Goal: Task Accomplishment & Management: Complete application form

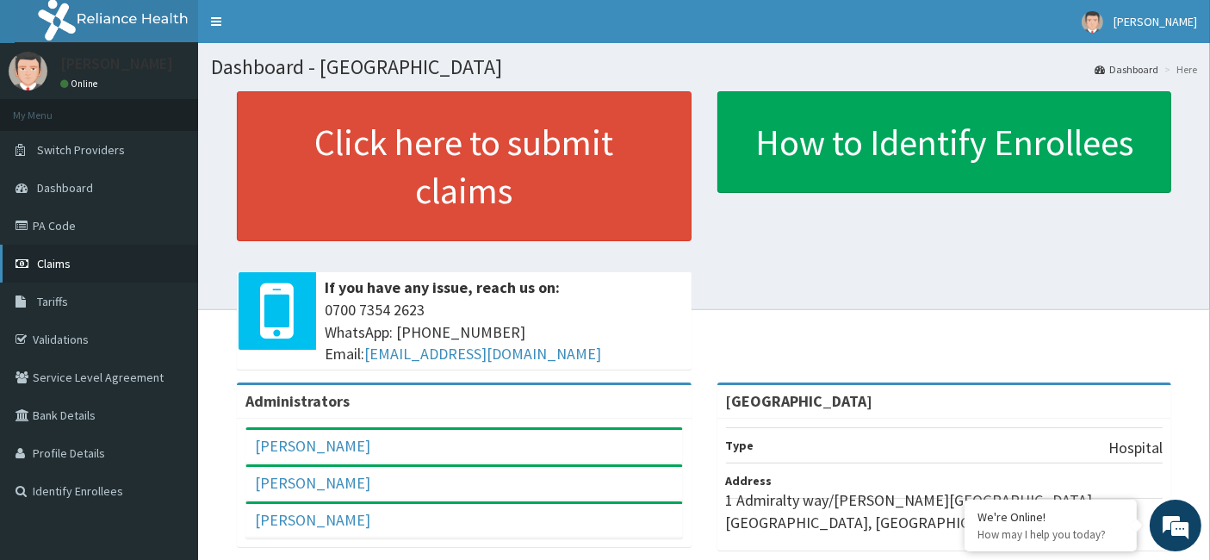
click at [44, 259] on span "Claims" at bounding box center [54, 264] width 34 height 16
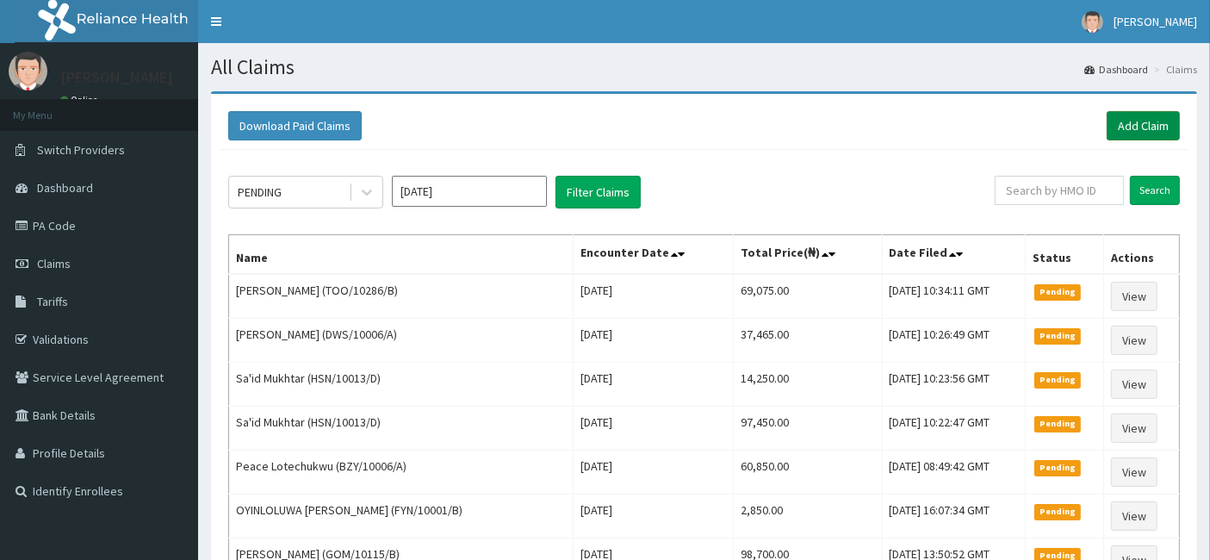
click at [1144, 116] on link "Add Claim" at bounding box center [1143, 125] width 73 height 29
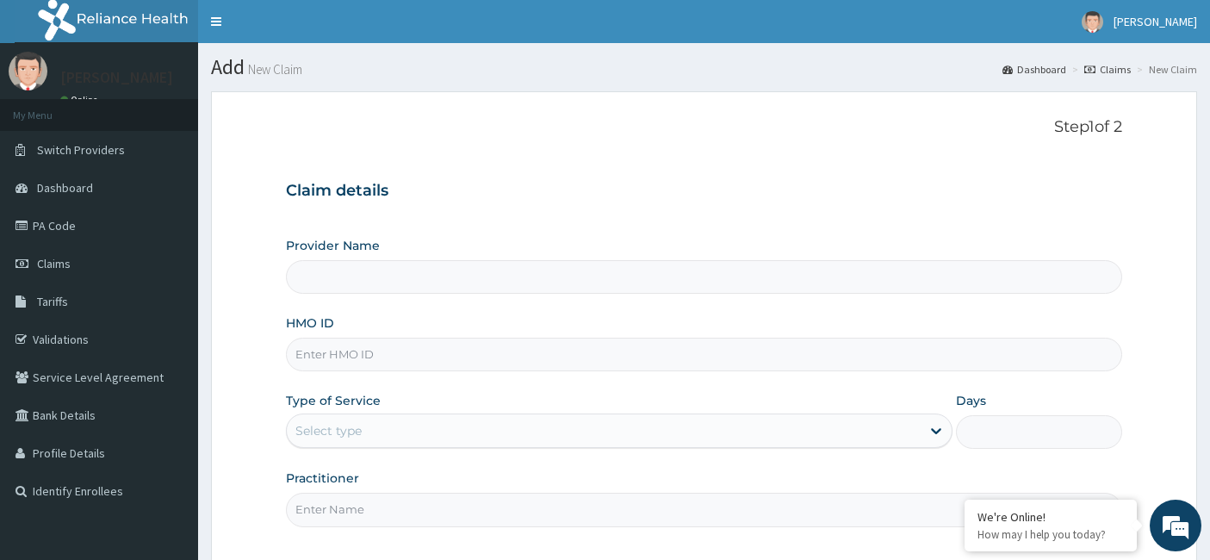
type input "[GEOGRAPHIC_DATA]"
click at [319, 363] on input "HMO ID" at bounding box center [704, 355] width 837 height 34
paste input "SHL/10058/C"
type input "SHL/10058/C"
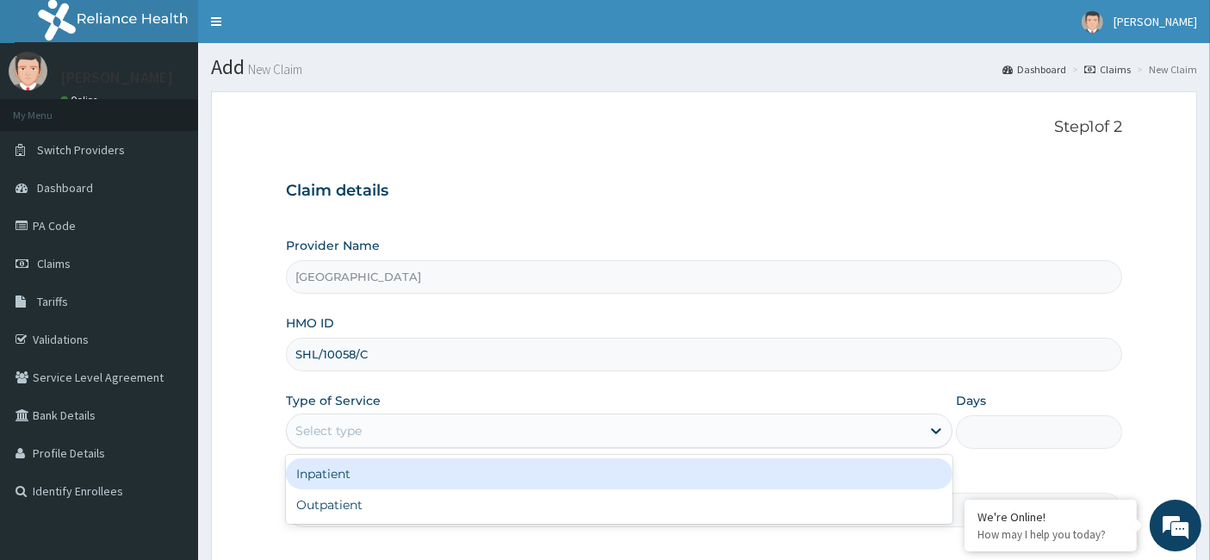
click at [367, 422] on div "Select type" at bounding box center [604, 431] width 634 height 28
click at [354, 471] on div "Inpatient" at bounding box center [619, 473] width 667 height 31
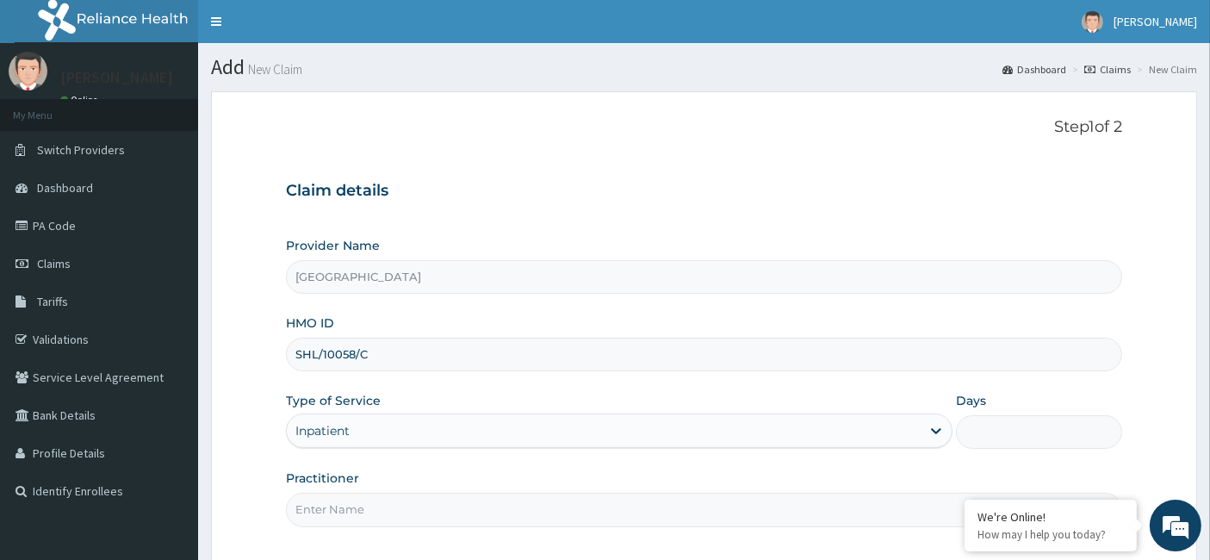
drag, startPoint x: 420, startPoint y: 509, endPoint x: 408, endPoint y: 504, distance: 13.1
click at [420, 509] on input "Practitioner" at bounding box center [704, 510] width 837 height 34
paste input "Ademola Adewoyin"
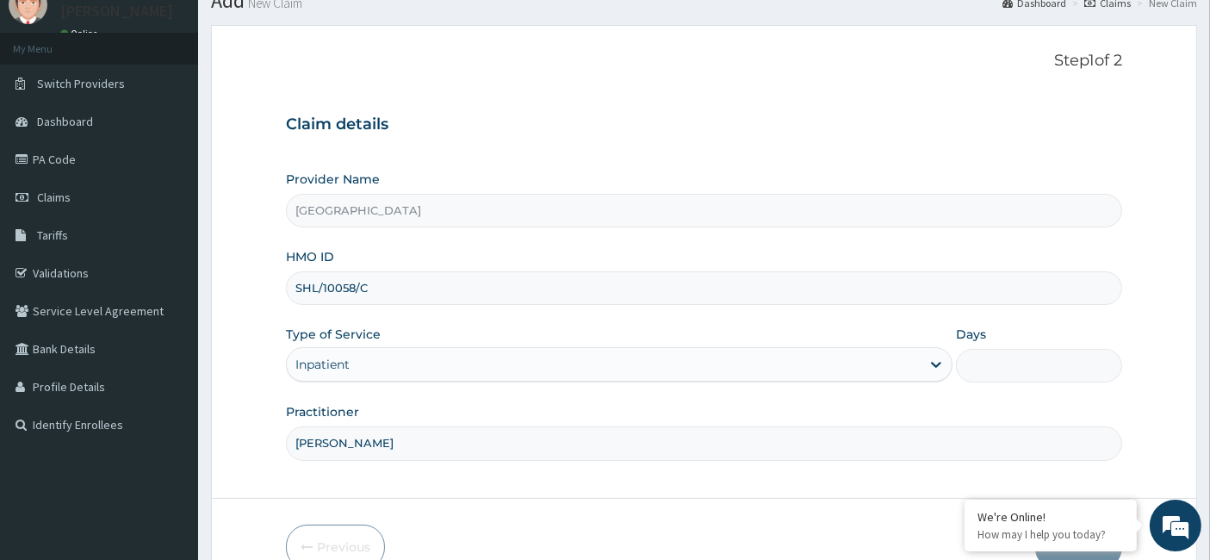
scroll to position [96, 0]
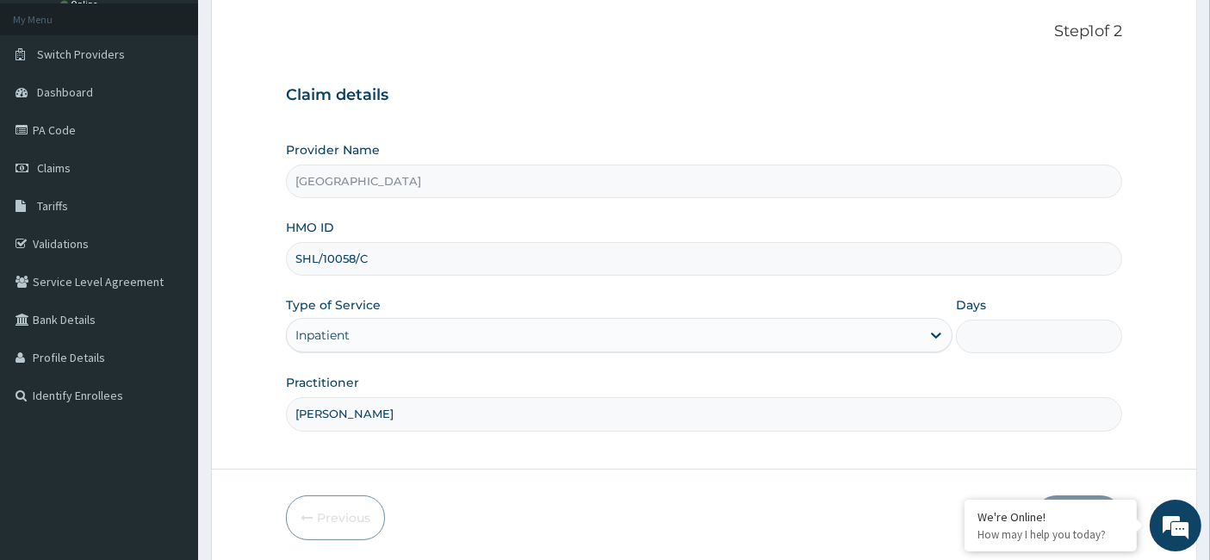
type input "Ademola Adewoyin"
click at [995, 338] on input "Days" at bounding box center [1039, 336] width 167 height 34
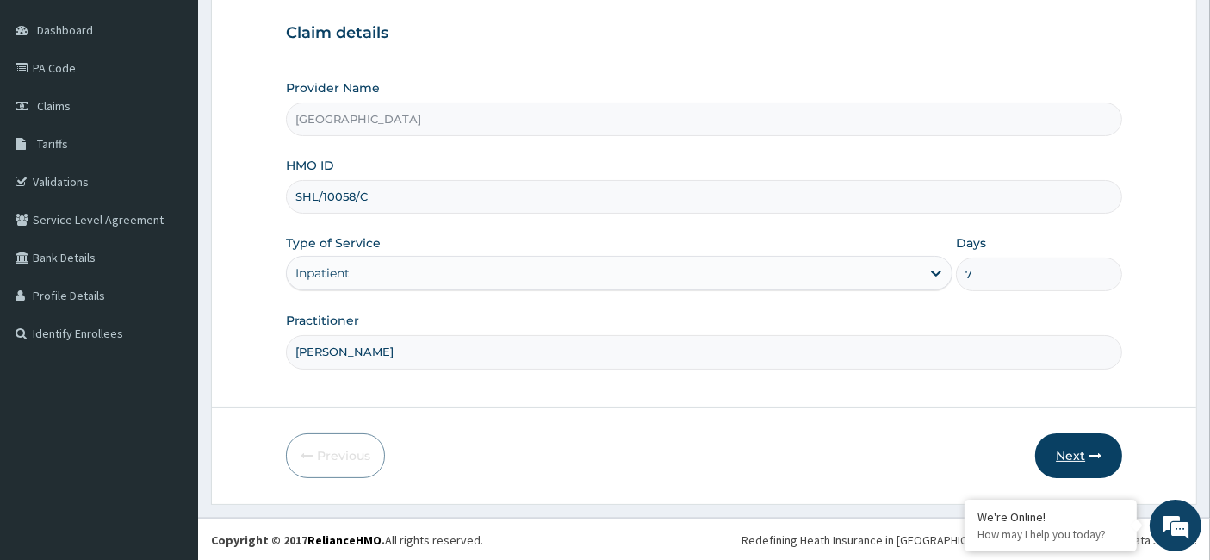
type input "7"
click at [1082, 455] on button "Next" at bounding box center [1078, 455] width 87 height 45
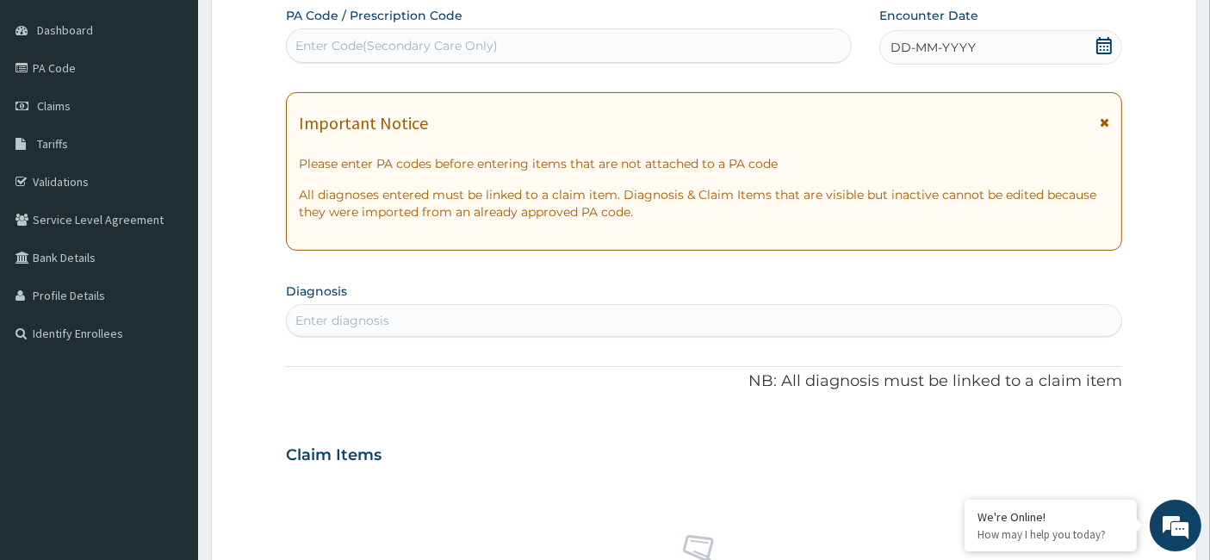
click at [1104, 50] on icon at bounding box center [1103, 45] width 17 height 17
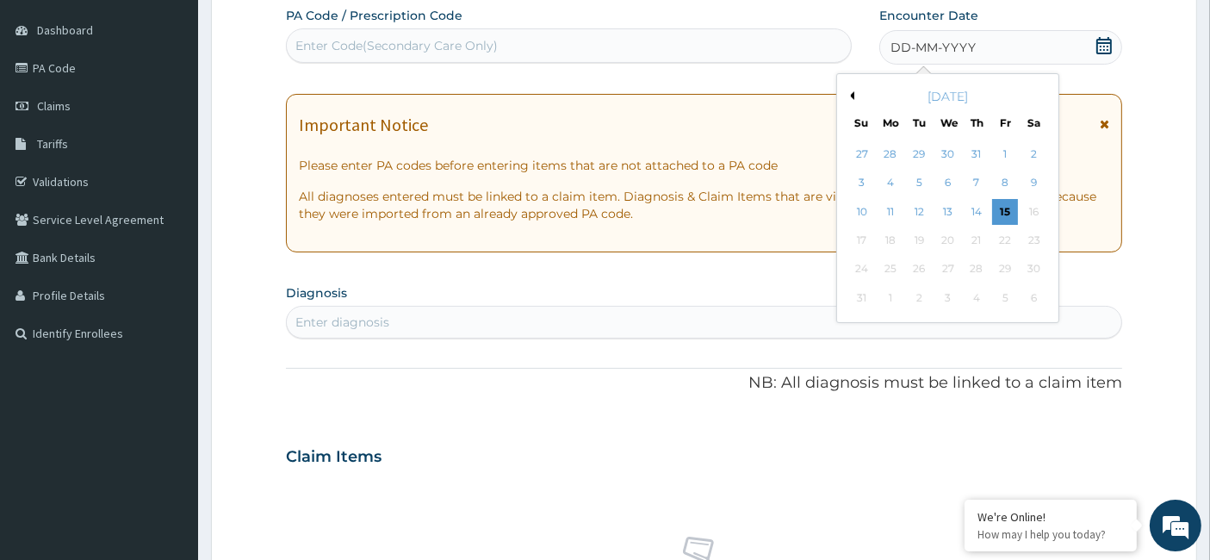
click at [856, 90] on div "August 2025" at bounding box center [948, 96] width 208 height 17
click at [853, 91] on button "Previous Month" at bounding box center [850, 95] width 9 height 9
click at [921, 233] on div "22" at bounding box center [920, 240] width 26 height 26
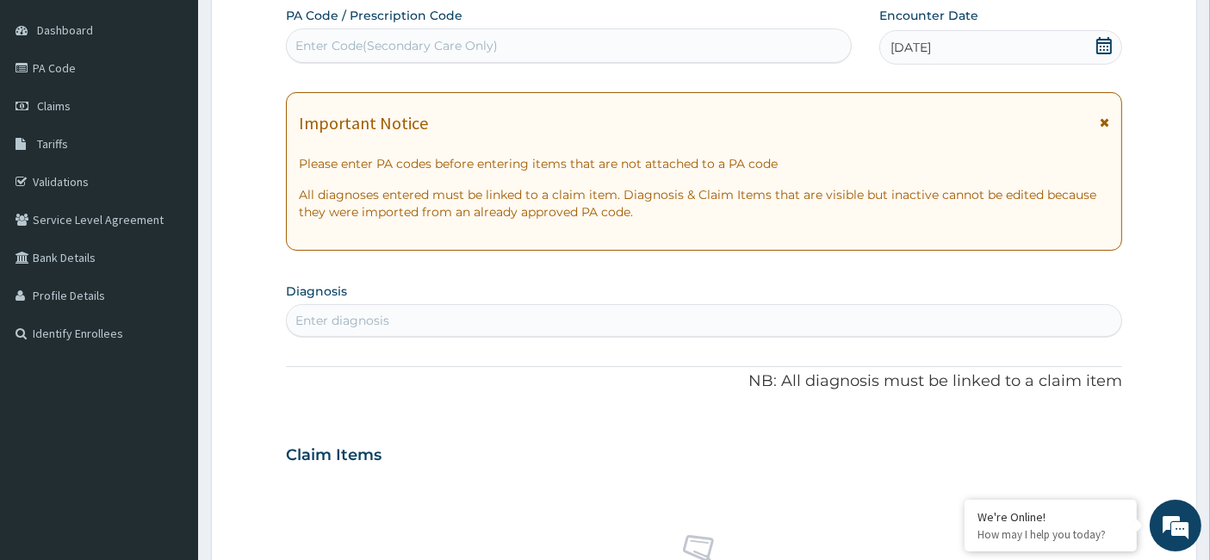
click at [357, 320] on div "Enter diagnosis" at bounding box center [342, 320] width 94 height 17
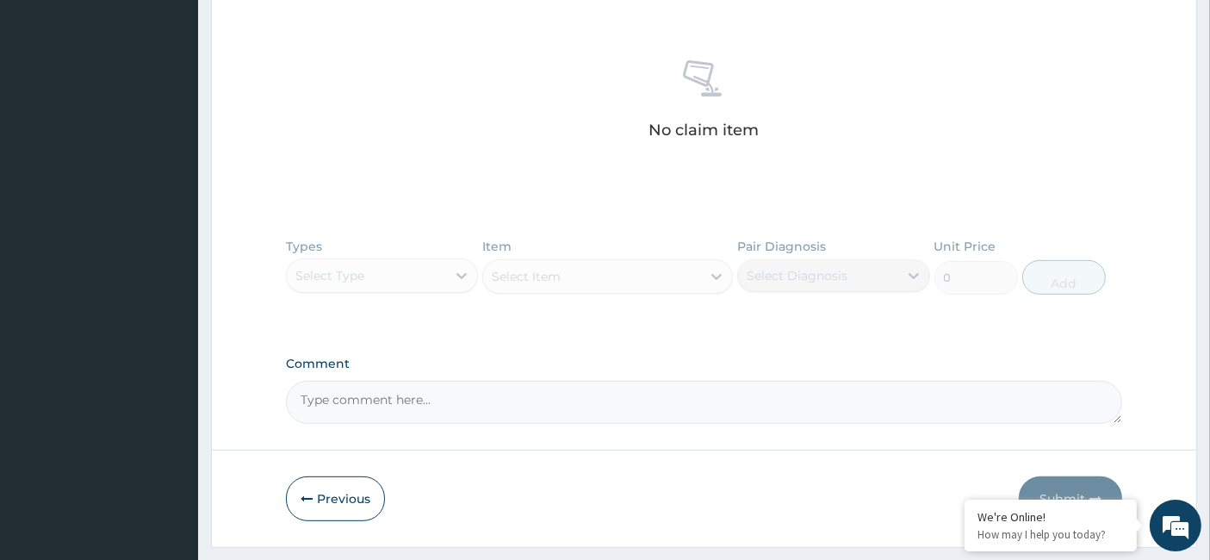
scroll to position [674, 0]
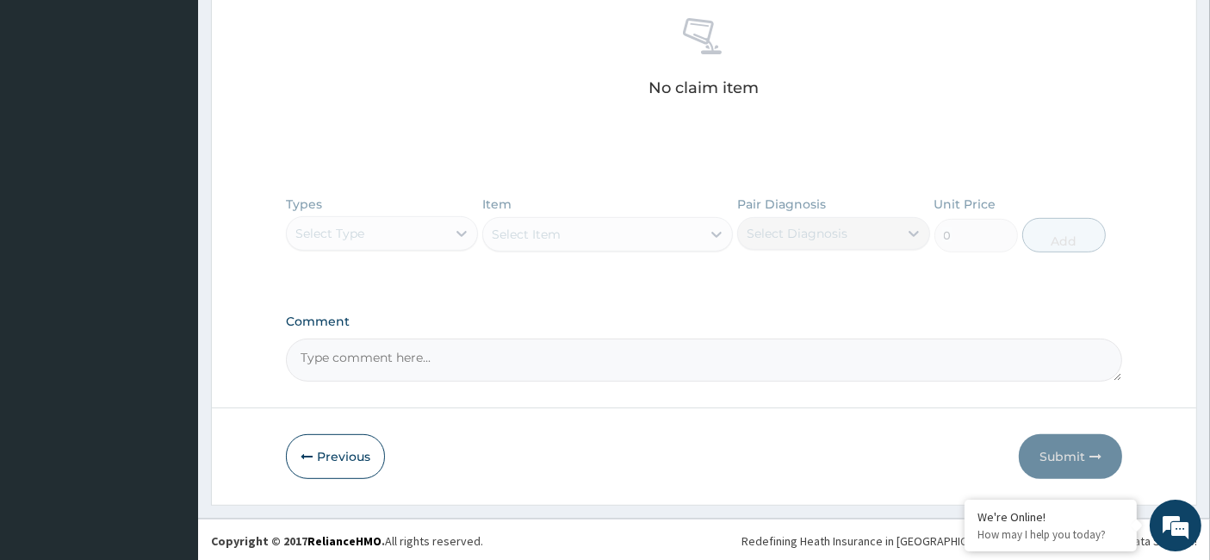
click at [400, 369] on textarea "Comment" at bounding box center [704, 359] width 837 height 43
paste textarea "Bone pain crisis, Possible chest infection, Rule out hyperhaemolysis"
type textarea "Bone pain crisis, Possible chest infection, Rule out hyperhaemolysis"
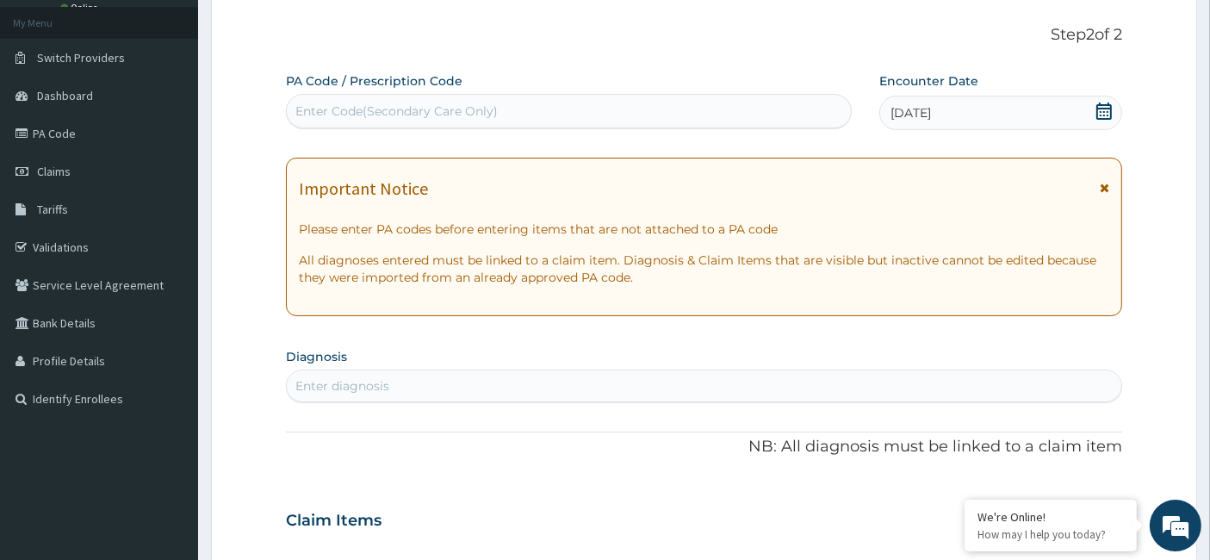
scroll to position [0, 0]
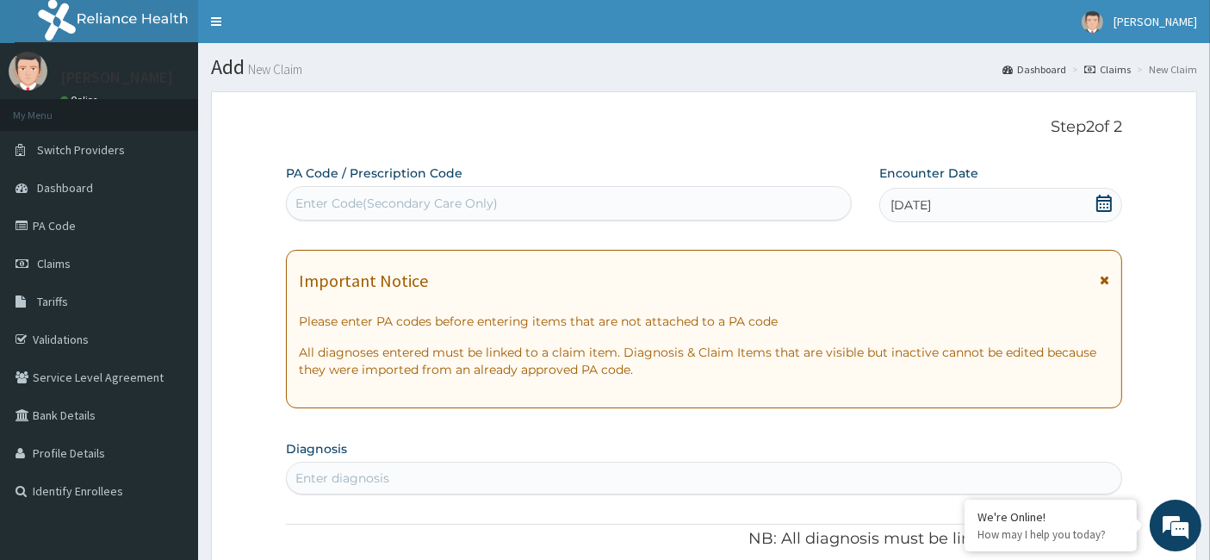
click at [360, 193] on div "Enter Code(Secondary Care Only)" at bounding box center [569, 203] width 565 height 28
paste input "PA/C8C2B3"
type input "PA/C8C2B3"
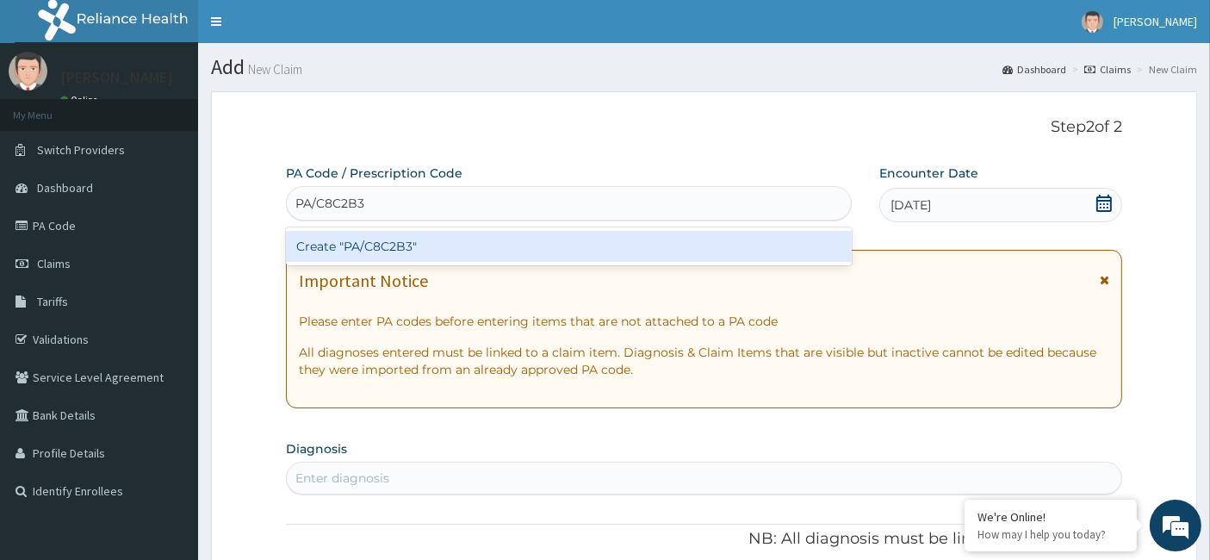
click at [302, 239] on div "Create "PA/C8C2B3"" at bounding box center [569, 246] width 567 height 31
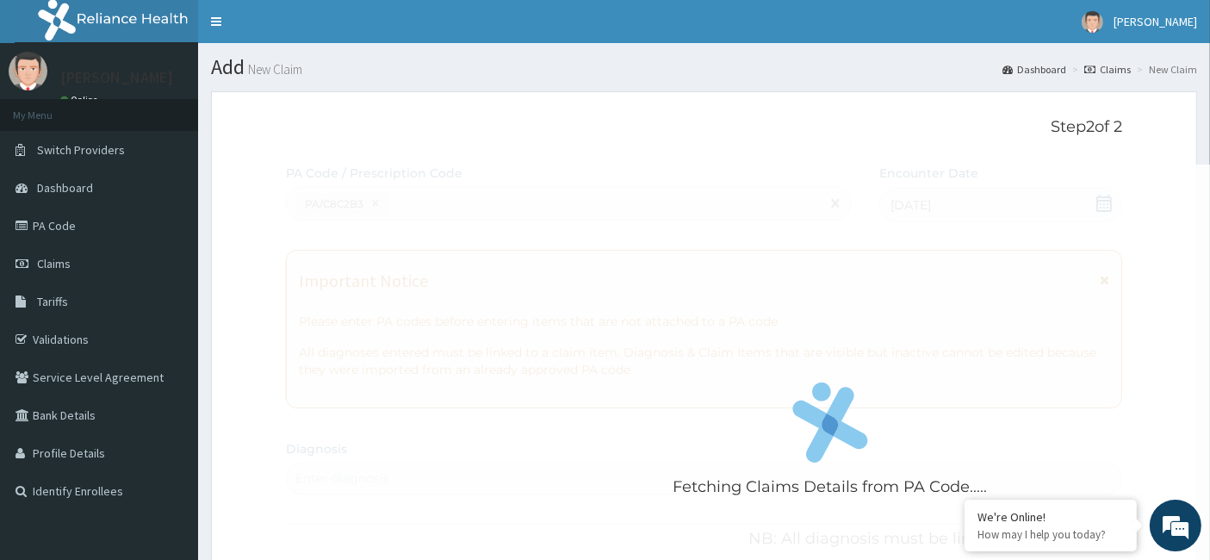
scroll to position [434, 0]
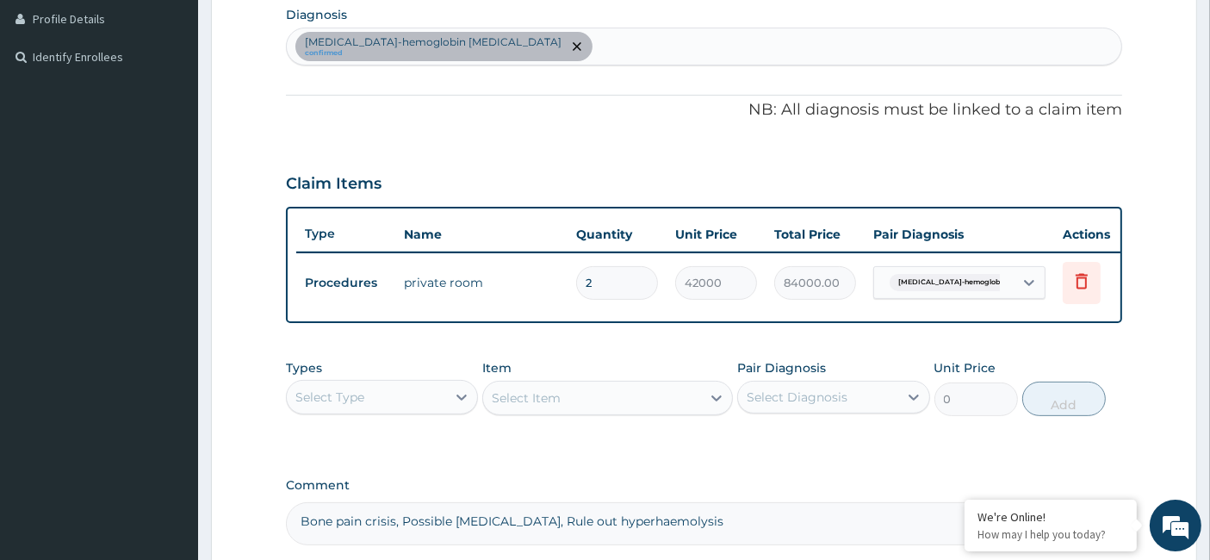
click at [408, 409] on div "Select Type" at bounding box center [366, 397] width 159 height 28
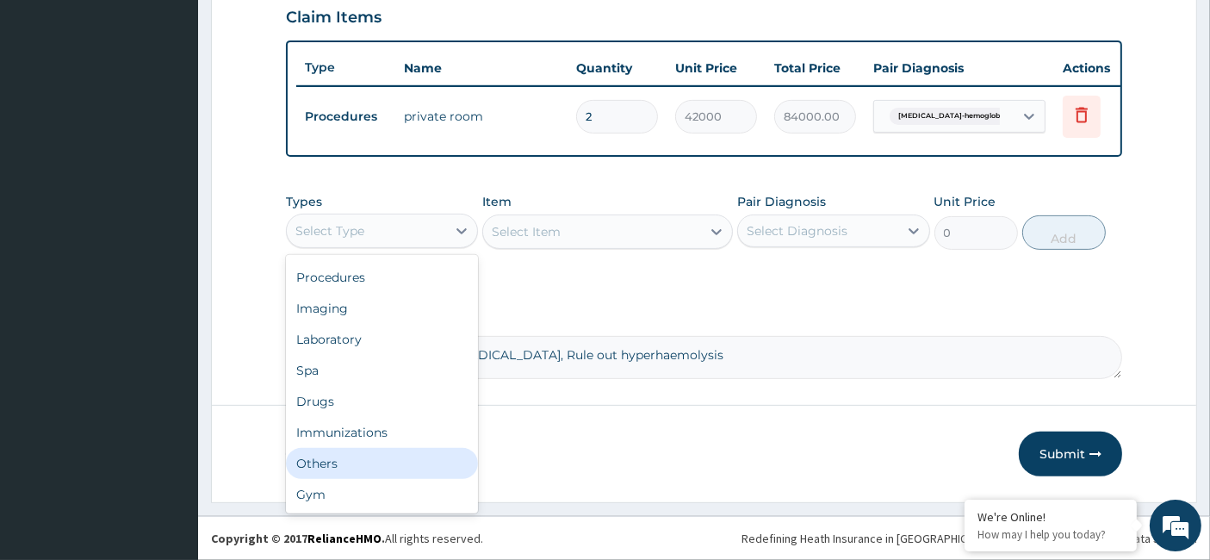
scroll to position [610, 0]
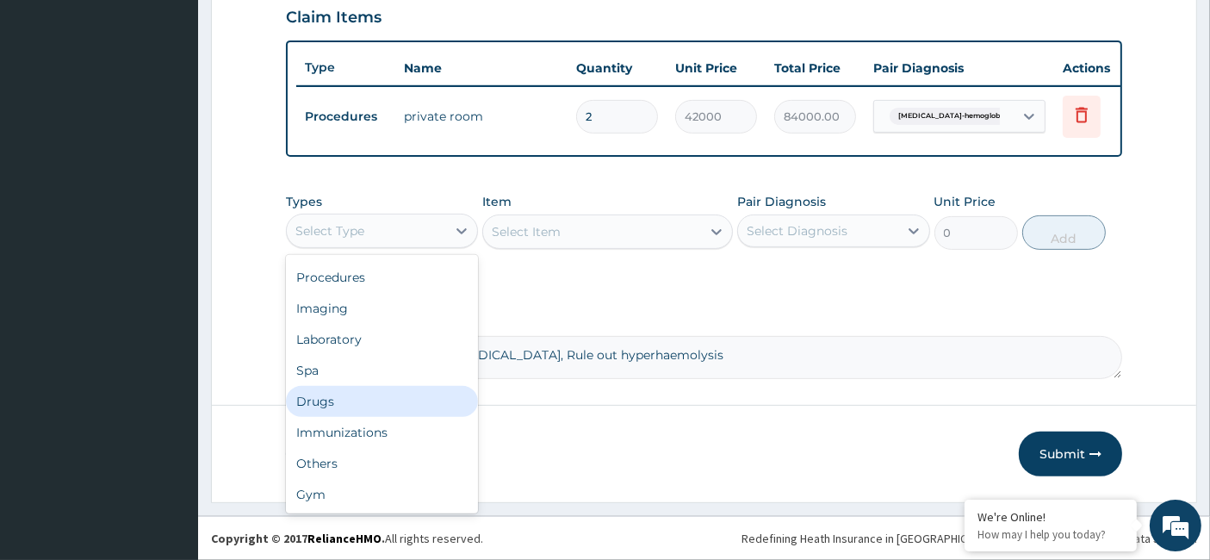
click at [354, 406] on div "Drugs" at bounding box center [382, 401] width 192 height 31
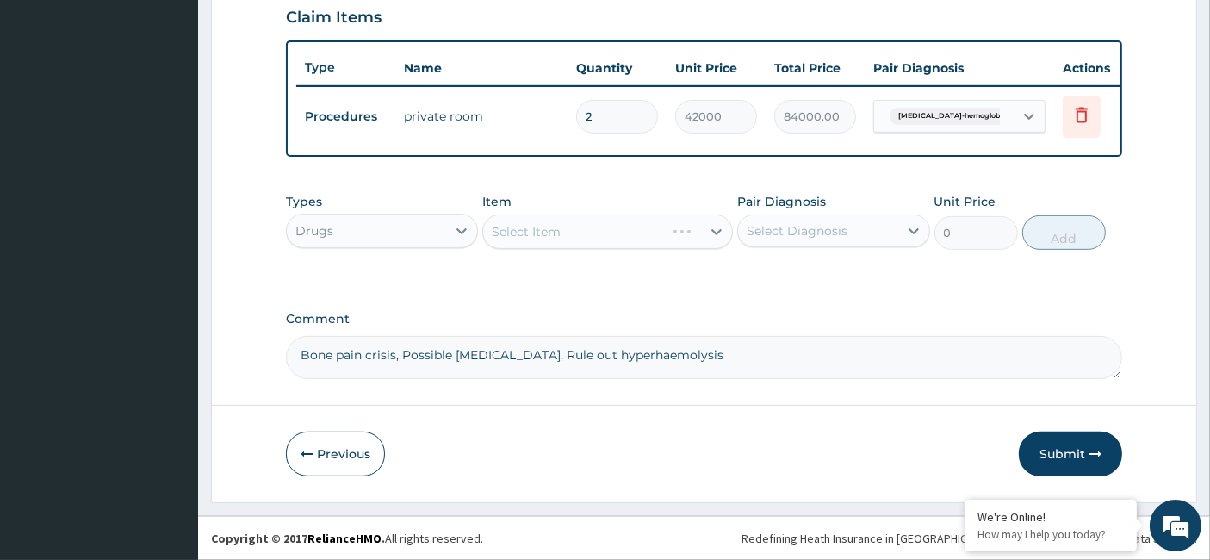
click at [540, 245] on div "Select Item" at bounding box center [607, 231] width 251 height 34
click at [532, 231] on div "Select Item" at bounding box center [607, 231] width 251 height 34
click at [527, 234] on div "Select Item" at bounding box center [607, 231] width 251 height 34
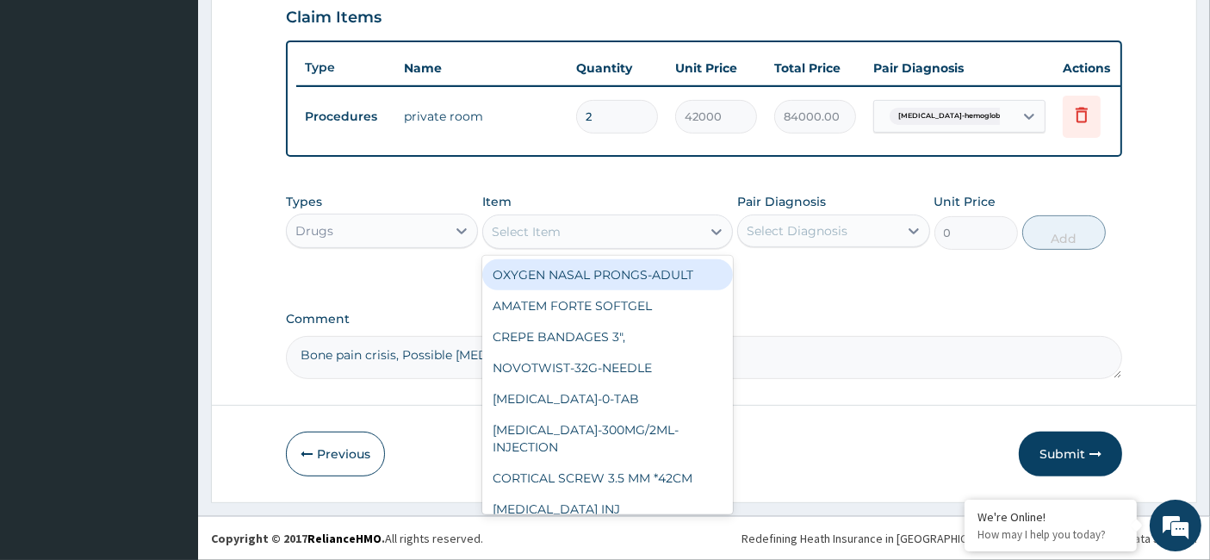
click at [526, 235] on div "Select Item" at bounding box center [526, 231] width 69 height 17
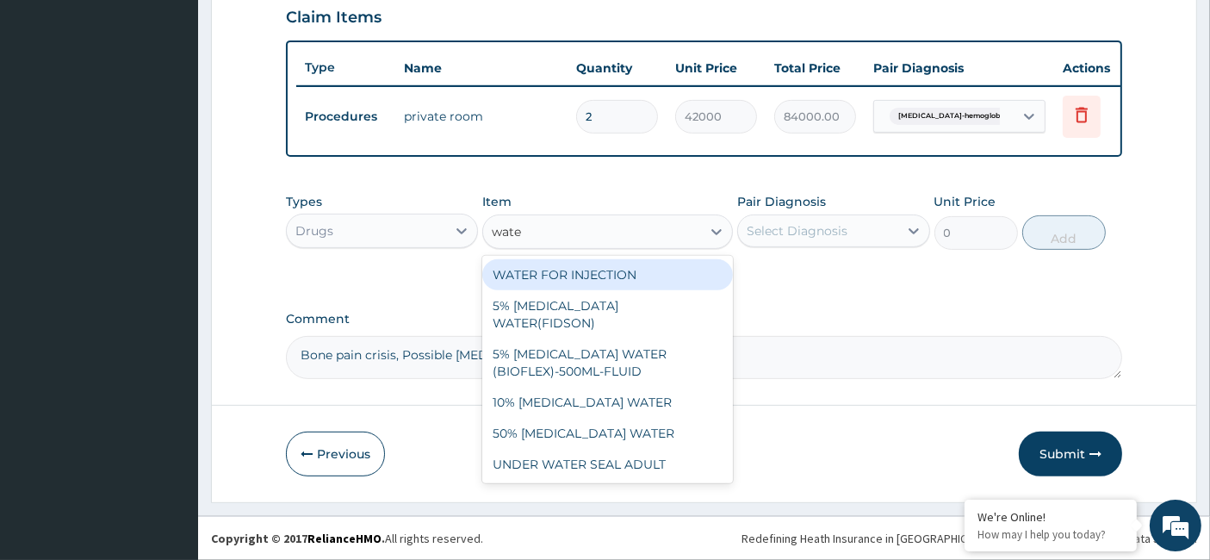
type input "water"
click at [547, 272] on div "WATER FOR INJECTION" at bounding box center [607, 274] width 251 height 31
type input "3750"
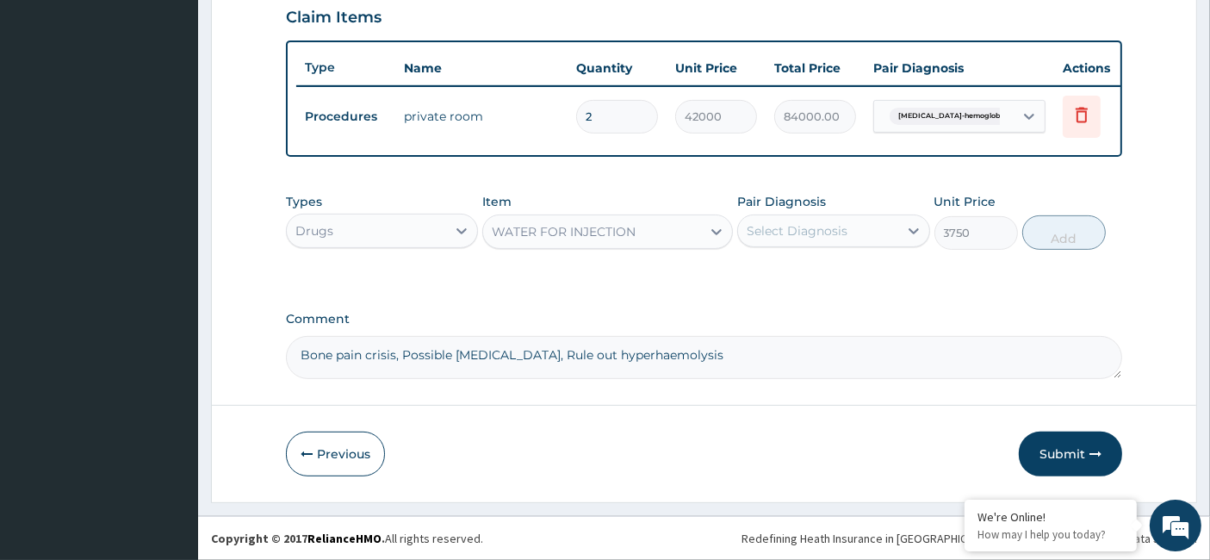
click at [814, 237] on div "Select Diagnosis" at bounding box center [797, 230] width 101 height 17
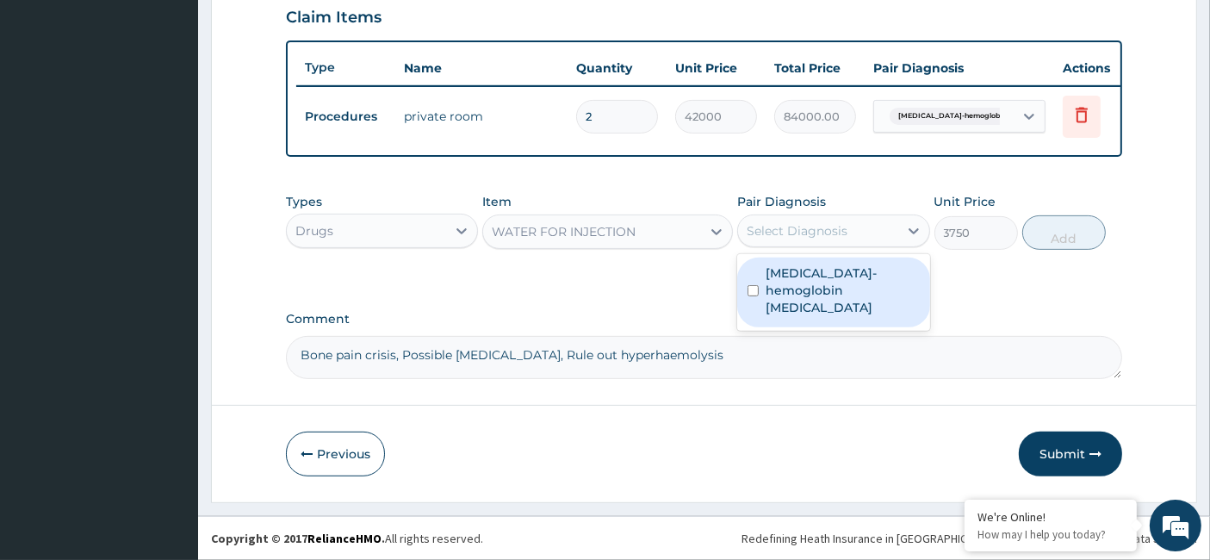
click at [750, 296] on div "Sickle cell-hemoglobin SS disease" at bounding box center [833, 292] width 192 height 70
checkbox input "true"
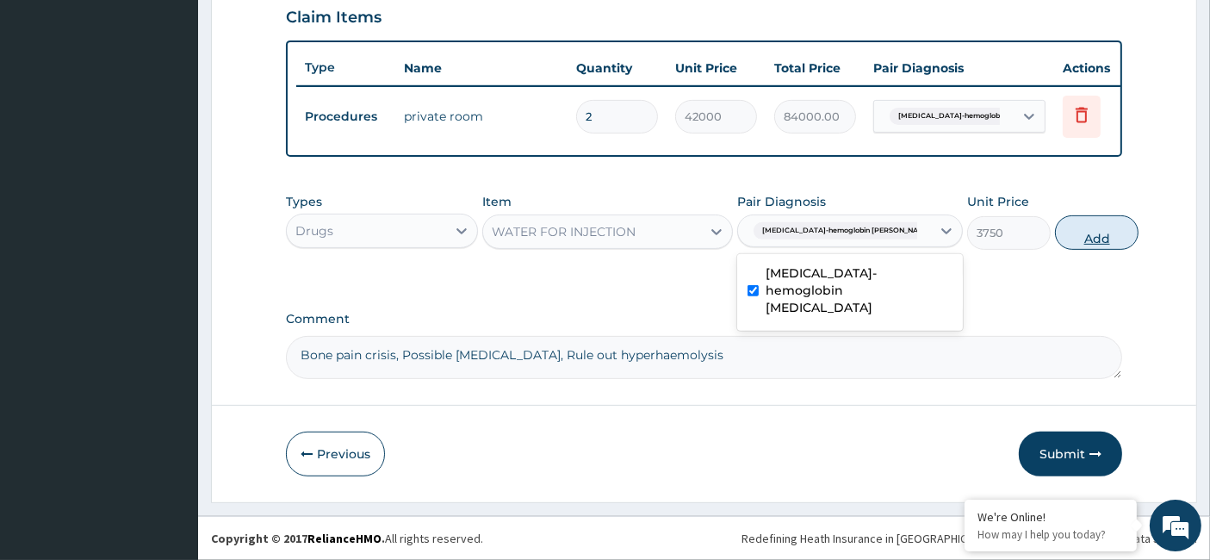
click at [1065, 235] on button "Add" at bounding box center [1097, 232] width 84 height 34
type input "0"
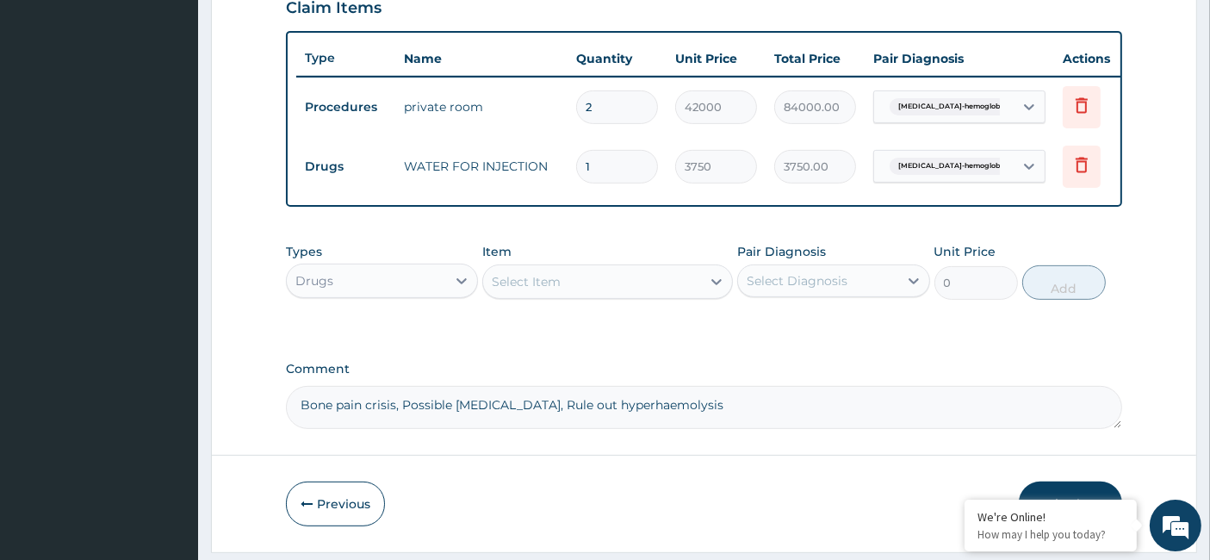
drag, startPoint x: 608, startPoint y: 164, endPoint x: 574, endPoint y: 169, distance: 34.7
click at [574, 169] on td "1" at bounding box center [616, 166] width 99 height 51
type input "8"
type input "30000.00"
type input "8"
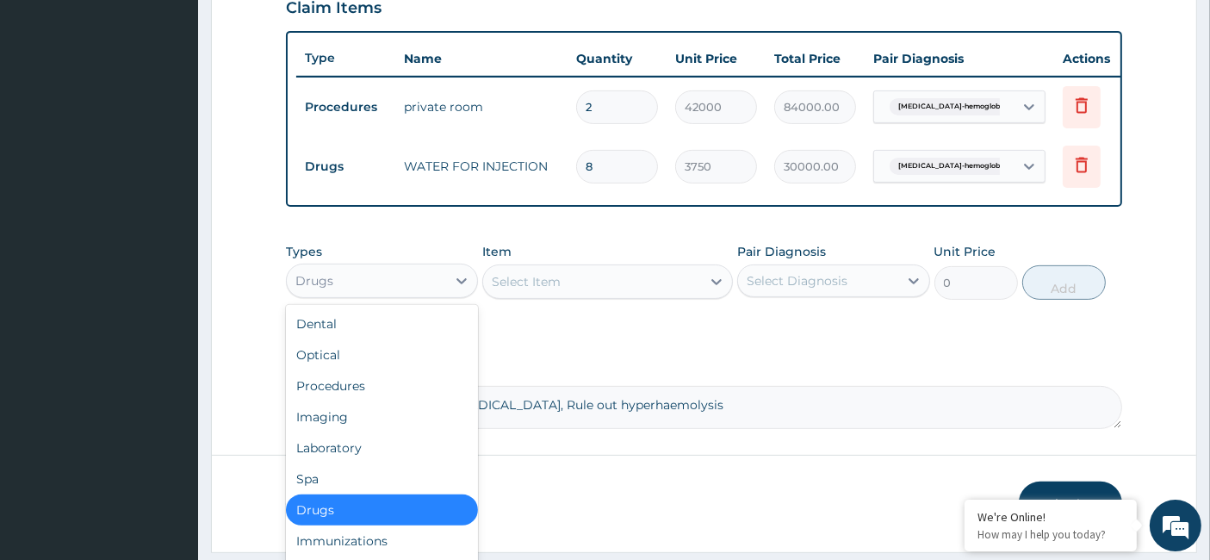
click at [425, 294] on div "Drugs" at bounding box center [366, 281] width 159 height 28
click at [399, 459] on div "Laboratory" at bounding box center [382, 447] width 192 height 31
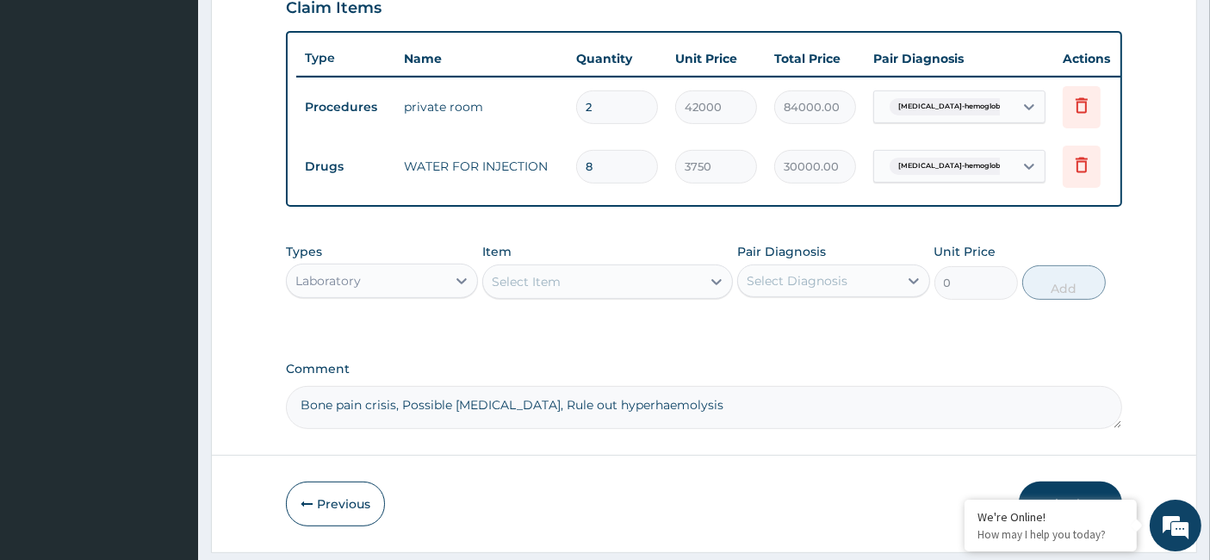
click at [528, 290] on div "Select Item" at bounding box center [526, 281] width 69 height 17
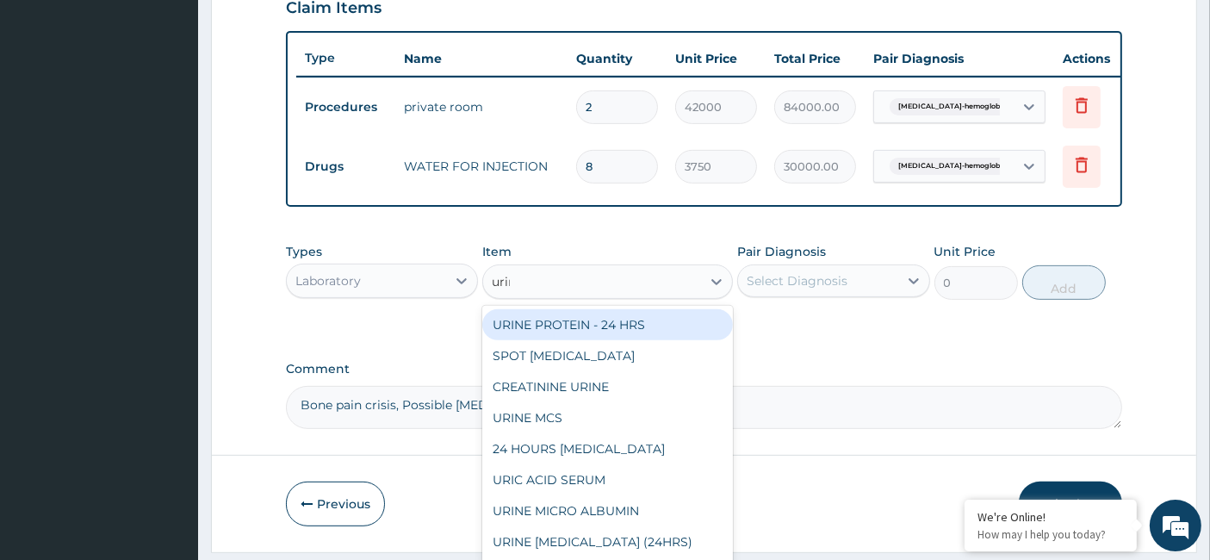
type input "urina"
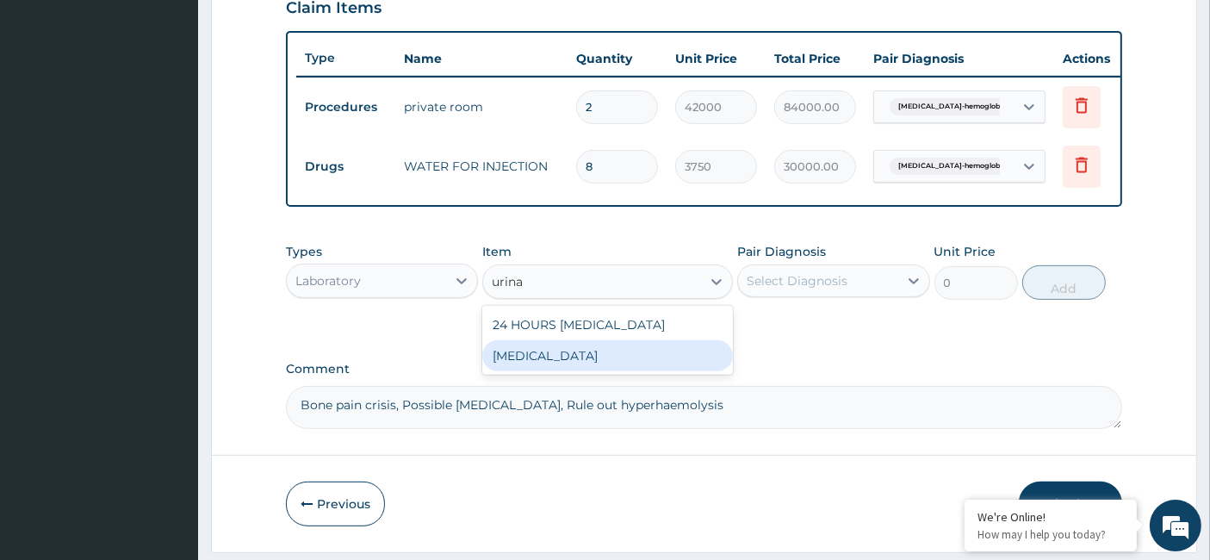
click at [543, 361] on div "URINALYSIS" at bounding box center [607, 355] width 251 height 31
type input "4750"
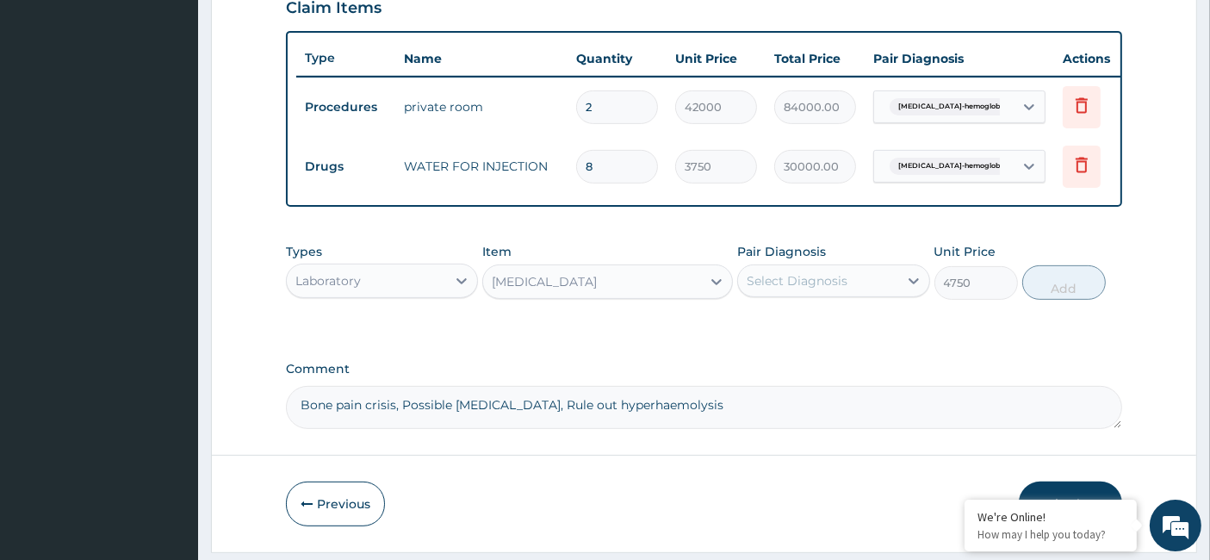
click at [782, 289] on div "Select Diagnosis" at bounding box center [797, 280] width 101 height 17
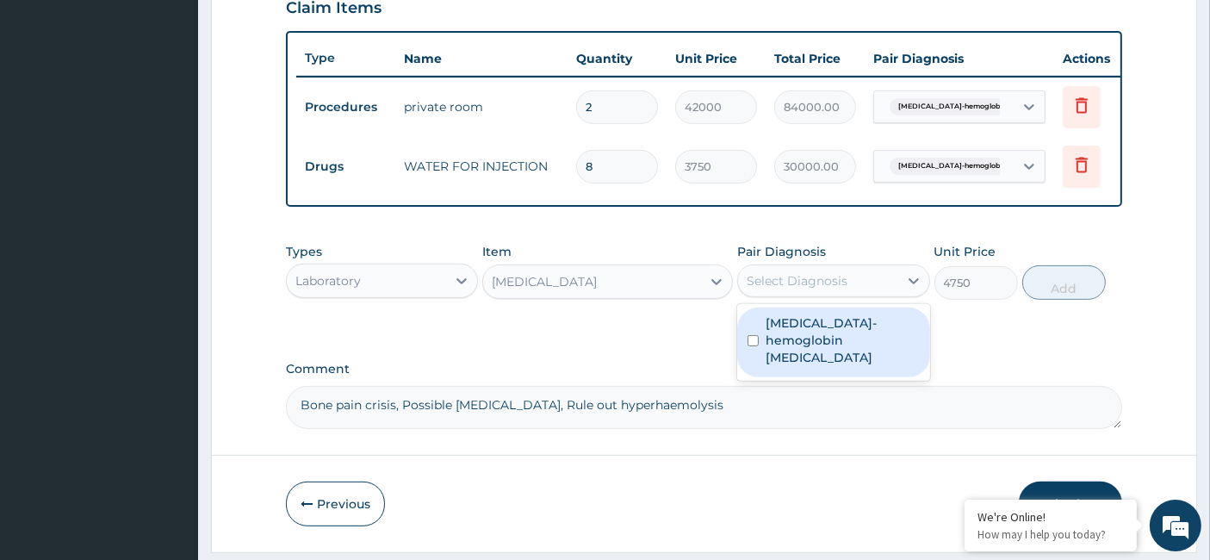
click at [775, 340] on label "Sickle cell-hemoglobin SS disease" at bounding box center [842, 340] width 153 height 52
checkbox input "true"
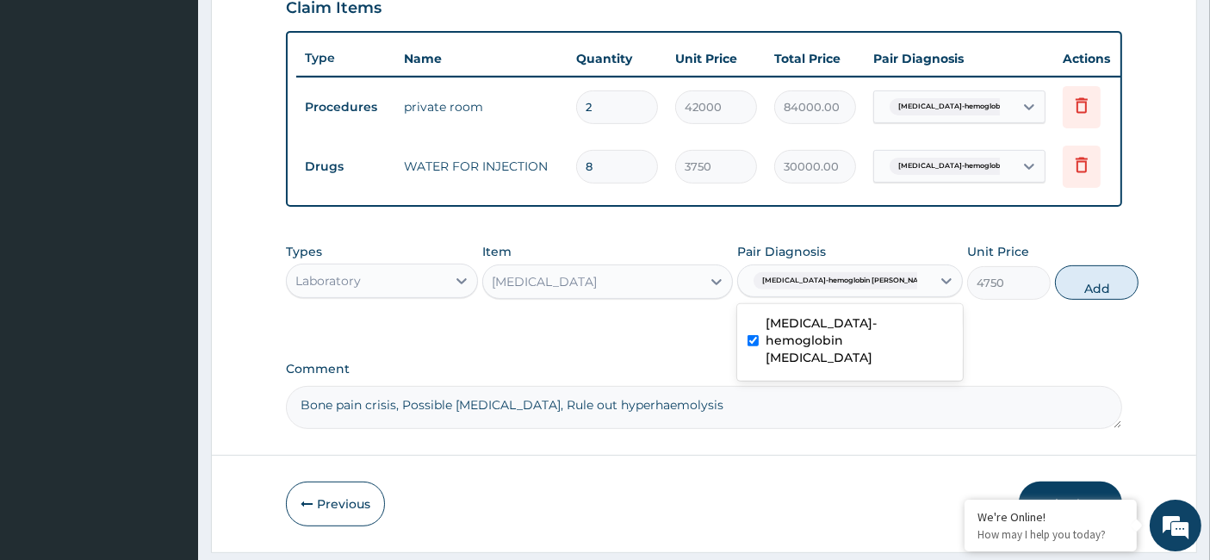
click at [1068, 286] on button "Add" at bounding box center [1097, 282] width 84 height 34
type input "0"
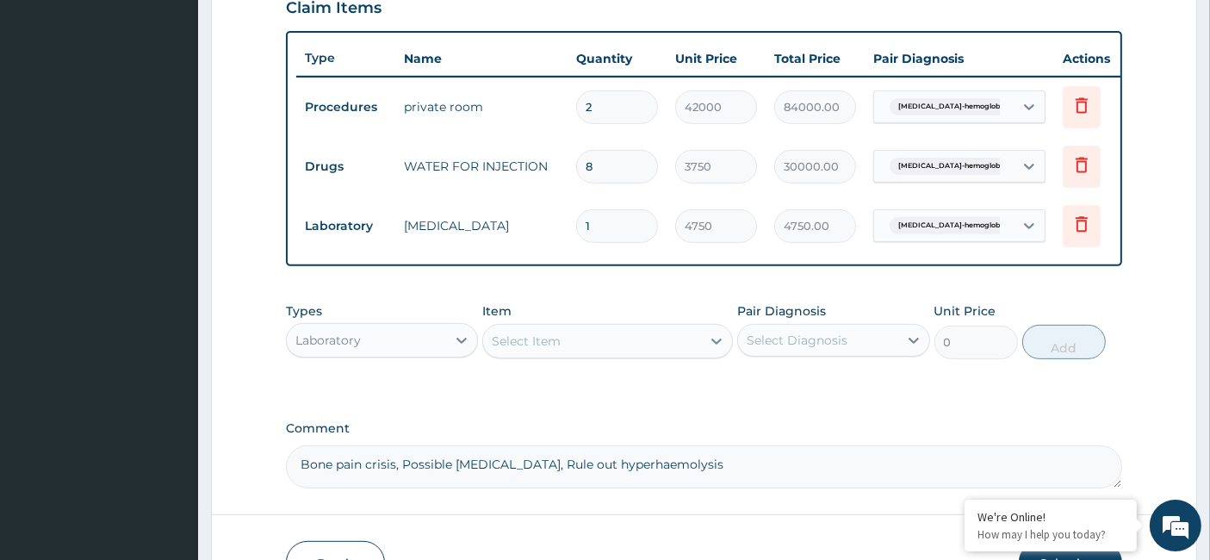
click at [426, 348] on div "Laboratory" at bounding box center [366, 340] width 159 height 28
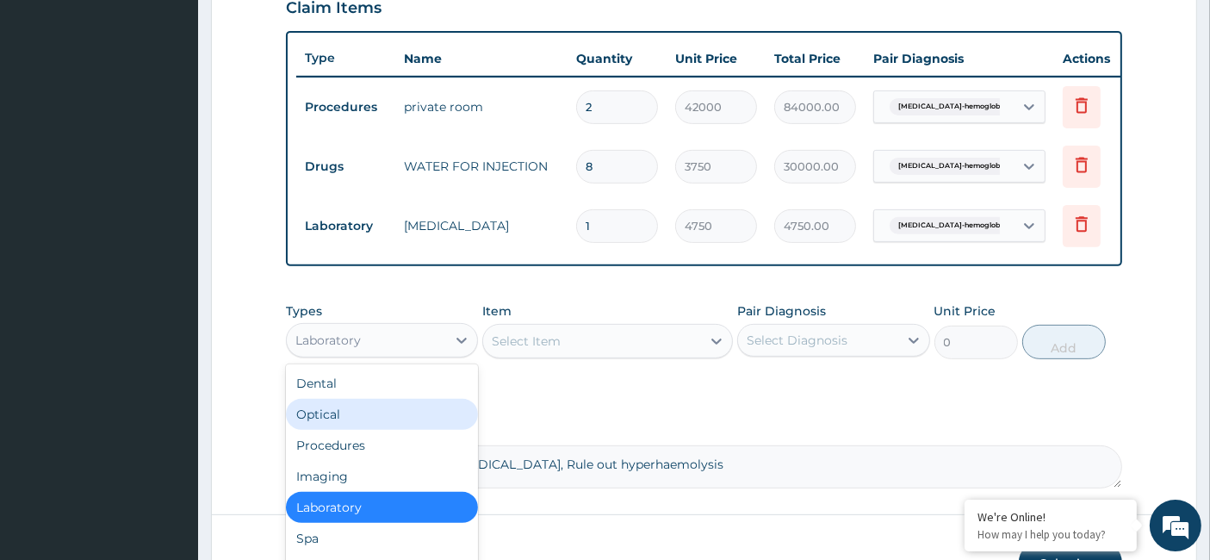
scroll to position [59, 0]
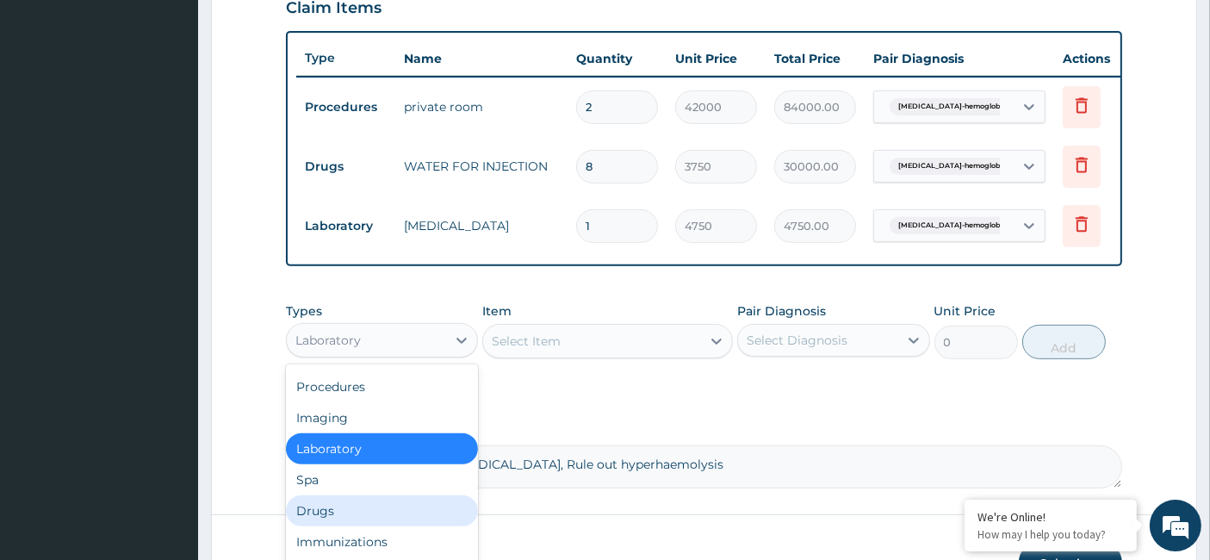
click at [346, 516] on div "Drugs" at bounding box center [382, 510] width 192 height 31
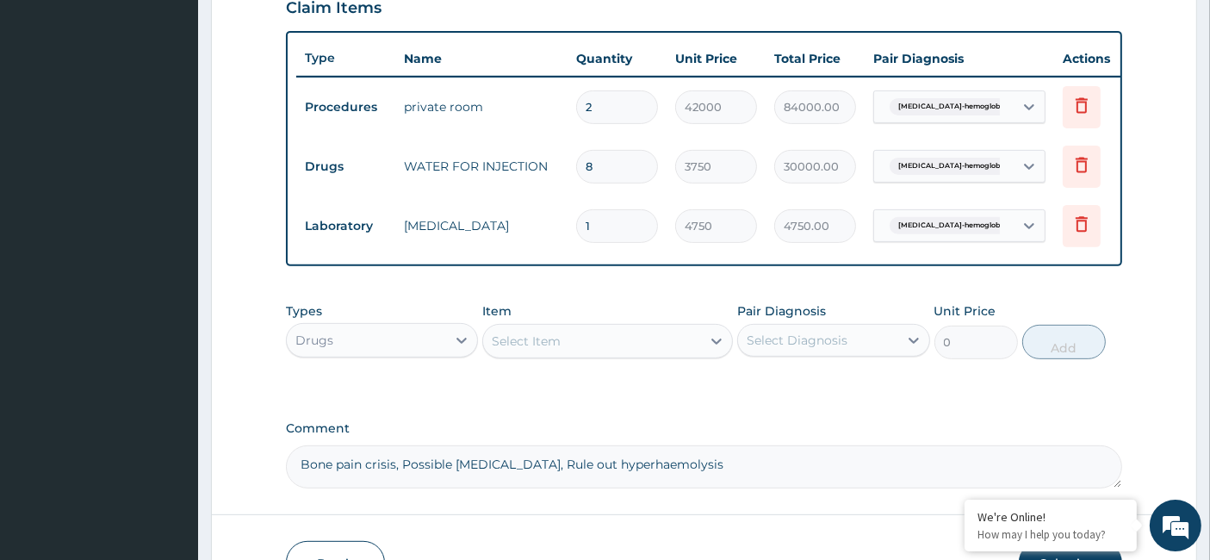
click at [512, 343] on div "Select Item" at bounding box center [592, 341] width 218 height 28
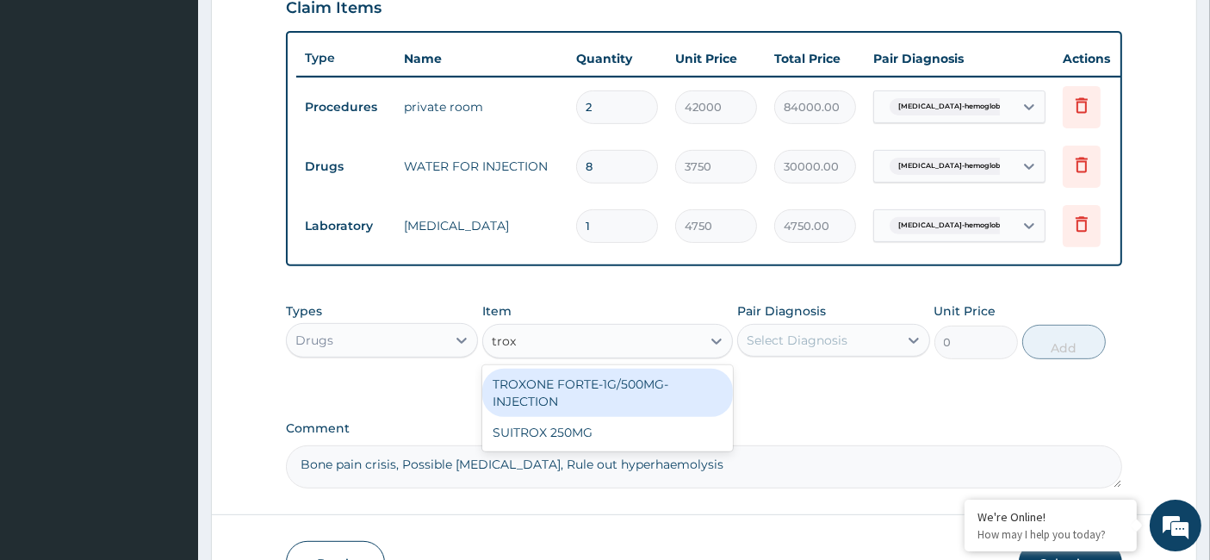
type input "troxo"
click at [592, 413] on div "TROXONE FORTE-1G/500MG-INJECTION" at bounding box center [607, 393] width 251 height 48
type input "2520"
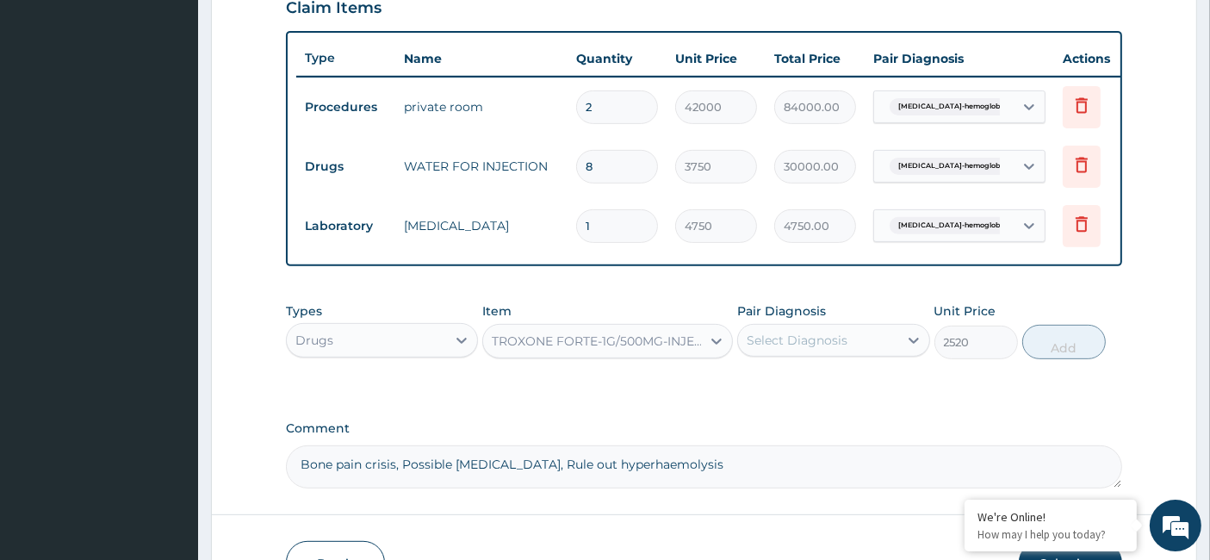
click at [605, 226] on input "1" at bounding box center [617, 226] width 82 height 34
type input "15"
type input "71250.00"
type input "15"
click at [831, 347] on div "Select Diagnosis" at bounding box center [797, 340] width 101 height 17
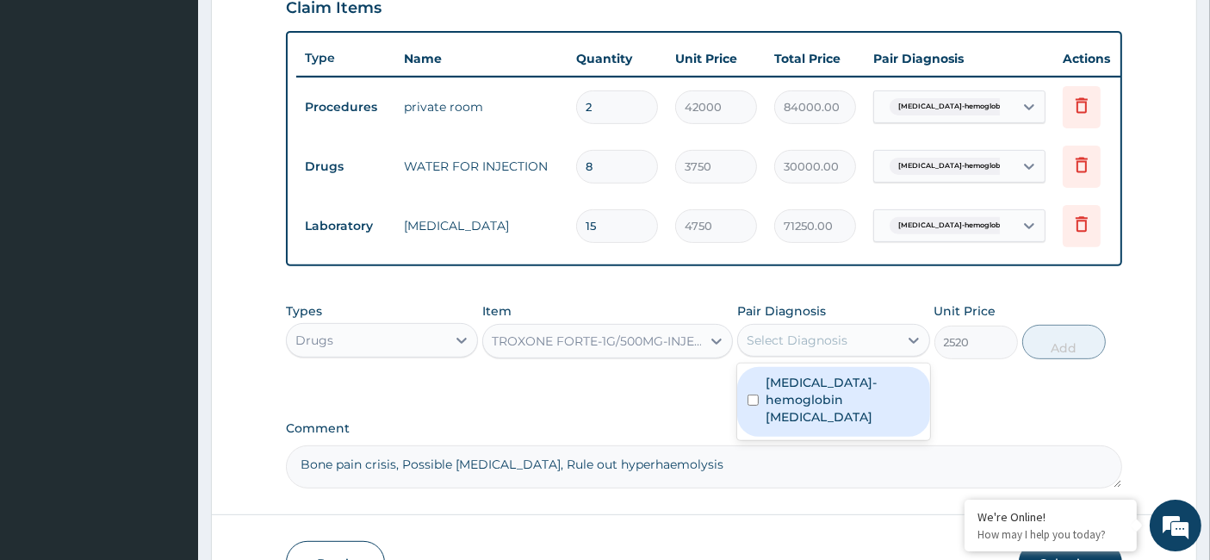
click at [793, 394] on label "Sickle cell-hemoglobin SS disease" at bounding box center [842, 400] width 153 height 52
checkbox input "true"
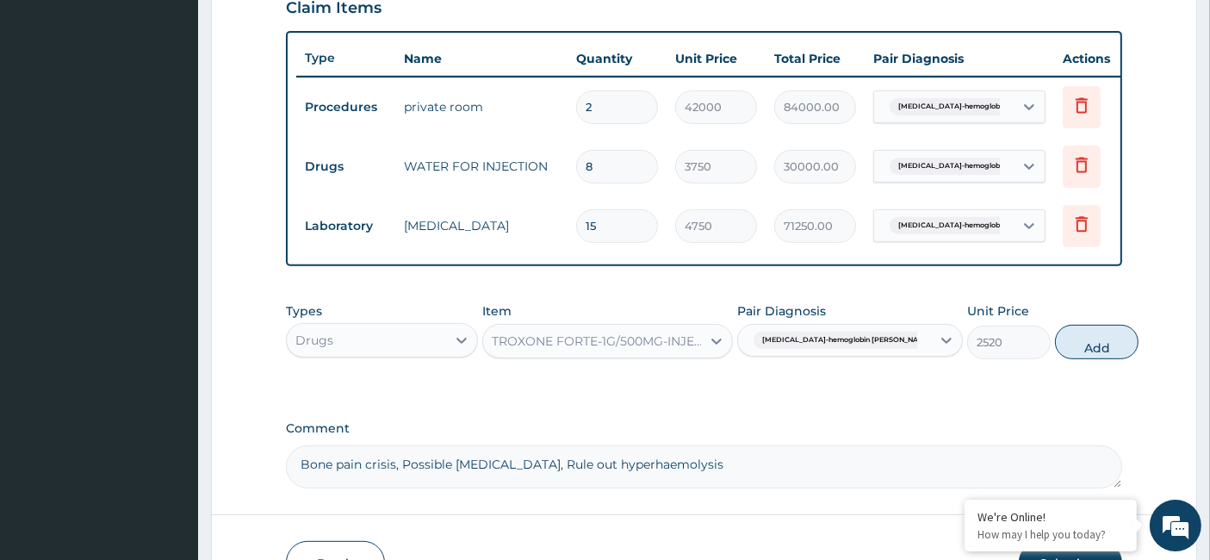
drag, startPoint x: 1085, startPoint y: 337, endPoint x: 1071, endPoint y: 345, distance: 16.2
click at [1081, 339] on button "Add" at bounding box center [1097, 342] width 84 height 34
type input "0"
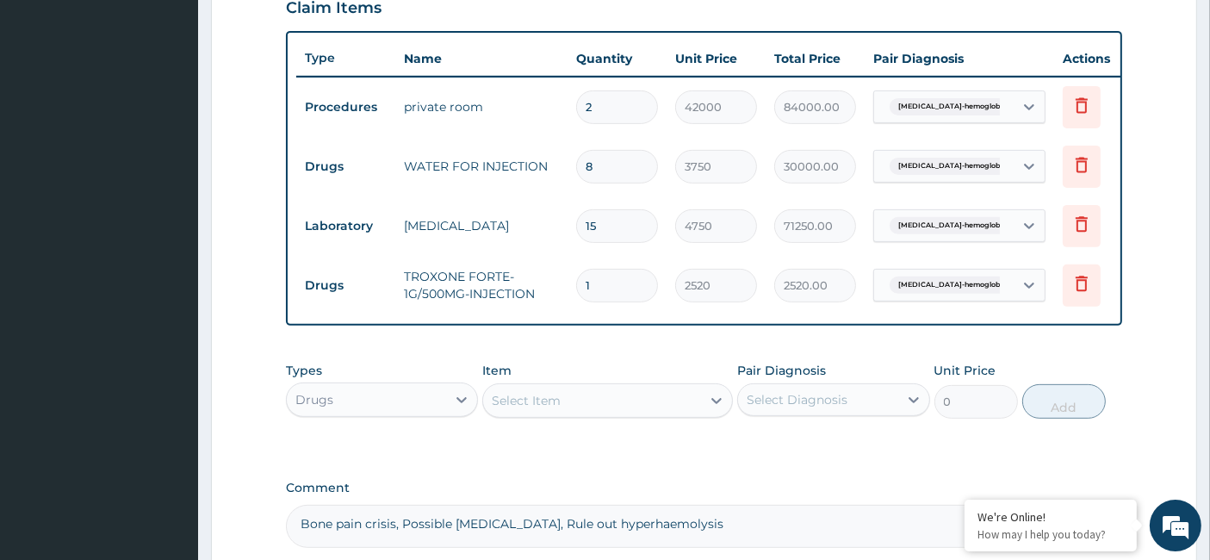
click at [605, 220] on input "15" at bounding box center [617, 226] width 82 height 34
type input "1"
type input "4750.00"
type input "1"
click at [612, 278] on input "1" at bounding box center [617, 286] width 82 height 34
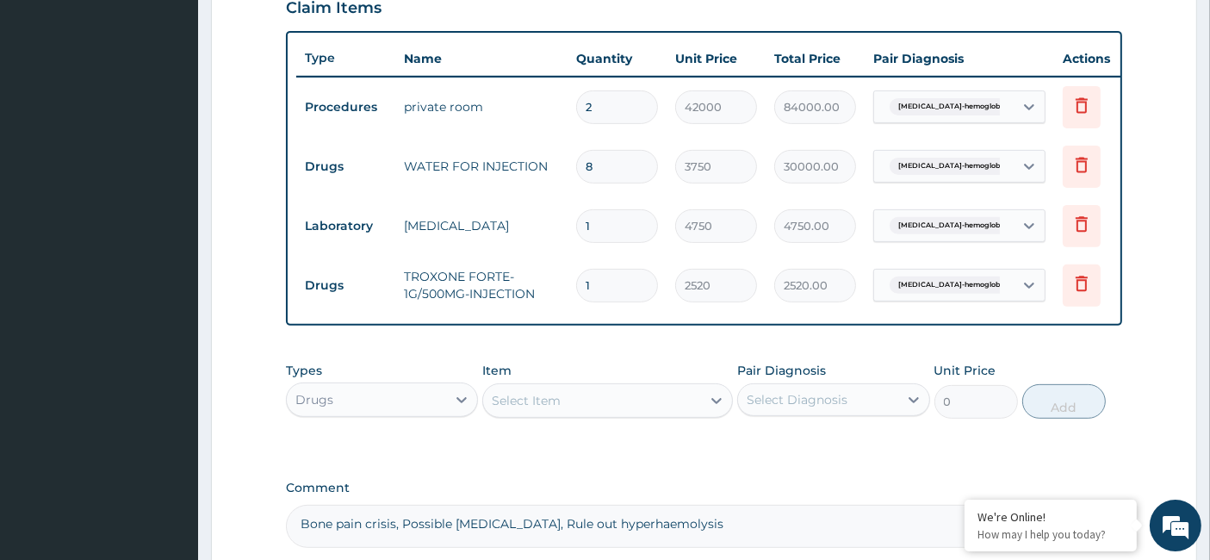
type input "15"
type input "37800.00"
type input "15"
click at [536, 409] on div "Select Item" at bounding box center [526, 400] width 69 height 17
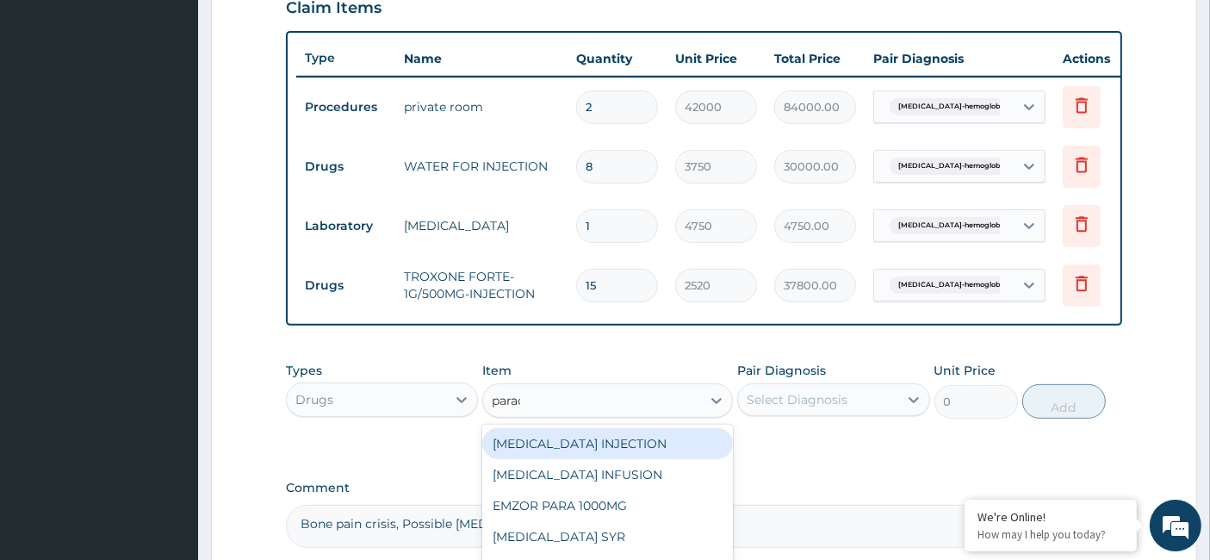
type input "parace"
click at [607, 459] on div "PARACETAMOL INFUSION" at bounding box center [607, 443] width 251 height 31
type input "2247.3"
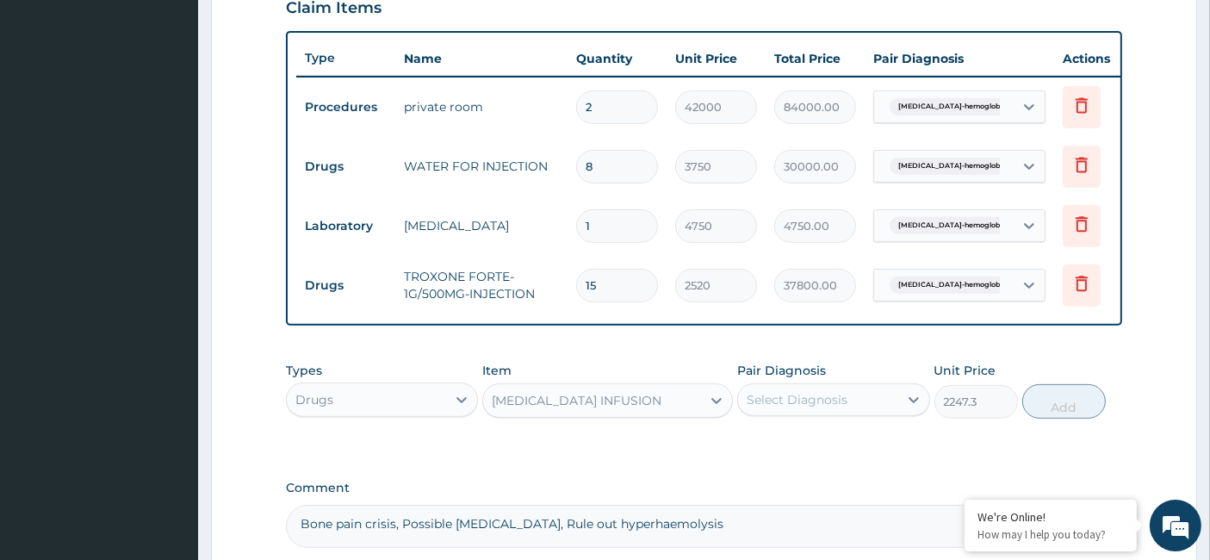
click at [784, 408] on div "Select Diagnosis" at bounding box center [797, 399] width 101 height 17
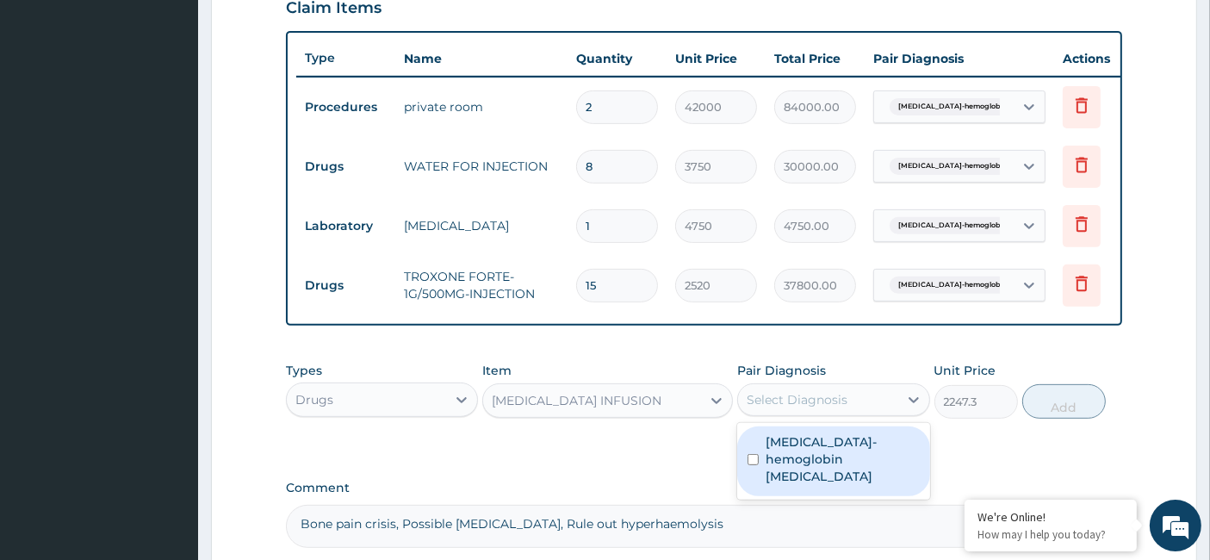
click at [778, 459] on label "Sickle cell-hemoglobin SS disease" at bounding box center [842, 459] width 153 height 52
checkbox input "true"
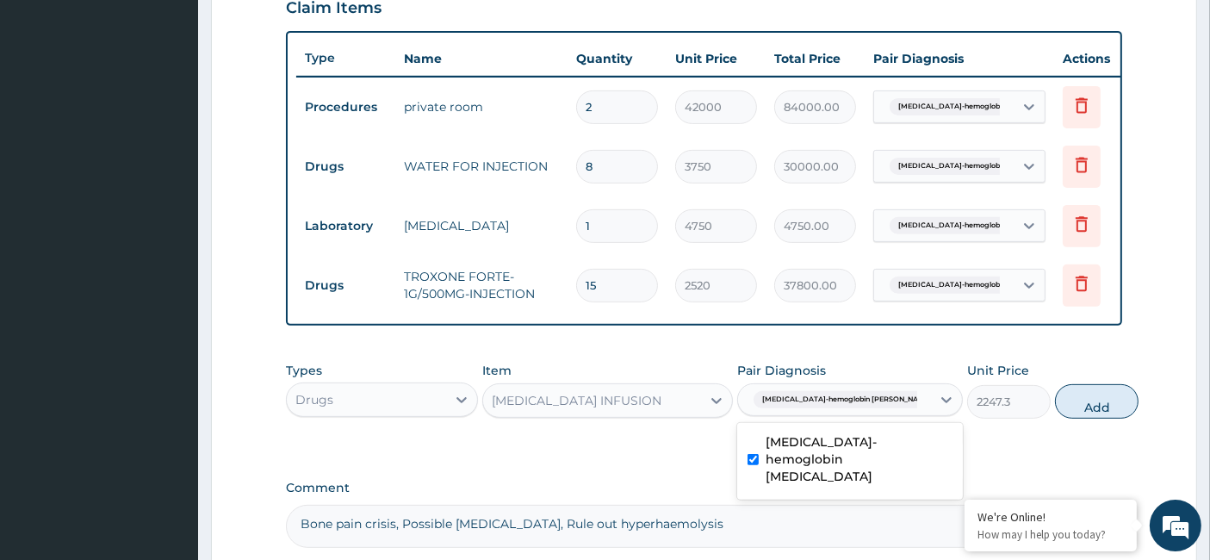
click at [1055, 419] on button "Add" at bounding box center [1097, 401] width 84 height 34
type input "0"
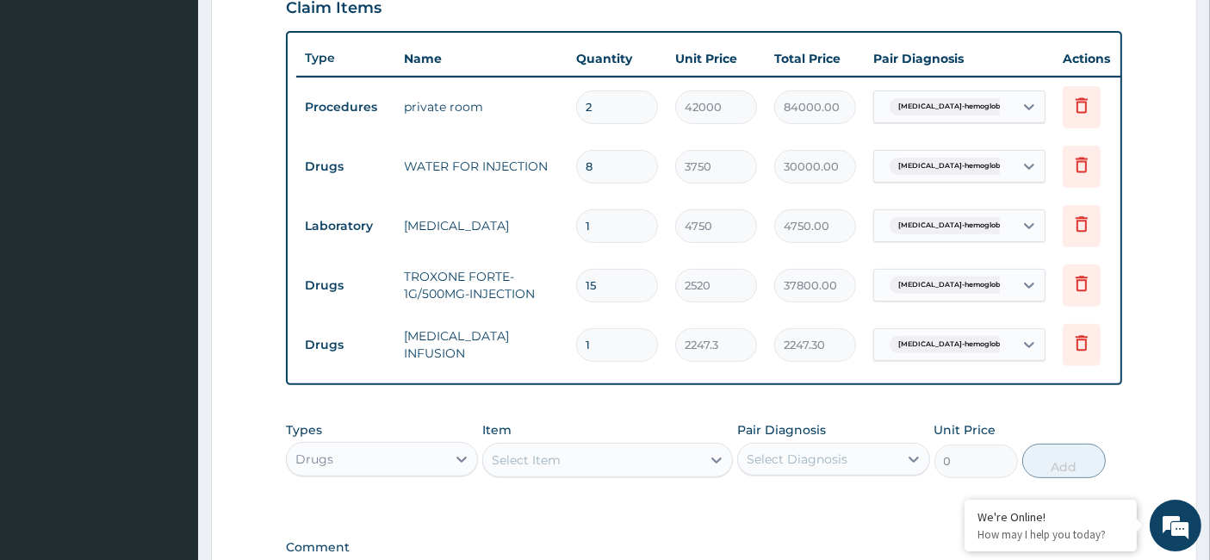
click at [557, 350] on tr "Drugs PARACETAMOL INFUSION 1 2247.3 2247.30 Sickle cell-hemoglobin SS dise... D…" at bounding box center [718, 344] width 844 height 59
type input "7"
type input "15731.10"
type input "7"
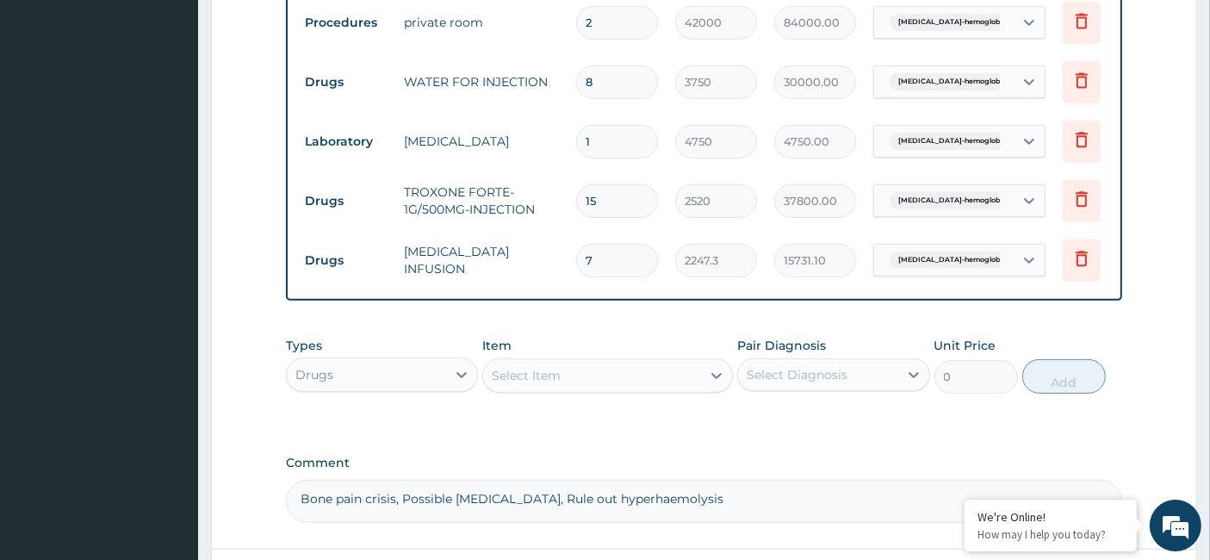
scroll to position [802, 0]
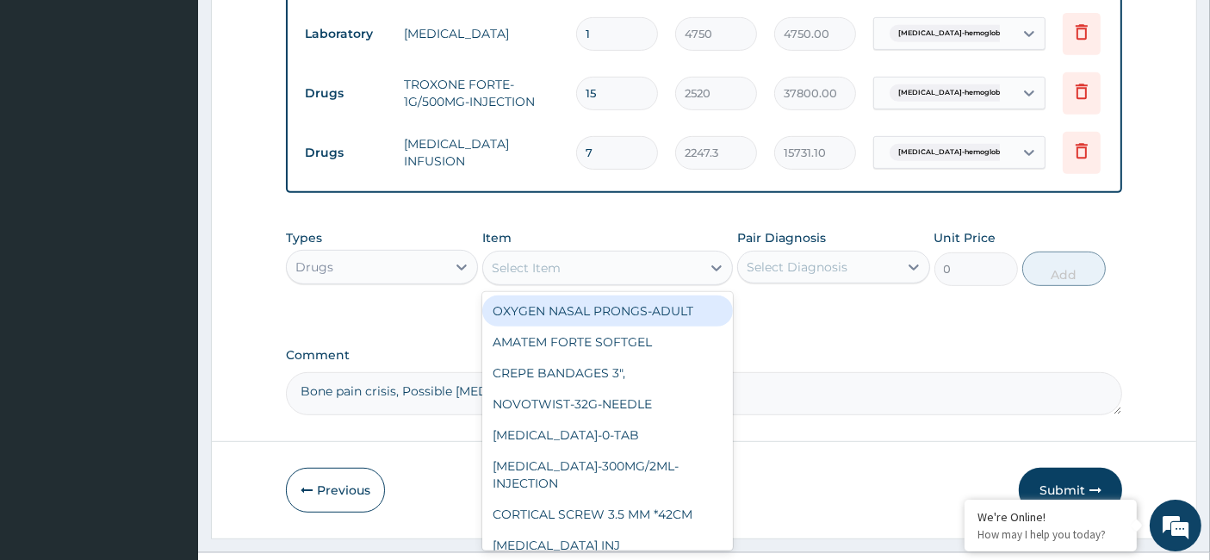
click at [532, 285] on div "Select Item" at bounding box center [607, 268] width 251 height 34
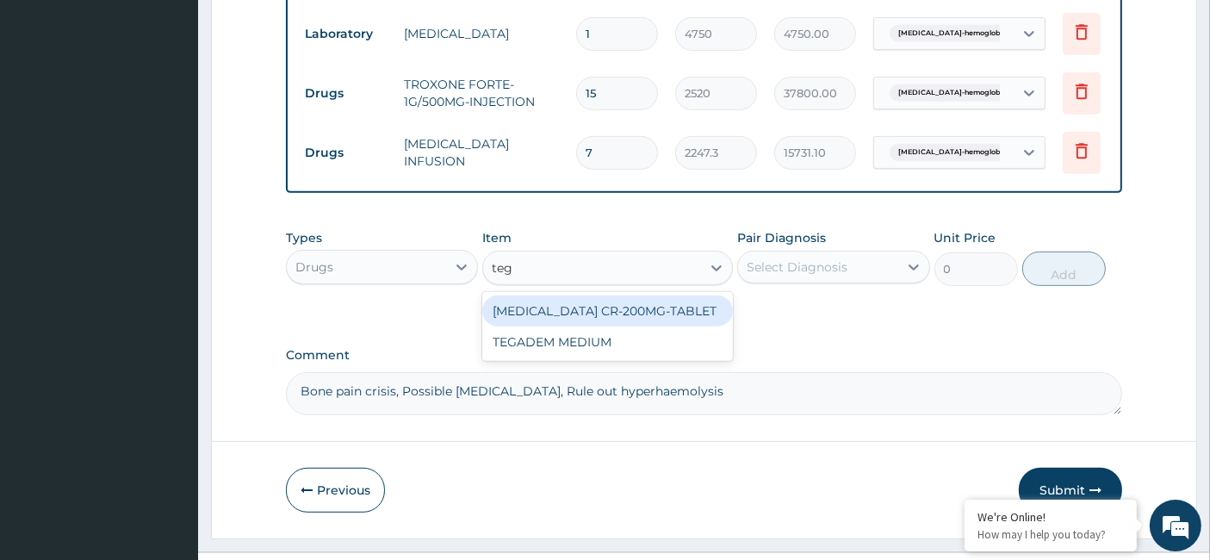
type input "tega"
click at [591, 326] on div "TEGADEM MEDIUM" at bounding box center [607, 310] width 251 height 31
type input "1894.243178893274"
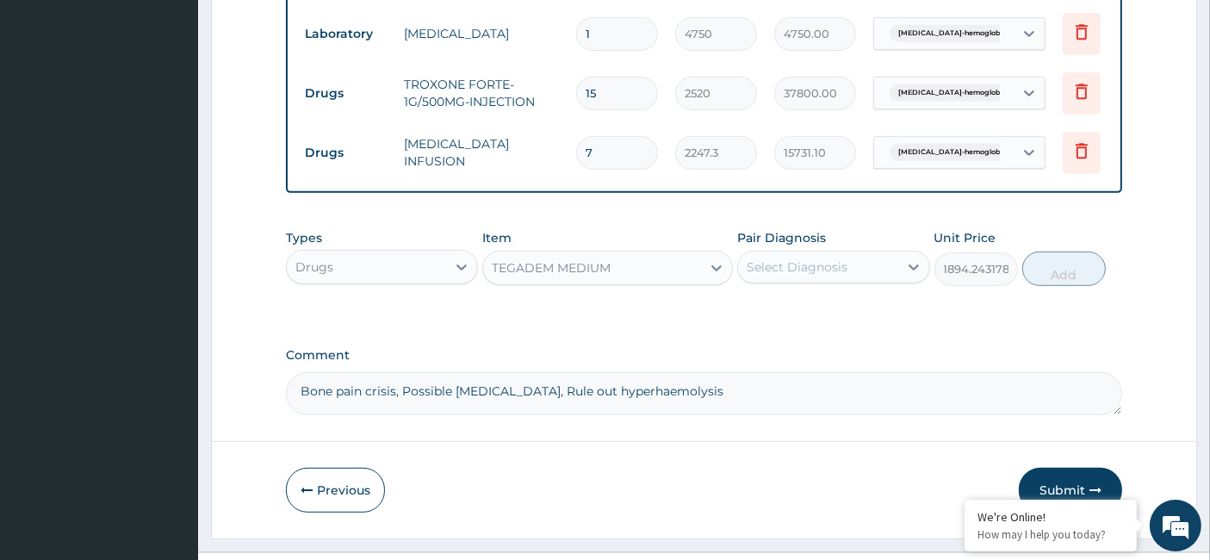
click at [770, 276] on div "Select Diagnosis" at bounding box center [797, 266] width 101 height 17
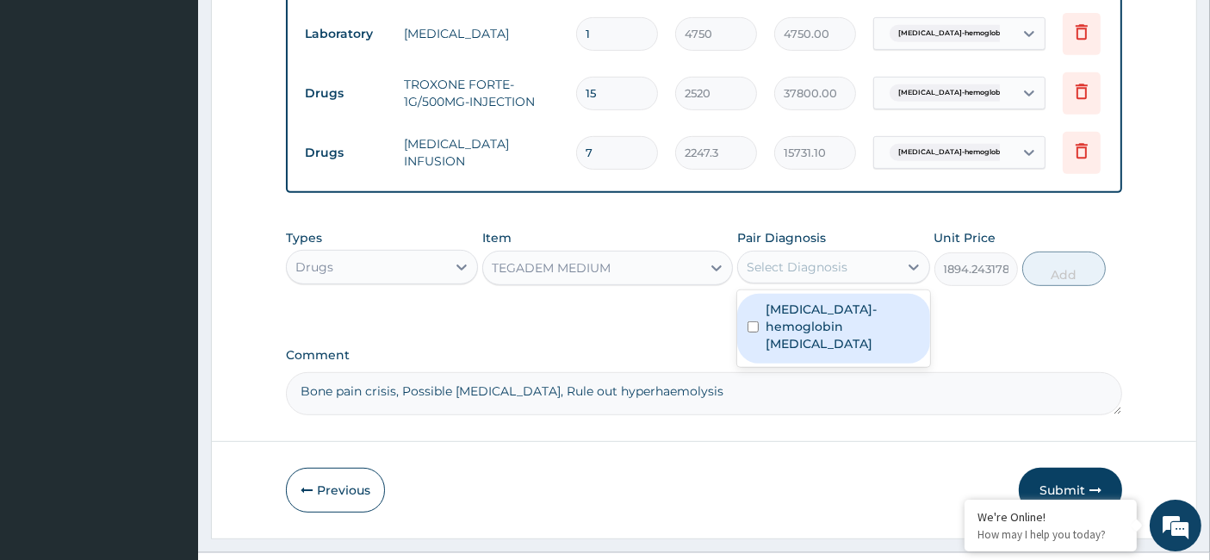
click at [762, 337] on div "Sickle cell-hemoglobin SS disease" at bounding box center [833, 329] width 192 height 70
checkbox input "true"
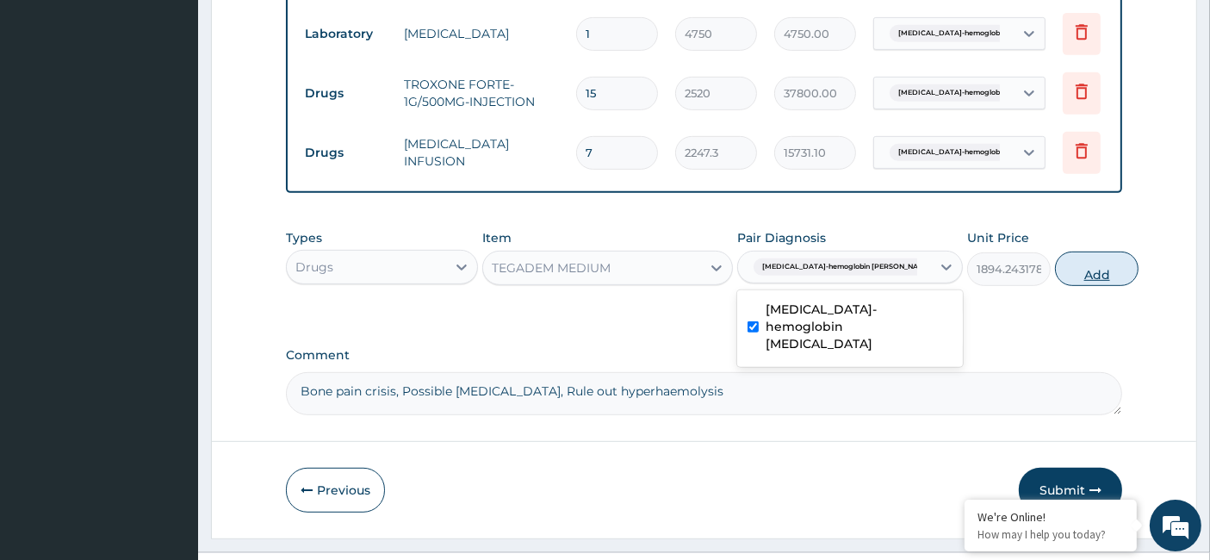
click at [1057, 273] on button "Add" at bounding box center [1097, 268] width 84 height 34
type input "0"
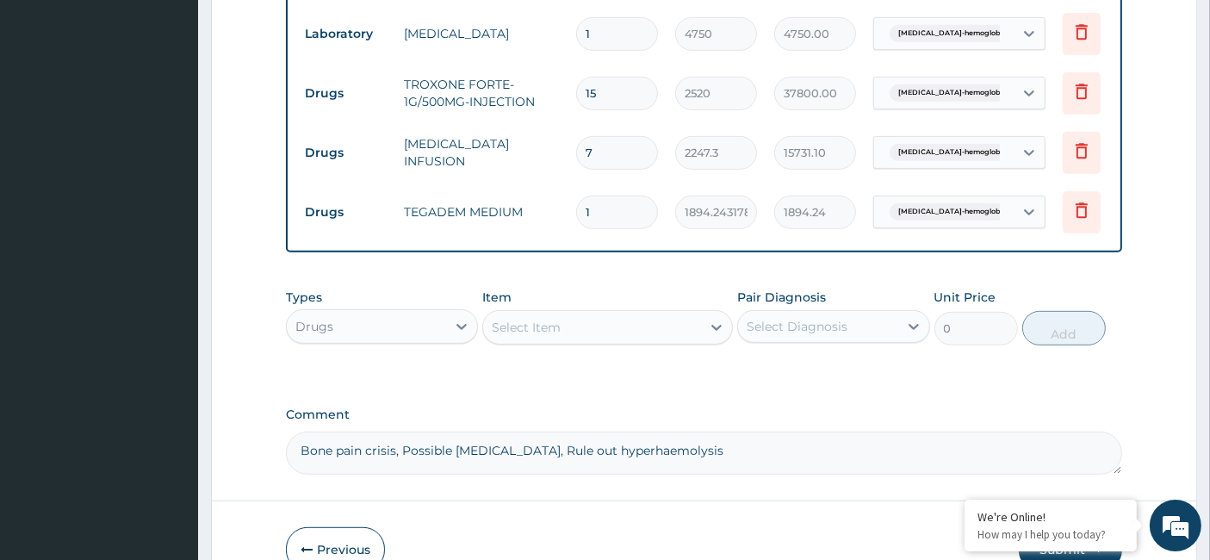
drag, startPoint x: 622, startPoint y: 215, endPoint x: 566, endPoint y: 217, distance: 56.0
click at [566, 217] on tr "Drugs TEGADEM MEDIUM 1 1894.243178893274 1894.24 Sickle cell-hemoglobin SS dise…" at bounding box center [718, 212] width 844 height 59
type input "5"
type input "9471.22"
type input "5"
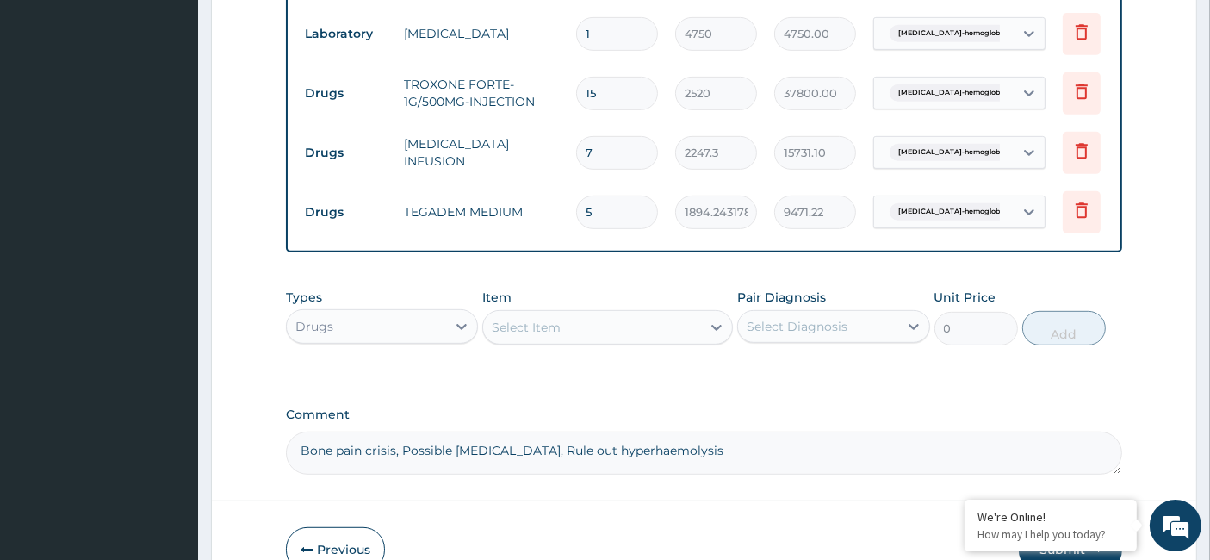
click at [543, 333] on div "Select Item" at bounding box center [526, 327] width 69 height 17
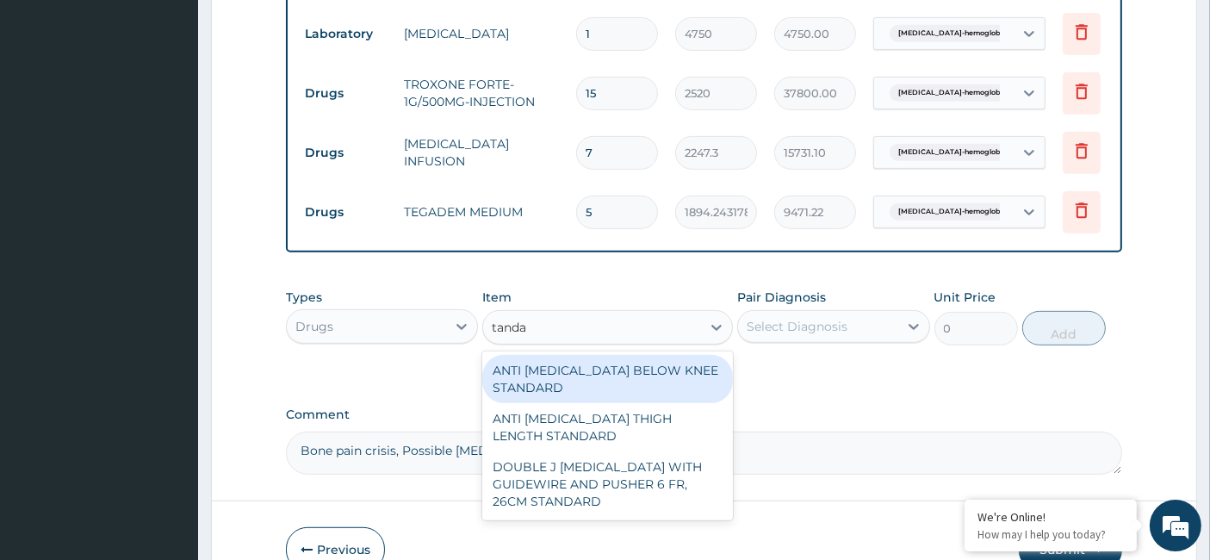
type input "tanda"
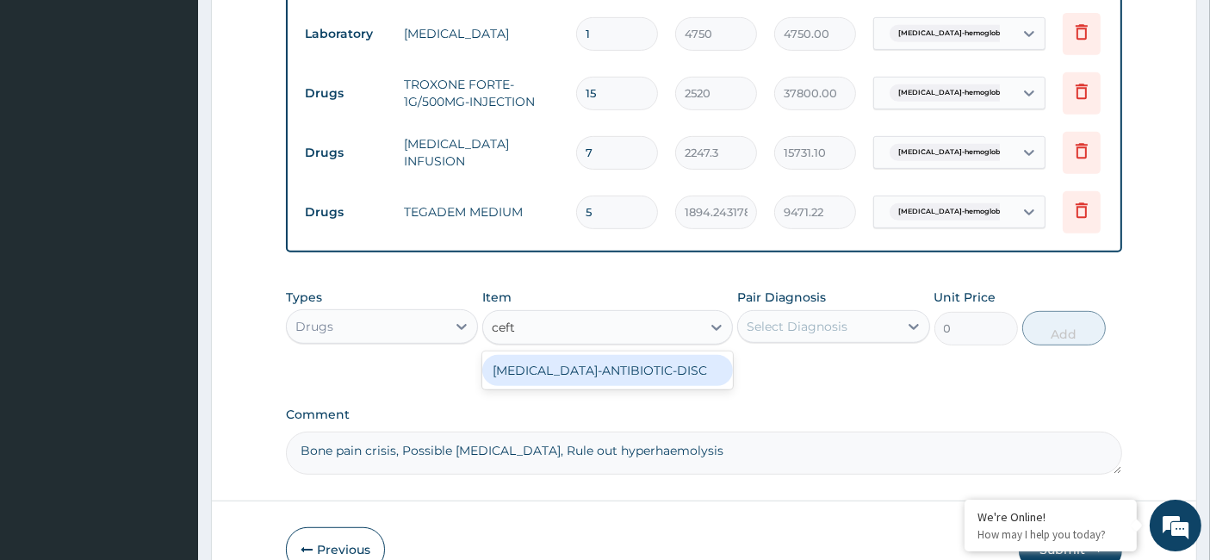
type input "ceftr"
click at [573, 341] on div "ceftr" at bounding box center [592, 327] width 218 height 28
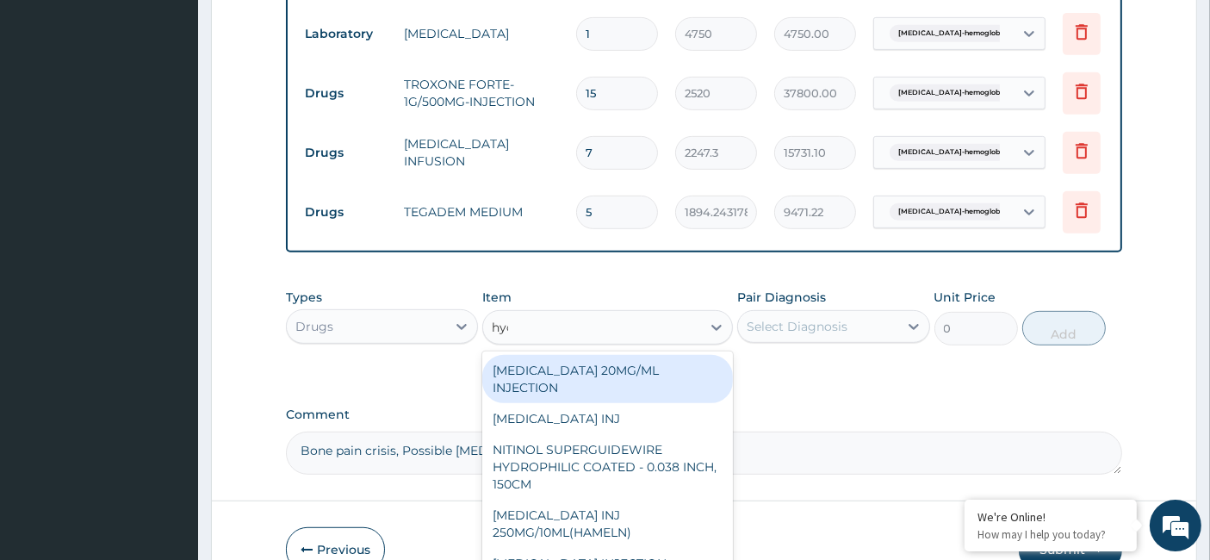
type input "hyos"
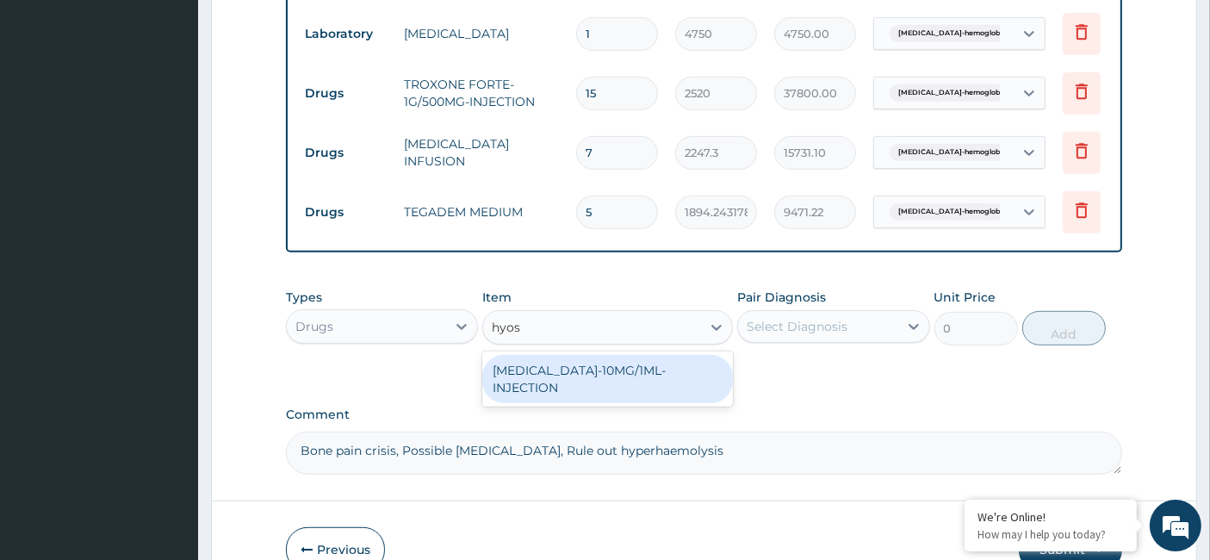
click at [582, 385] on div "HYOSCINE-10MG/1ML-INJECTION" at bounding box center [607, 379] width 251 height 48
type input "333"
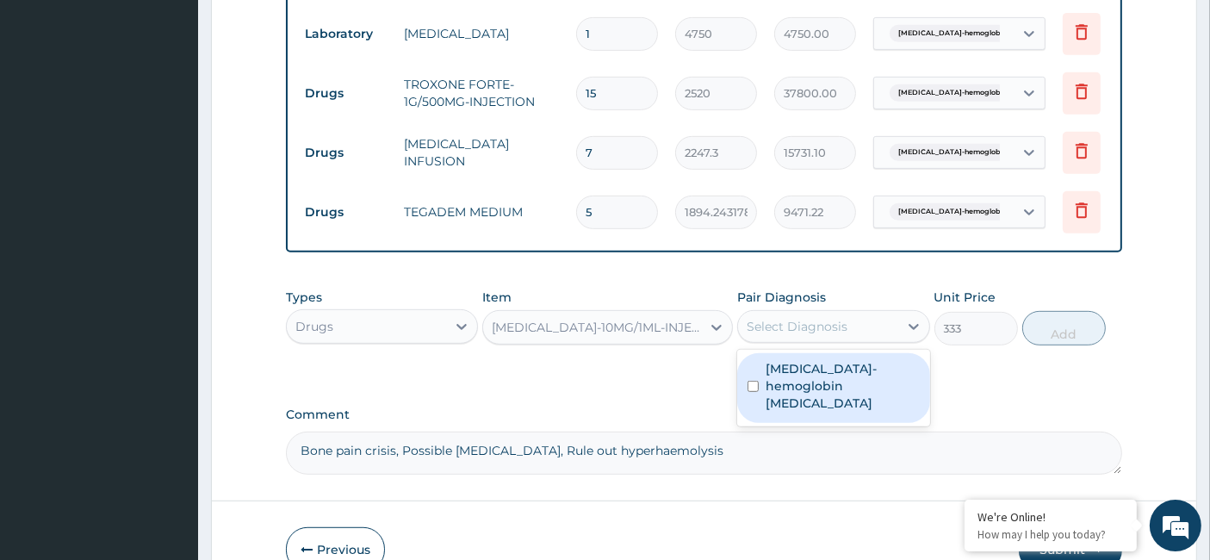
click at [797, 335] on div "Select Diagnosis" at bounding box center [797, 326] width 101 height 17
click at [787, 387] on label "Sickle cell-hemoglobin SS disease" at bounding box center [842, 386] width 153 height 52
checkbox input "true"
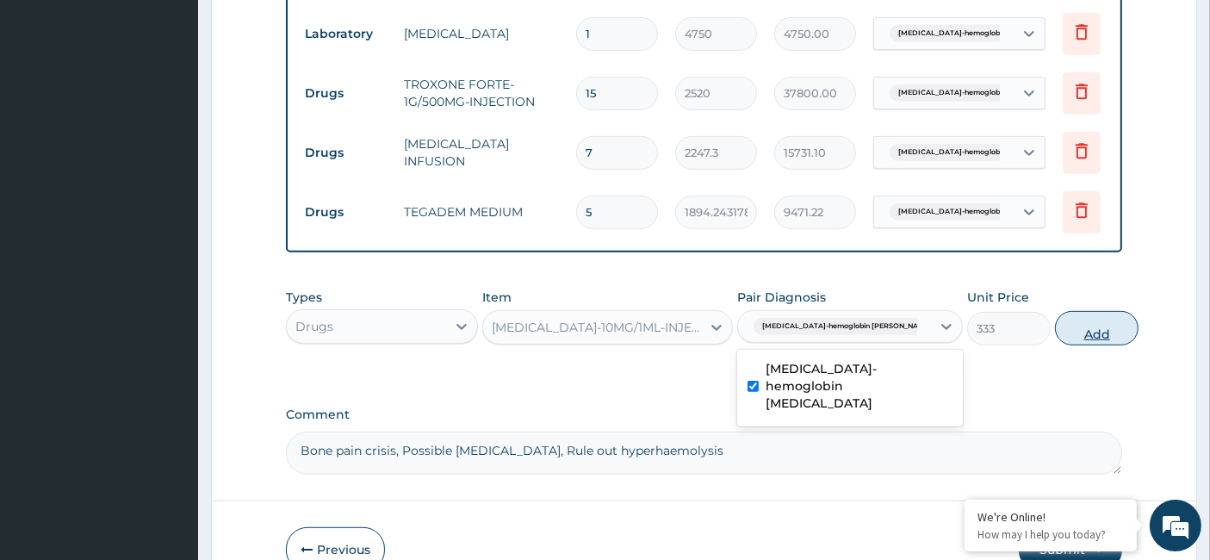
click at [1080, 333] on button "Add" at bounding box center [1097, 328] width 84 height 34
type input "0"
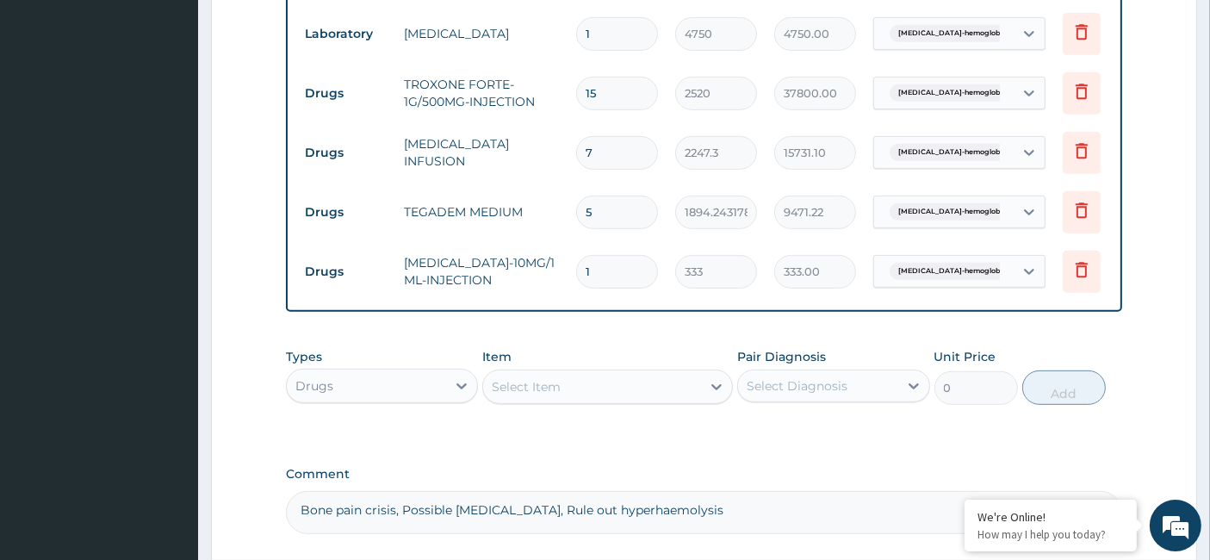
drag, startPoint x: 597, startPoint y: 269, endPoint x: 568, endPoint y: 271, distance: 28.5
click at [568, 271] on td "1" at bounding box center [616, 271] width 99 height 51
type input "3"
type input "999.00"
drag, startPoint x: 636, startPoint y: 270, endPoint x: 573, endPoint y: 277, distance: 64.1
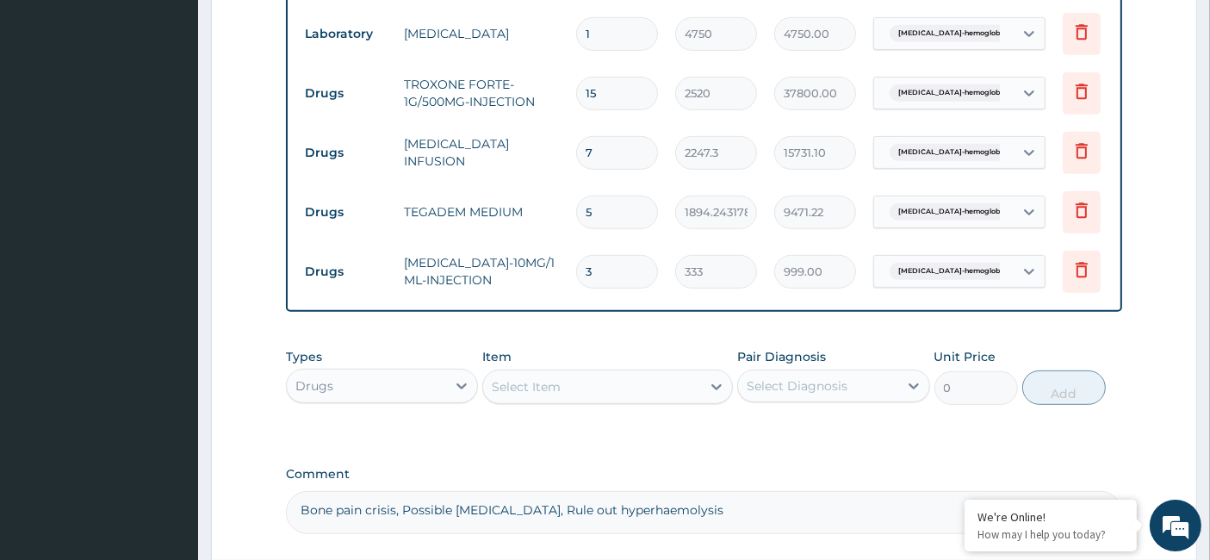
click at [573, 277] on td "3" at bounding box center [616, 271] width 99 height 51
type input "1"
type input "333.00"
type input "15"
type input "4995.00"
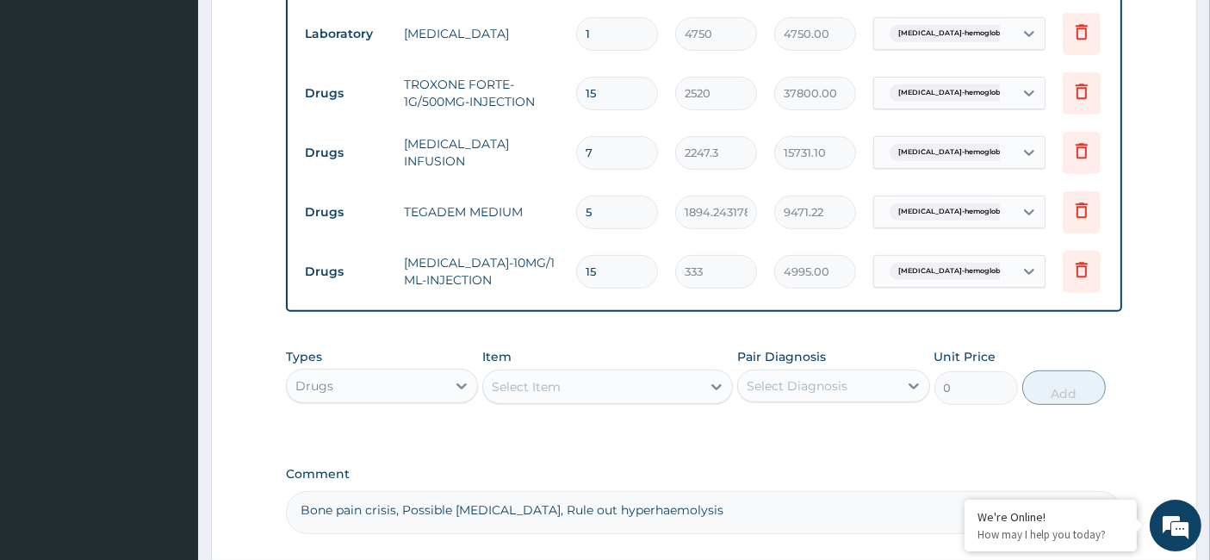
drag, startPoint x: 629, startPoint y: 268, endPoint x: 584, endPoint y: 272, distance: 45.8
click at [584, 272] on input "15" at bounding box center [617, 272] width 82 height 34
type input "5"
type input "1665.00"
type input "59"
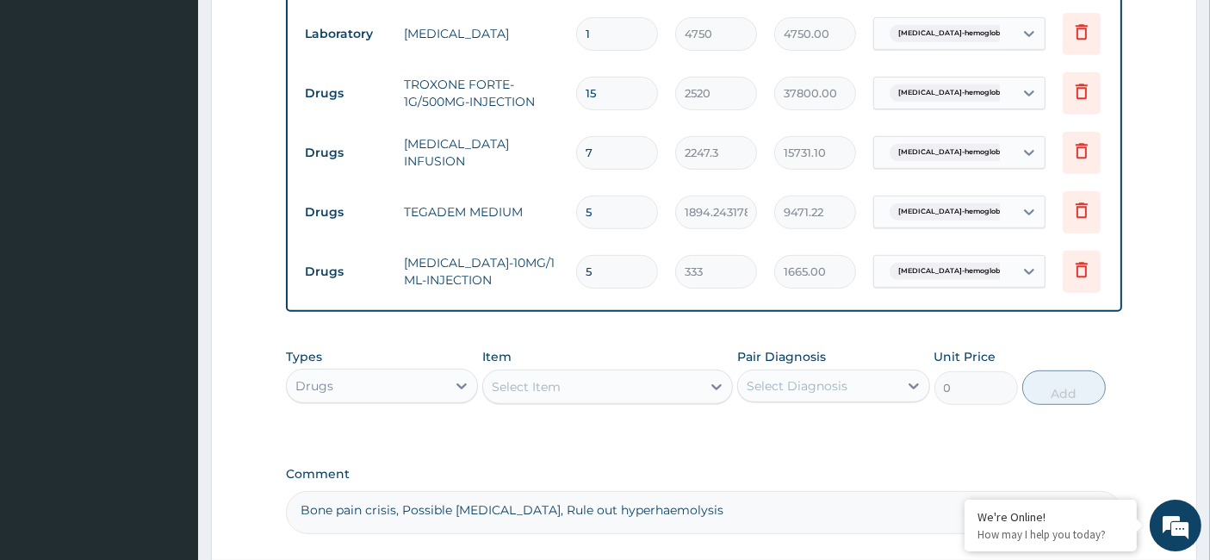
type input "19647.00"
type input "5"
type input "1665.00"
type input "50"
type input "16650.00"
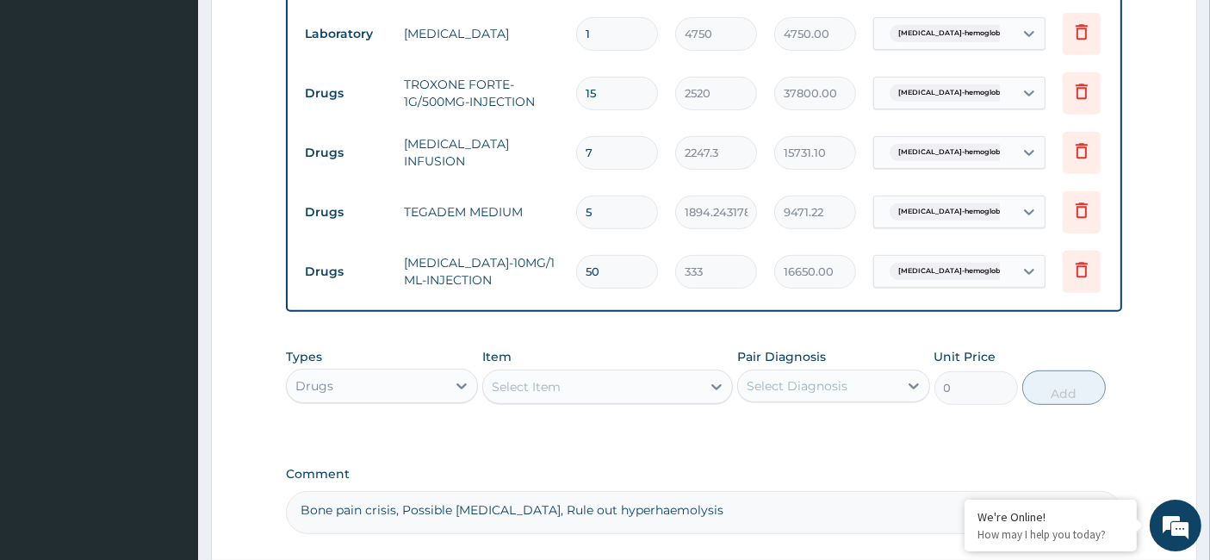
type input "5"
type input "1665.00"
type input "0.00"
type input "4"
type input "1332.00"
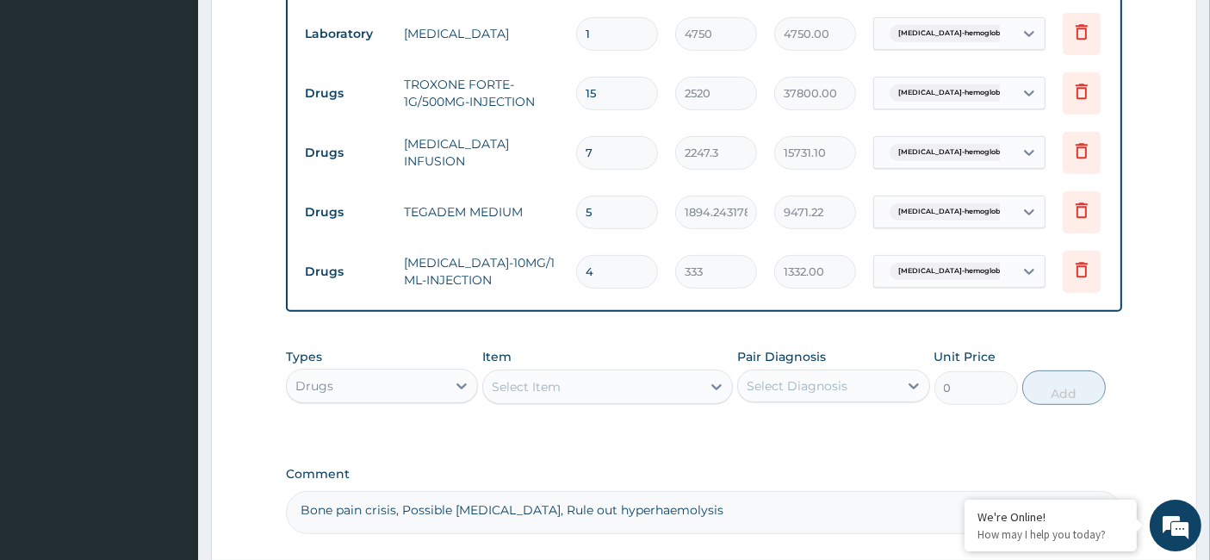
type input "45"
type input "14985.00"
type input "4"
type input "1332.00"
type input "46"
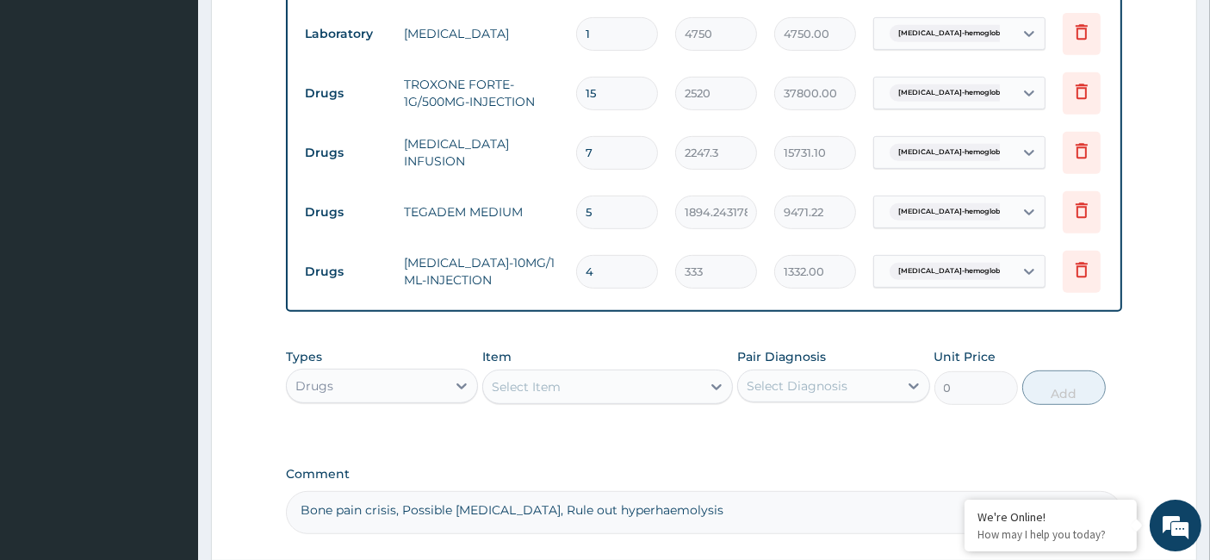
type input "15318.00"
type input "46"
click at [544, 388] on div "Select Item" at bounding box center [592, 387] width 218 height 28
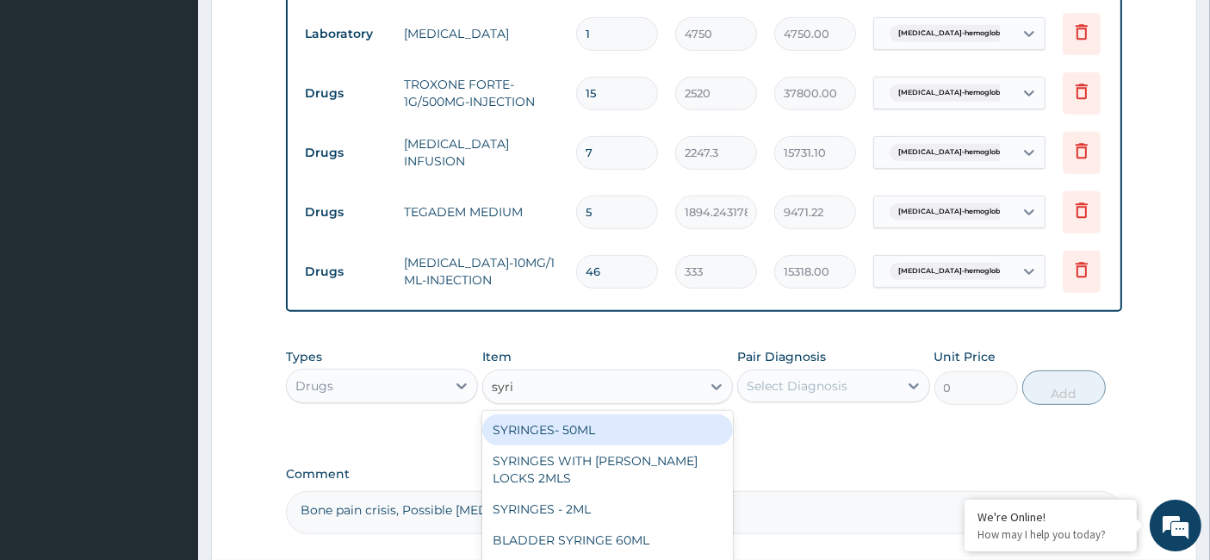
type input "syrin"
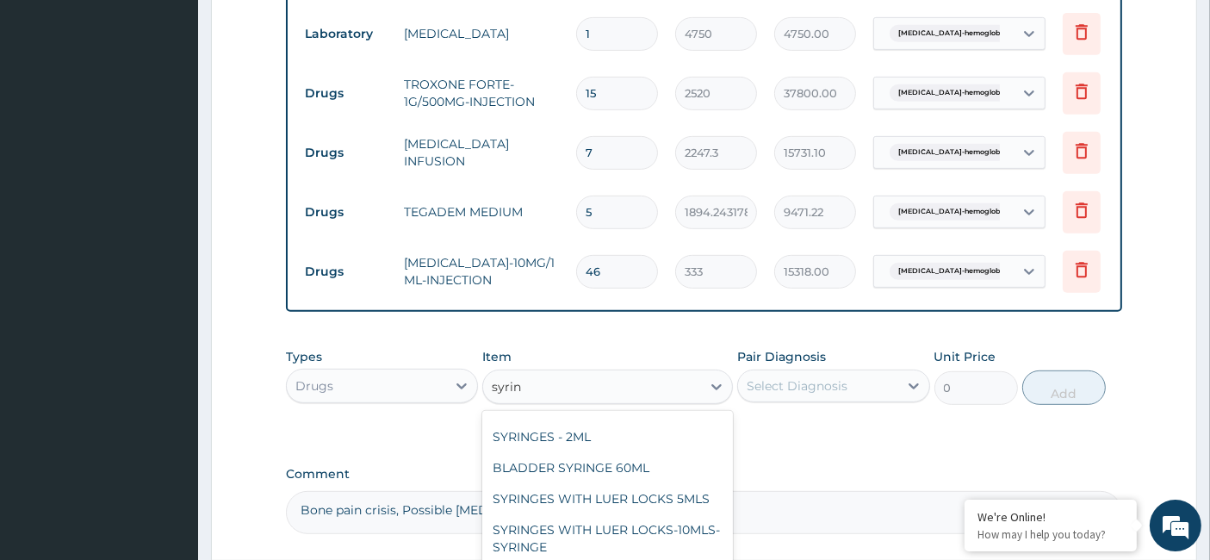
scroll to position [155, 0]
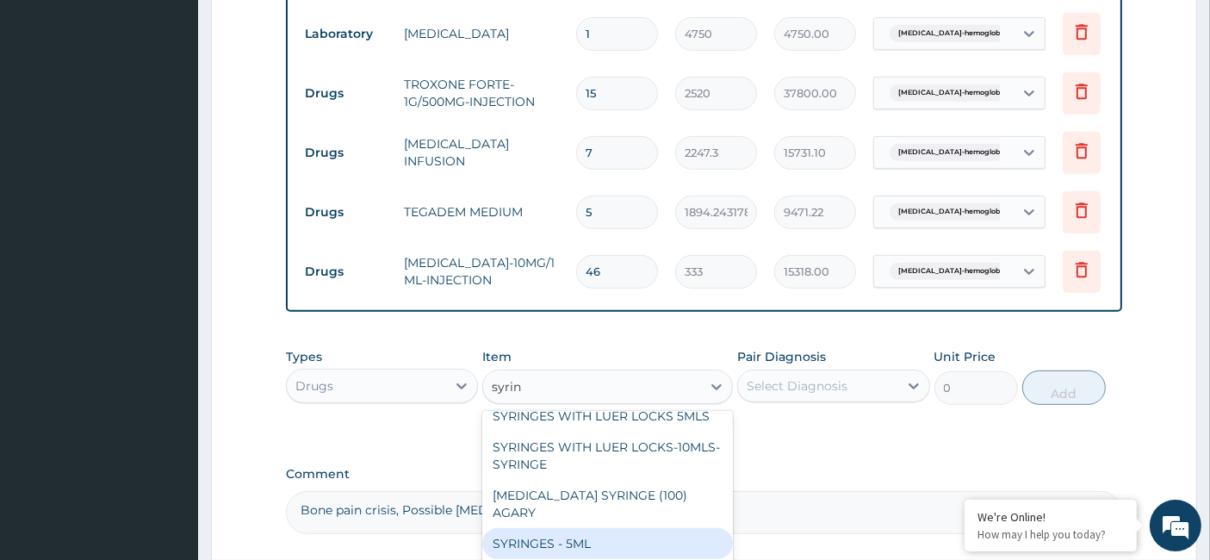
drag, startPoint x: 610, startPoint y: 528, endPoint x: 667, endPoint y: 505, distance: 62.2
click at [610, 529] on div "SYRINGES - 5ML" at bounding box center [607, 543] width 251 height 31
type input "33.6"
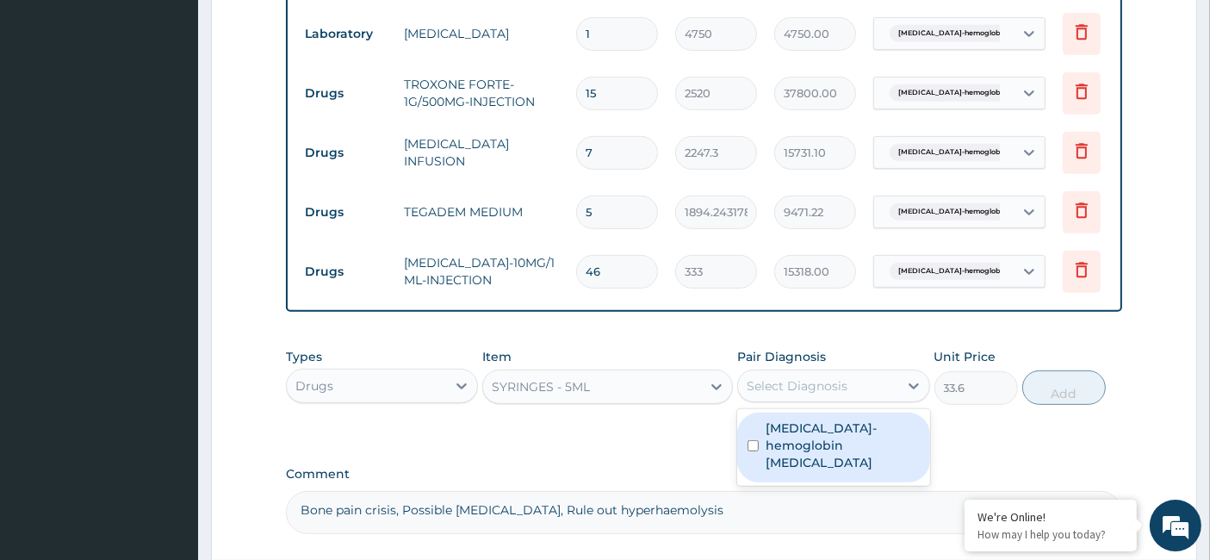
click at [796, 394] on div "Select Diagnosis" at bounding box center [797, 385] width 101 height 17
click at [774, 459] on label "Sickle cell-hemoglobin SS disease" at bounding box center [842, 445] width 153 height 52
checkbox input "true"
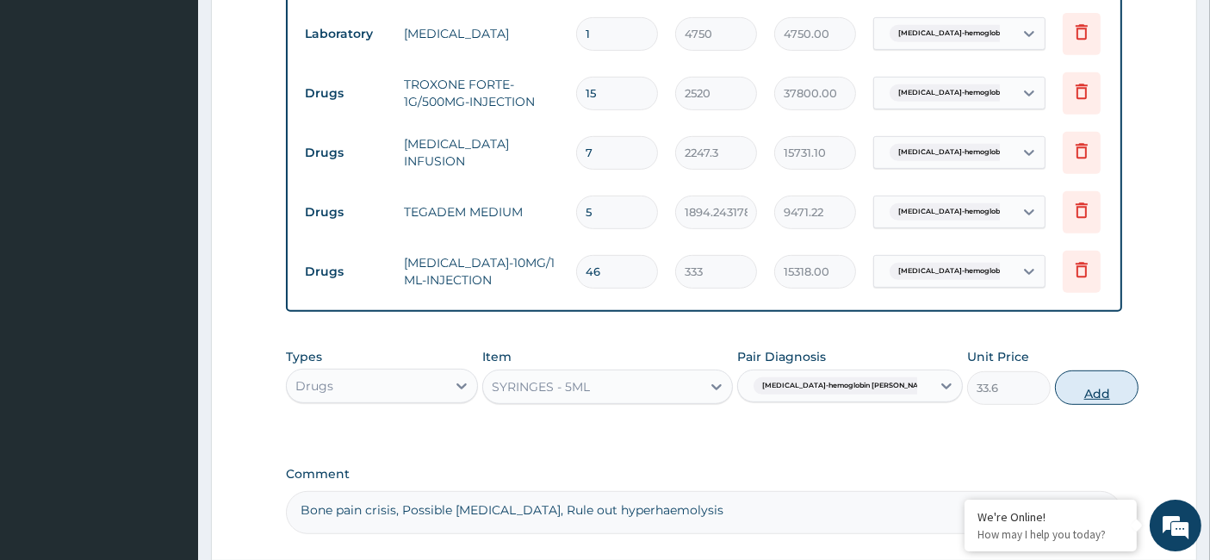
click at [1055, 405] on button "Add" at bounding box center [1097, 387] width 84 height 34
type input "0"
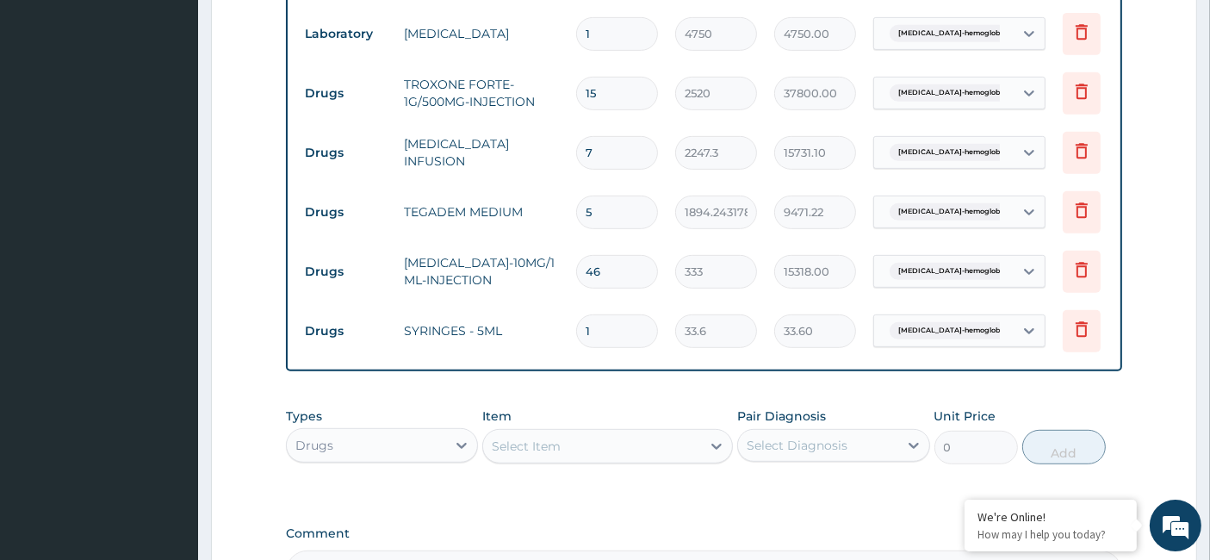
type input "0.00"
type input "4"
type input "134.40"
type input "44"
type input "1478.40"
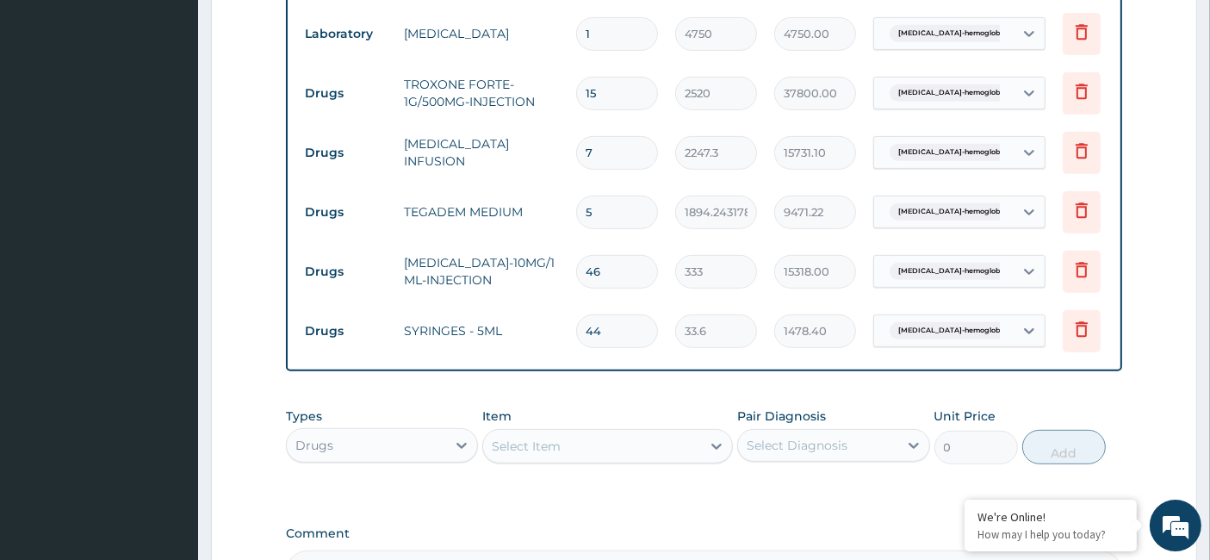
type input "44"
click at [545, 455] on div "Select Item" at bounding box center [526, 445] width 69 height 17
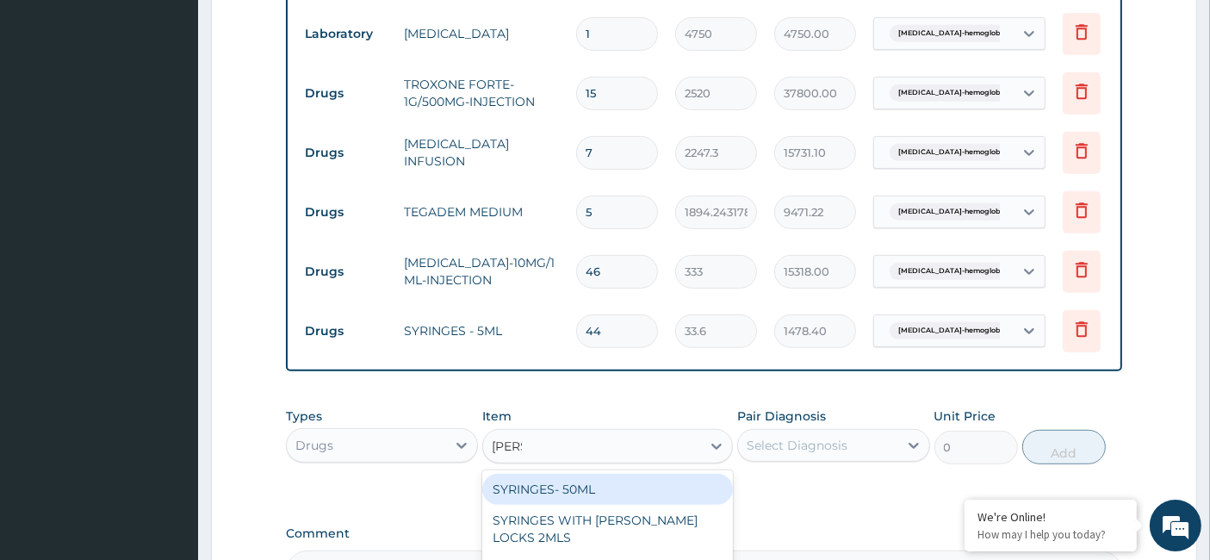
type input "syringe"
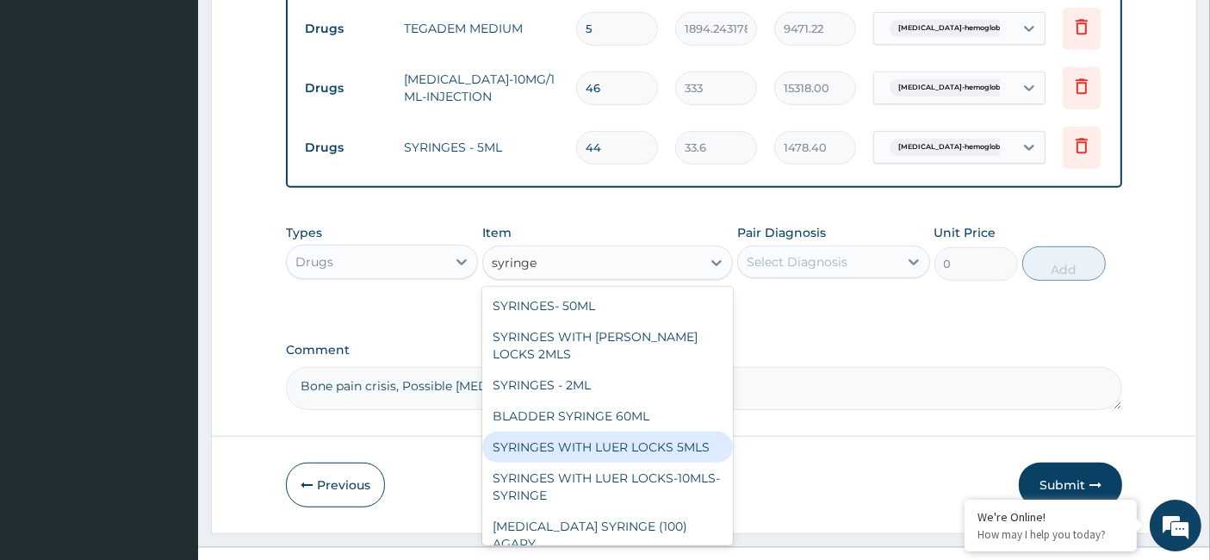
scroll to position [993, 0]
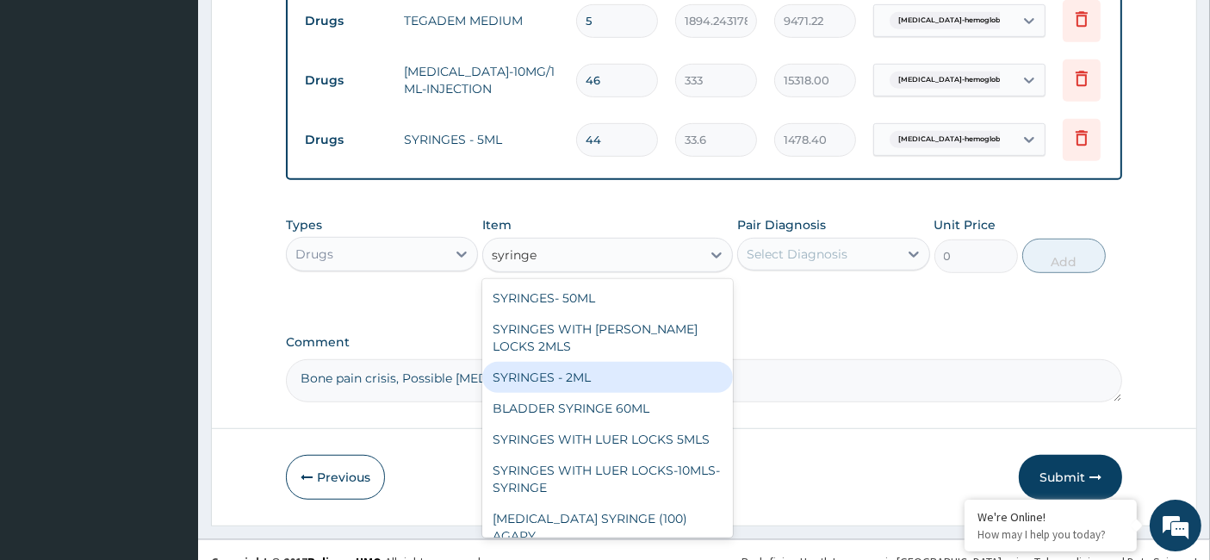
click at [567, 374] on div "SYRINGES - 2ML" at bounding box center [607, 377] width 251 height 31
type input "33.6"
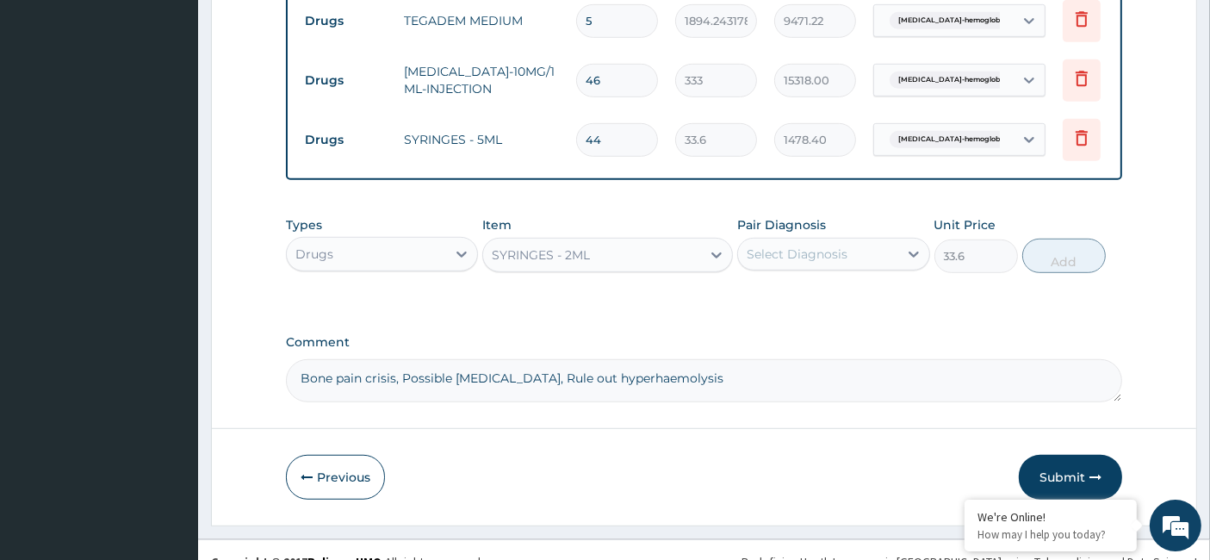
click at [779, 259] on div "Select Diagnosis" at bounding box center [797, 253] width 101 height 17
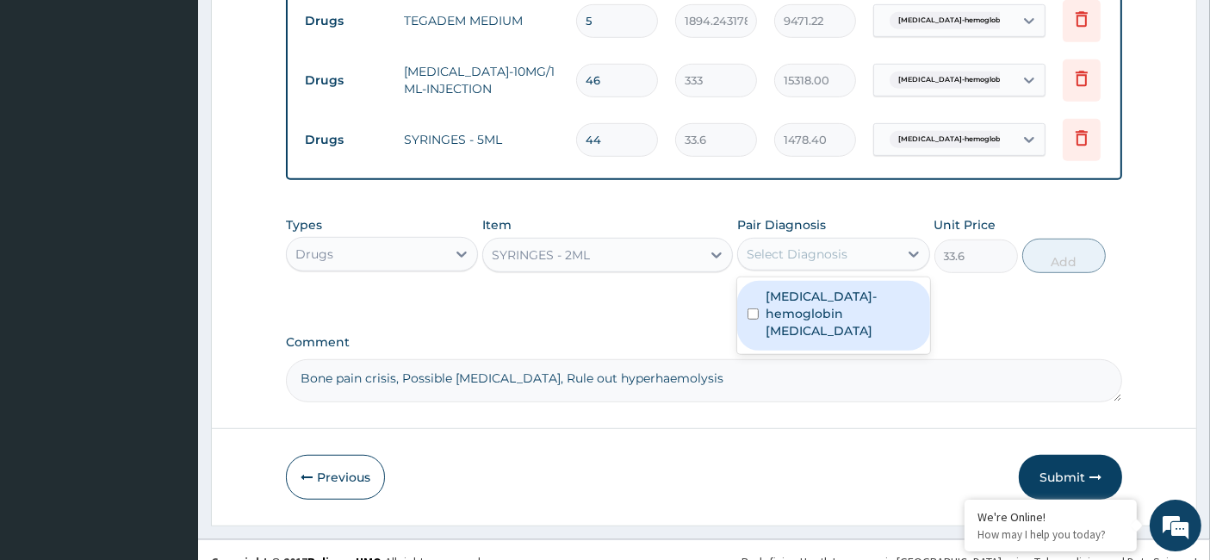
click at [769, 320] on label "Sickle cell-hemoglobin SS disease" at bounding box center [842, 314] width 153 height 52
checkbox input "true"
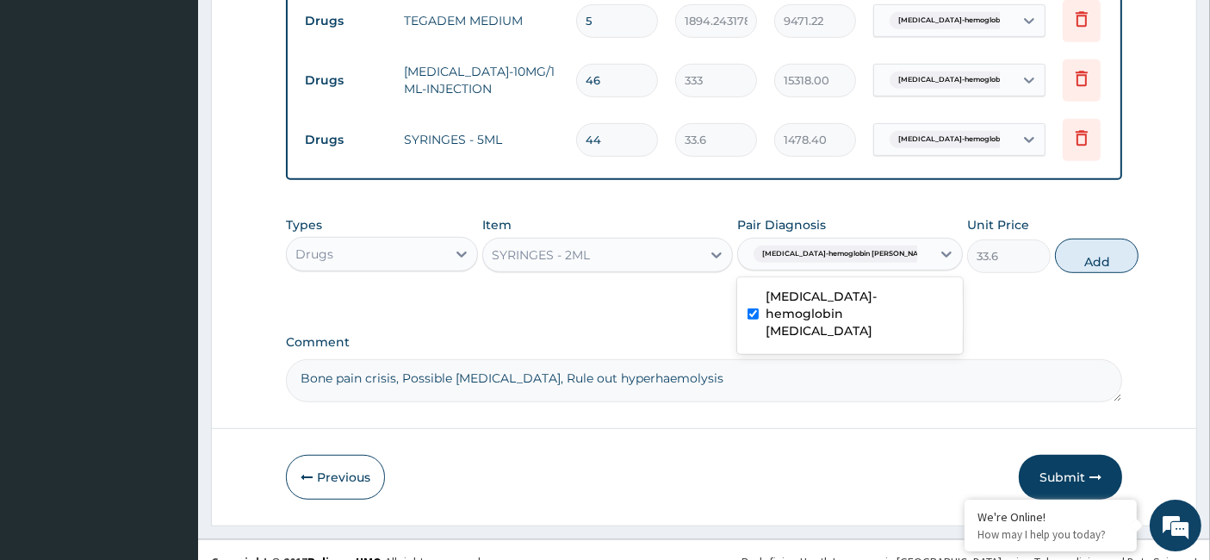
click at [1070, 265] on button "Add" at bounding box center [1097, 256] width 84 height 34
type input "0"
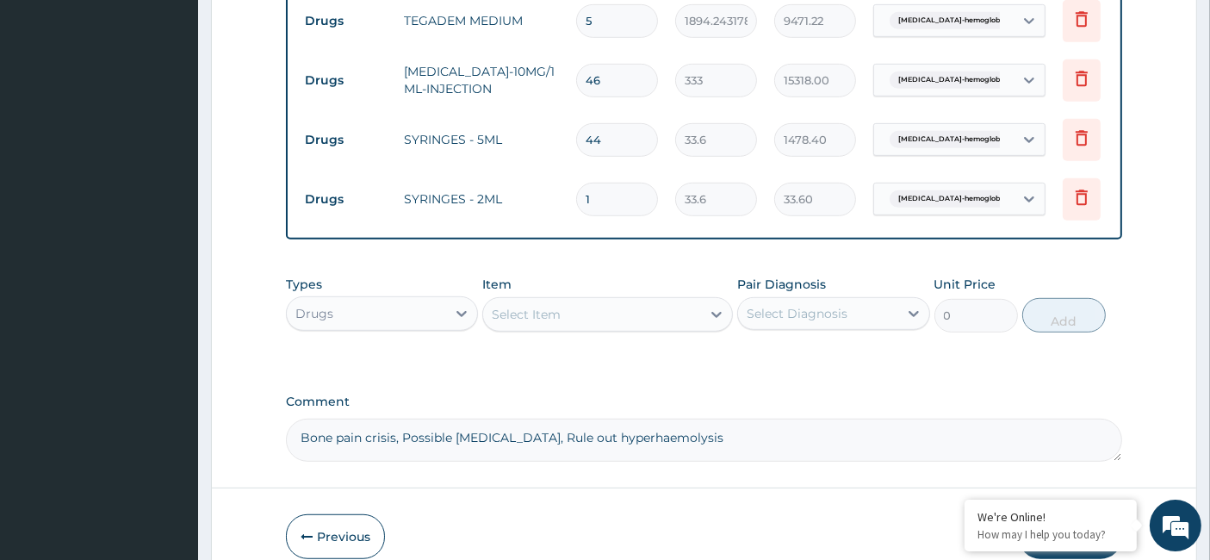
drag, startPoint x: 616, startPoint y: 188, endPoint x: 570, endPoint y: 213, distance: 52.0
click at [572, 212] on td "1" at bounding box center [616, 199] width 99 height 51
type input "3"
type input "100.80"
type input "33"
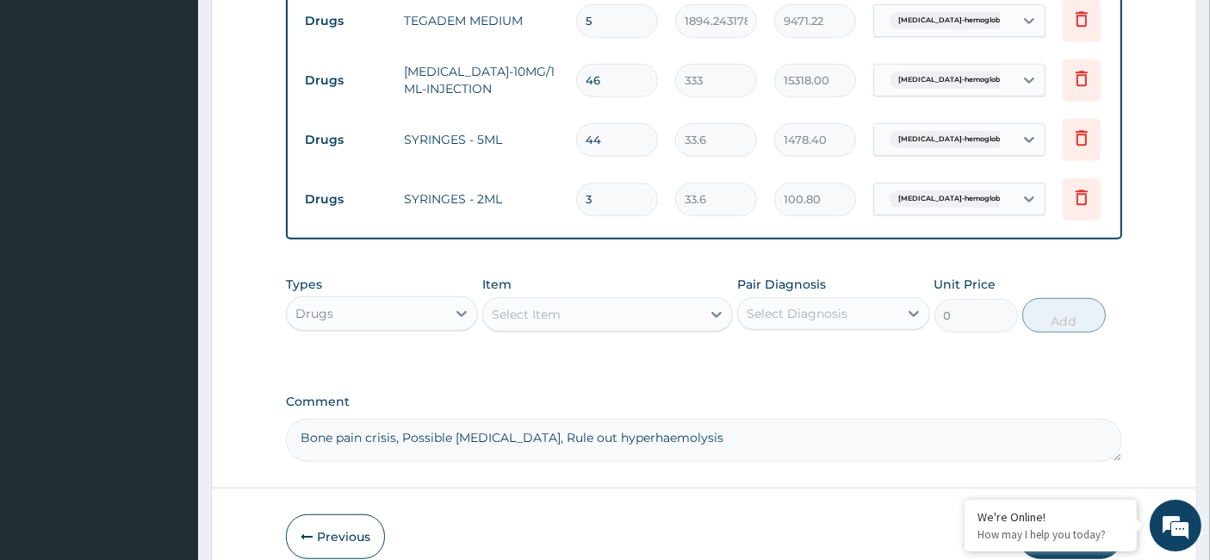
type input "1108.80"
type input "33"
click at [368, 326] on div "Drugs" at bounding box center [366, 314] width 159 height 28
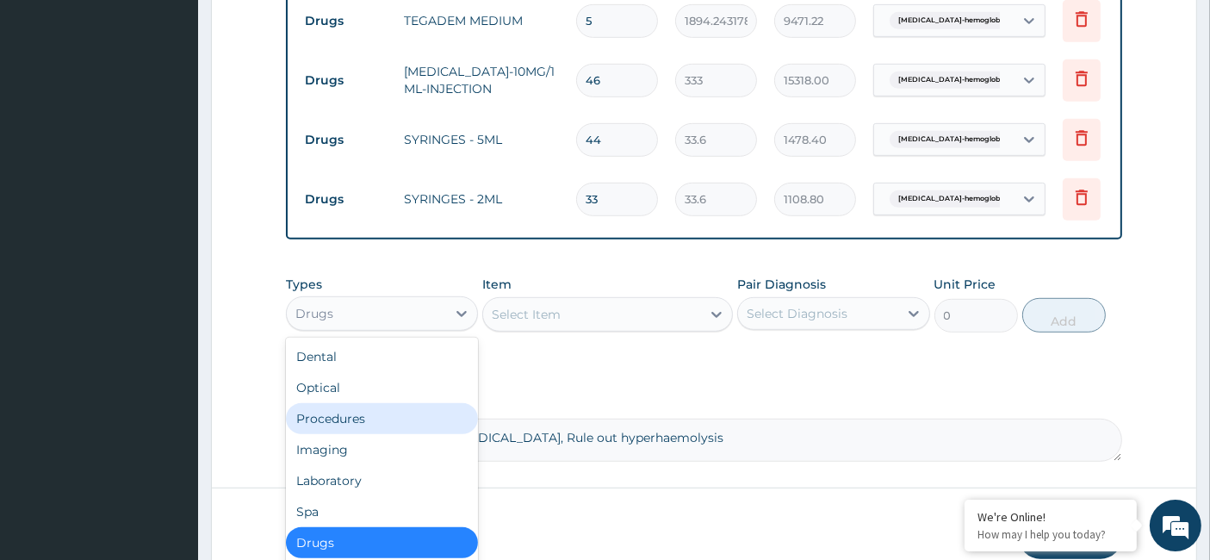
click at [368, 429] on div "Procedures" at bounding box center [382, 418] width 192 height 31
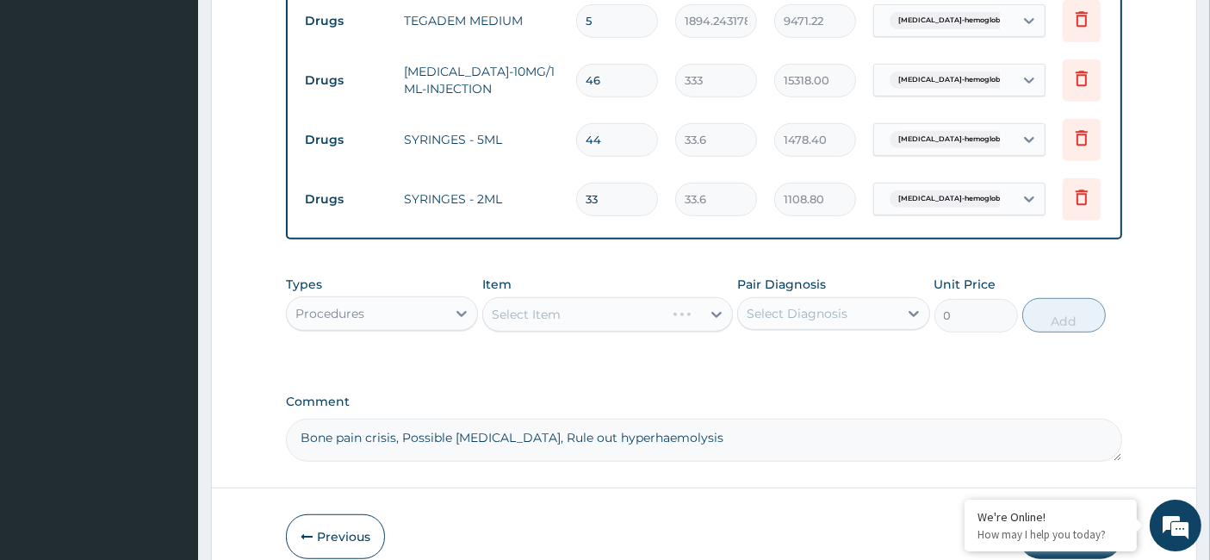
click at [493, 332] on div "Select Item" at bounding box center [607, 314] width 251 height 34
click at [551, 332] on div "Select Item" at bounding box center [607, 314] width 251 height 34
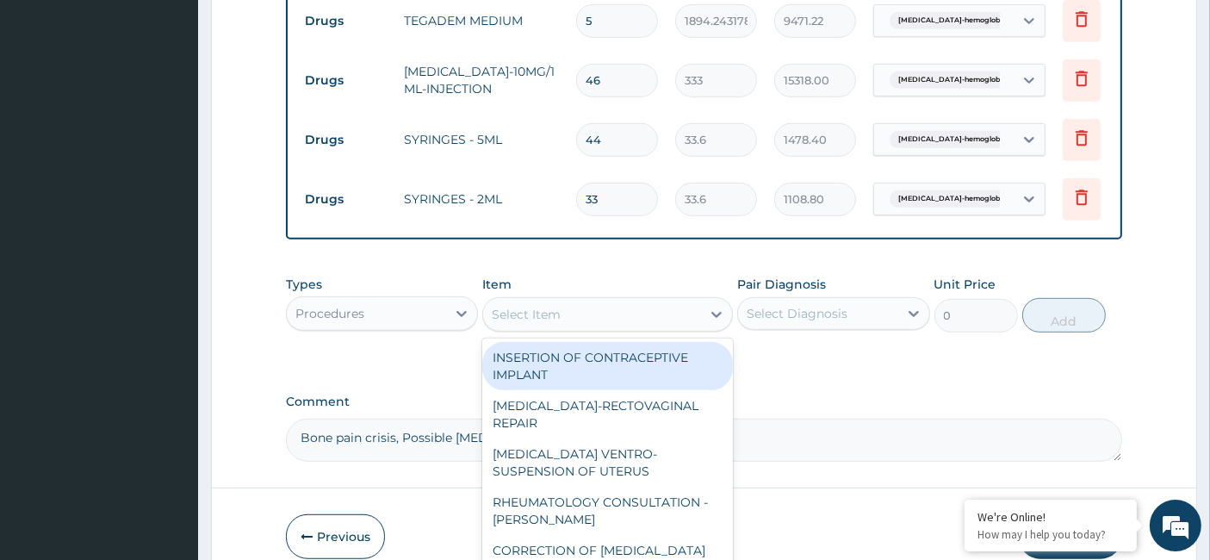
click at [536, 328] on div "Select Item" at bounding box center [592, 315] width 218 height 28
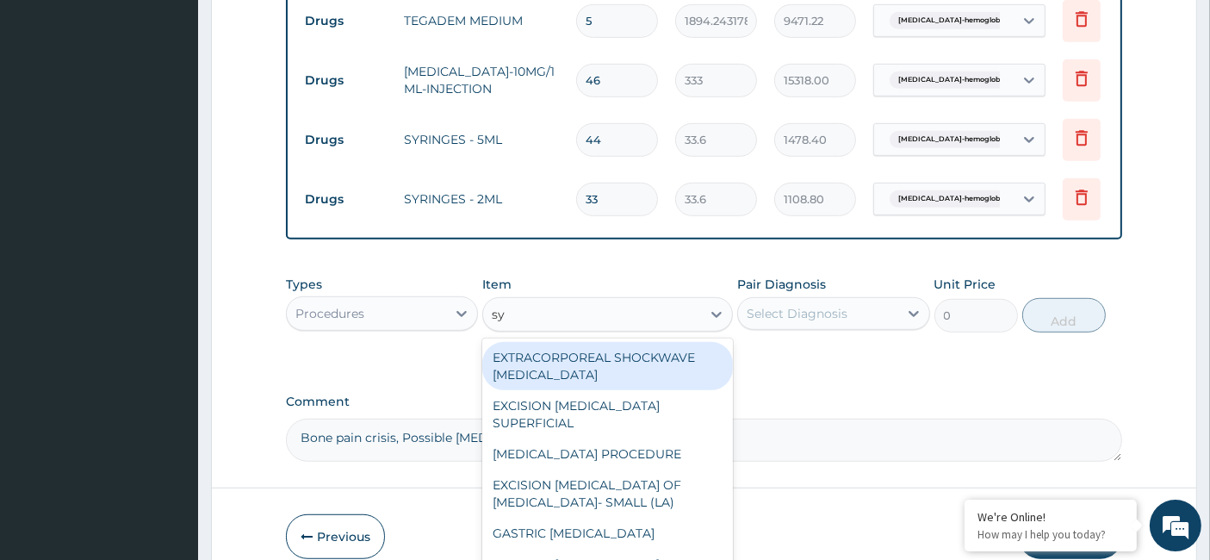
type input "syri"
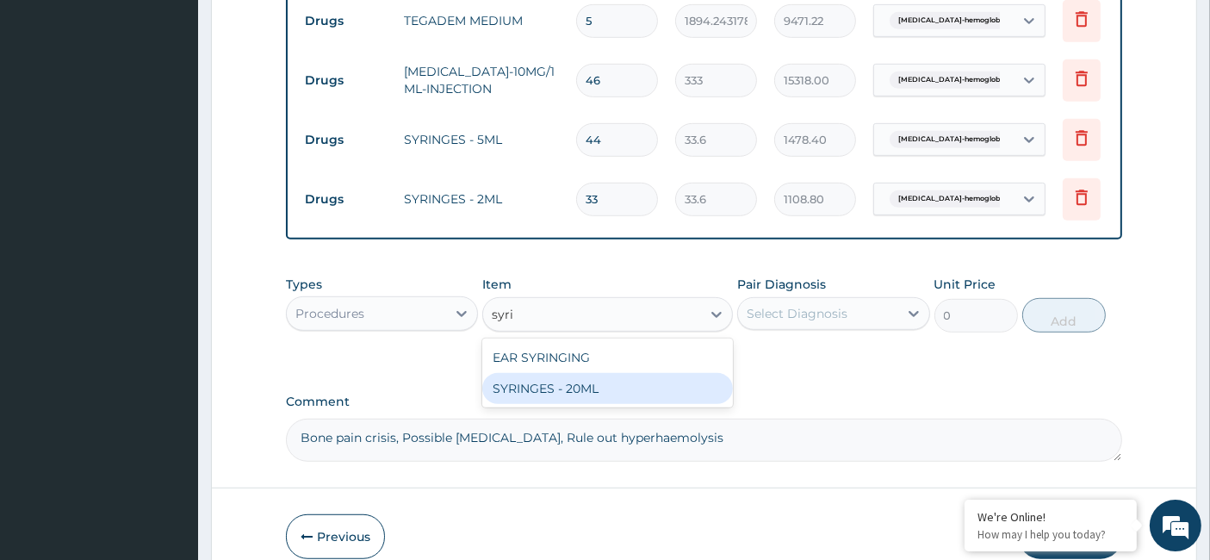
click at [647, 404] on div "SYRINGES - 20ML" at bounding box center [607, 388] width 251 height 31
type input "360"
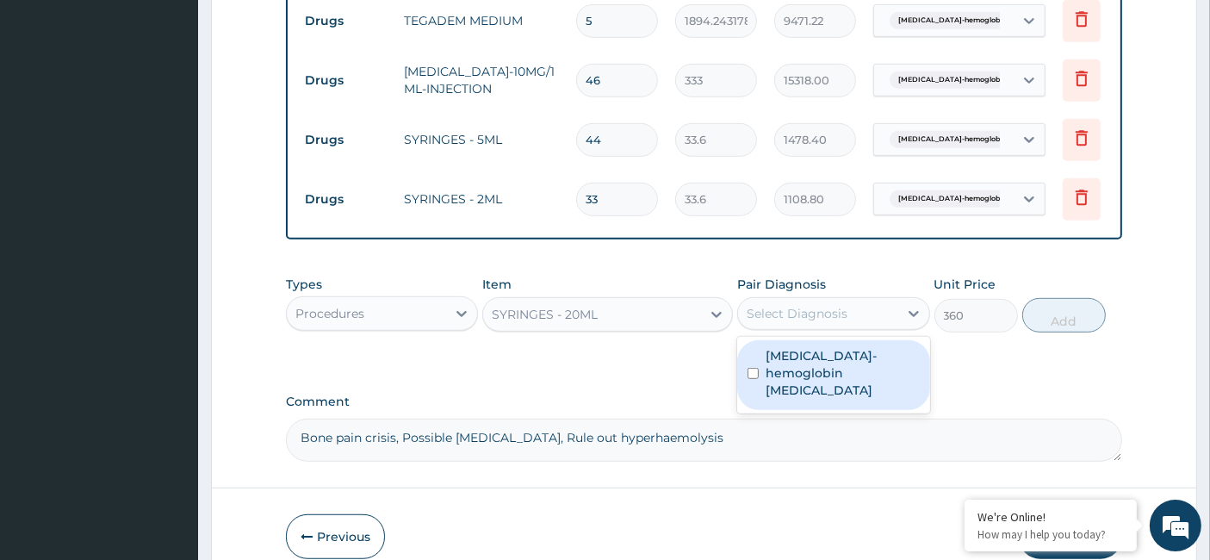
click at [784, 322] on div "Select Diagnosis" at bounding box center [797, 313] width 101 height 17
click at [772, 375] on label "Sickle cell-hemoglobin SS disease" at bounding box center [842, 373] width 153 height 52
checkbox input "true"
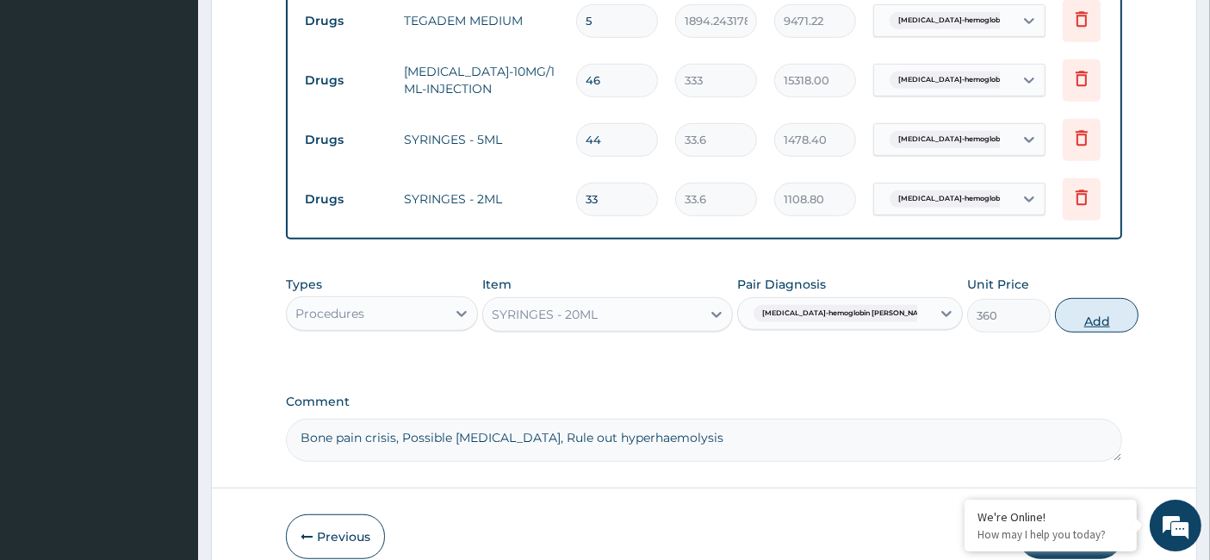
click at [1078, 326] on button "Add" at bounding box center [1097, 315] width 84 height 34
type input "0"
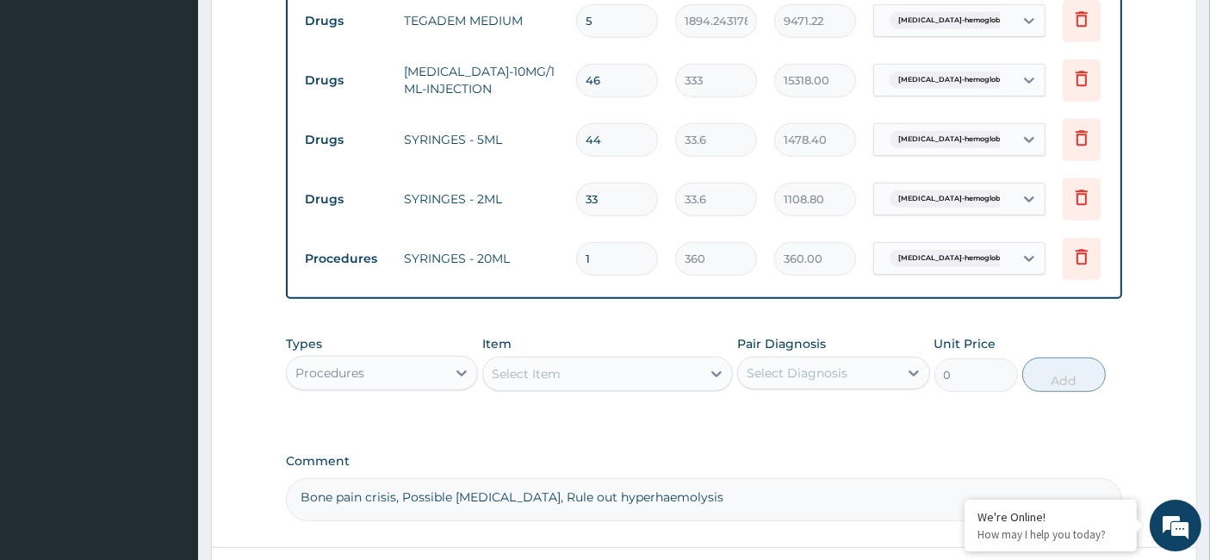
click at [566, 257] on tr "Procedures SYRINGES - 20ML 1 360 360.00 Sickle cell-hemoglobin SS dise... Delete" at bounding box center [718, 258] width 844 height 59
type input "7"
type input "2520.00"
type input "7"
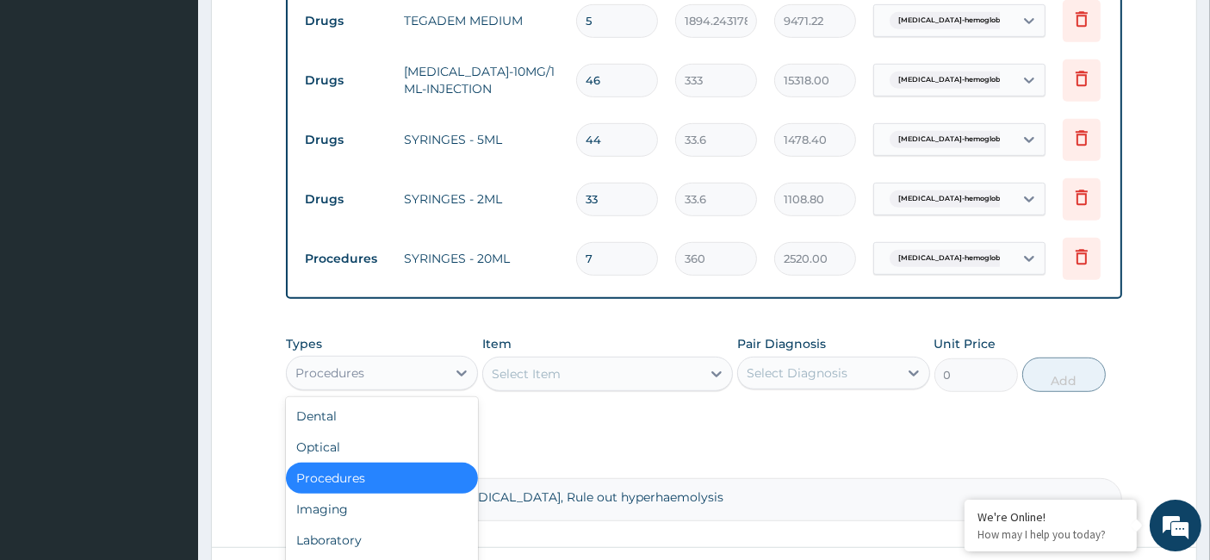
click at [401, 375] on div "Procedures" at bounding box center [366, 373] width 159 height 28
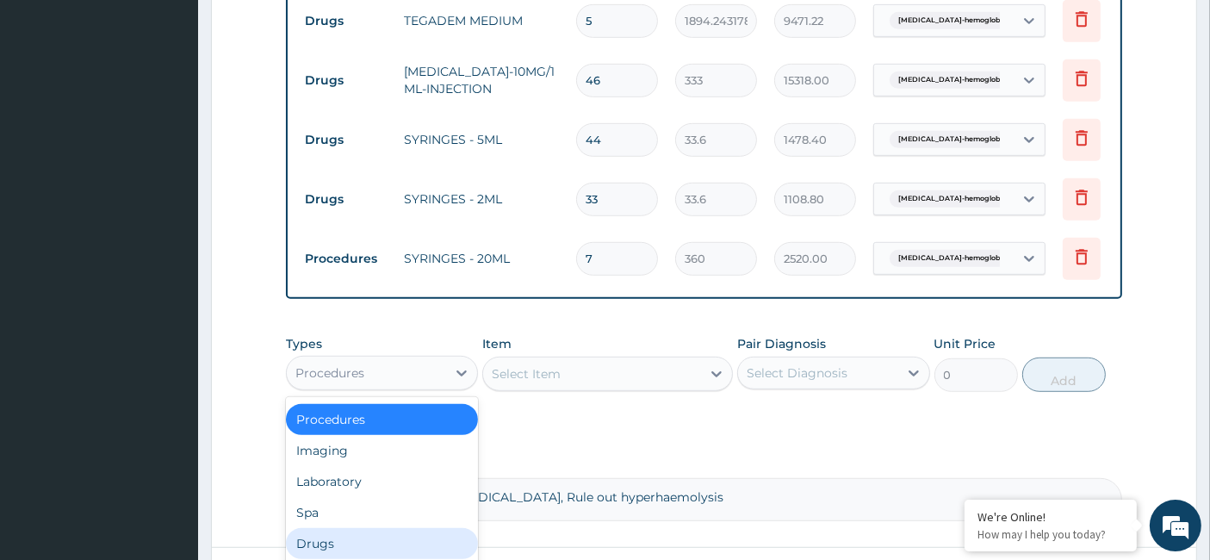
click at [353, 555] on div "Drugs" at bounding box center [382, 543] width 192 height 31
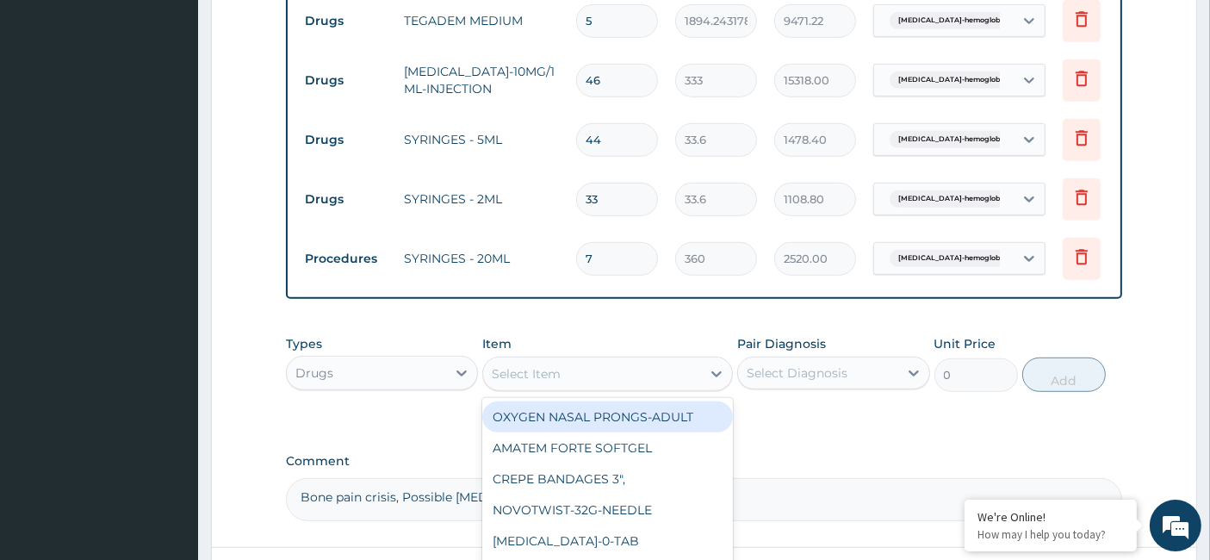
click at [518, 381] on div "Select Item" at bounding box center [526, 373] width 69 height 17
paste input "PA/C8C2B3"
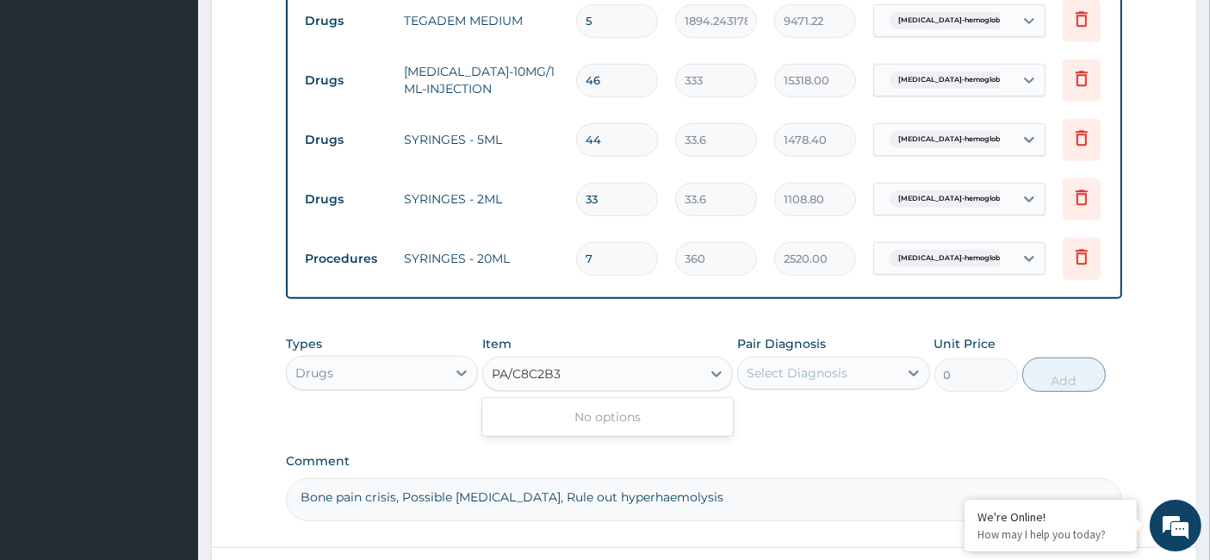
type input "PA/C8C2B3"
paste input "Syringes - 10mL"
type input "Syringes - 10mL"
click at [597, 426] on div "SYRINGES - 10ML" at bounding box center [607, 416] width 251 height 31
type input "48"
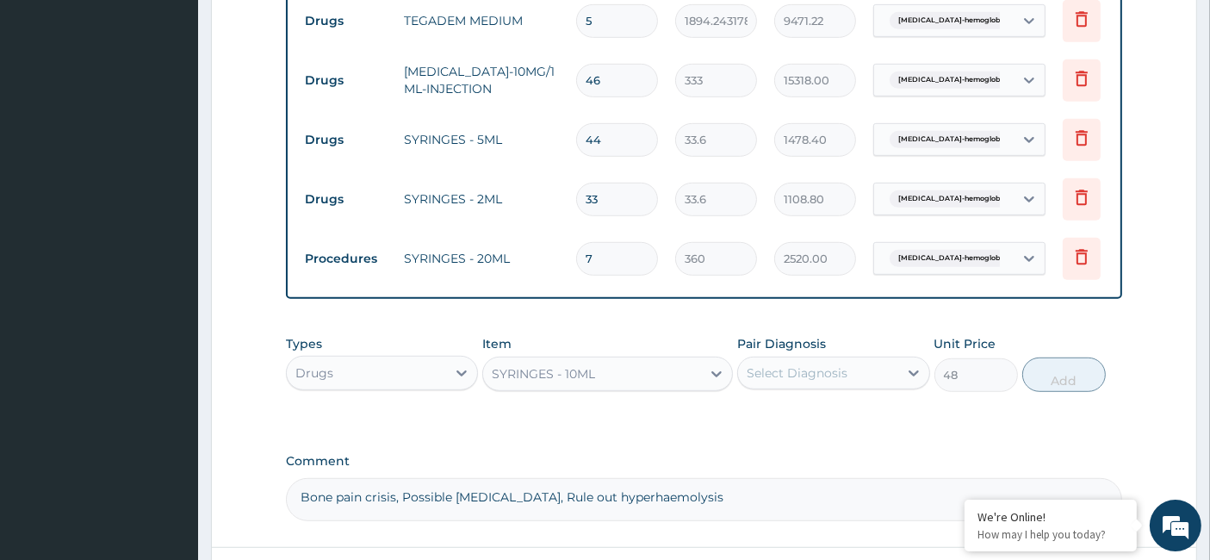
click at [771, 381] on div "Select Diagnosis" at bounding box center [797, 372] width 101 height 17
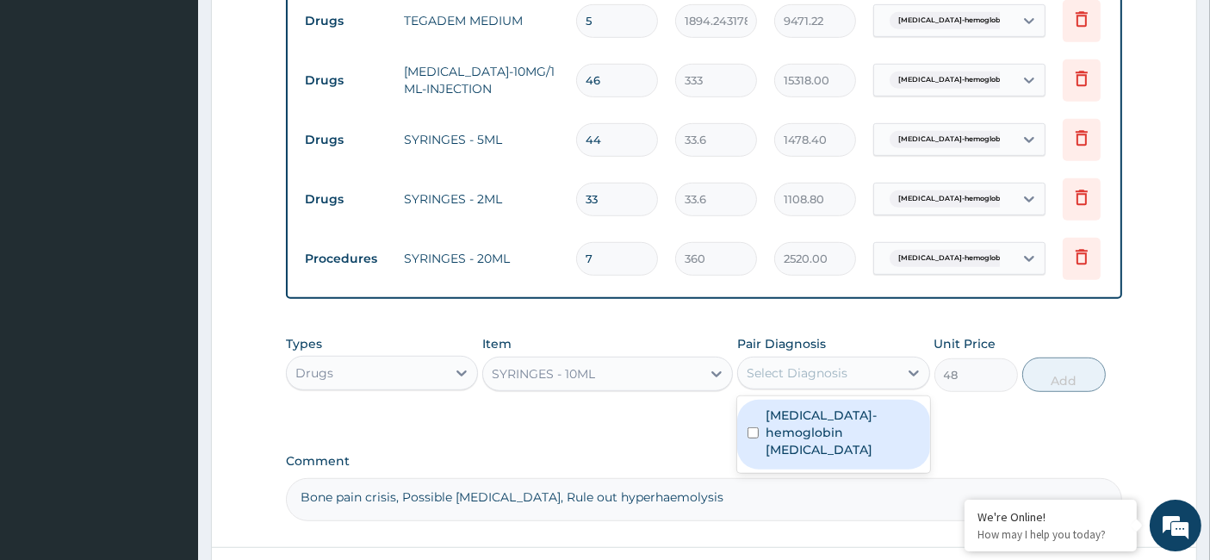
click at [762, 433] on div "Sickle cell-hemoglobin SS disease" at bounding box center [833, 435] width 192 height 70
checkbox input "true"
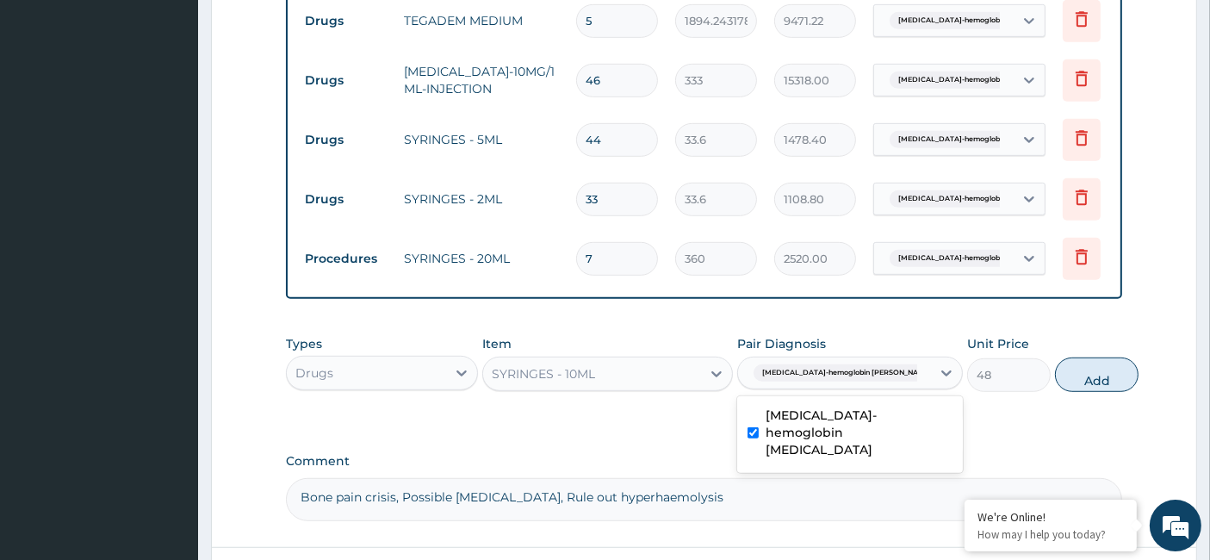
click at [1055, 388] on button "Add" at bounding box center [1097, 374] width 84 height 34
type input "0"
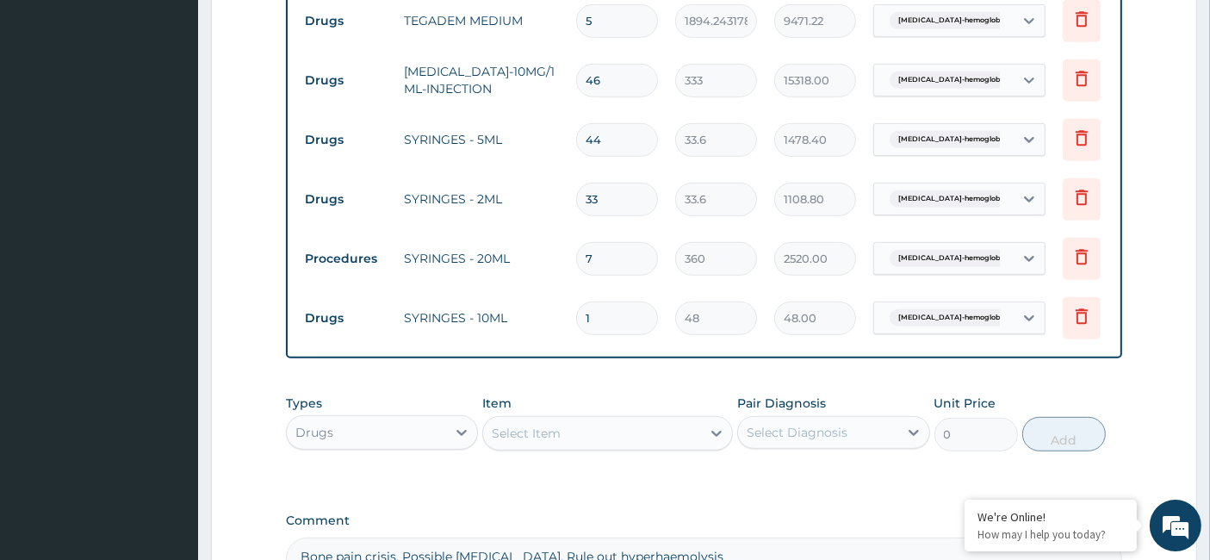
drag, startPoint x: 603, startPoint y: 319, endPoint x: 567, endPoint y: 319, distance: 36.2
click at [567, 319] on td "1" at bounding box center [616, 318] width 99 height 51
type input "3"
type input "144.00"
type input "35"
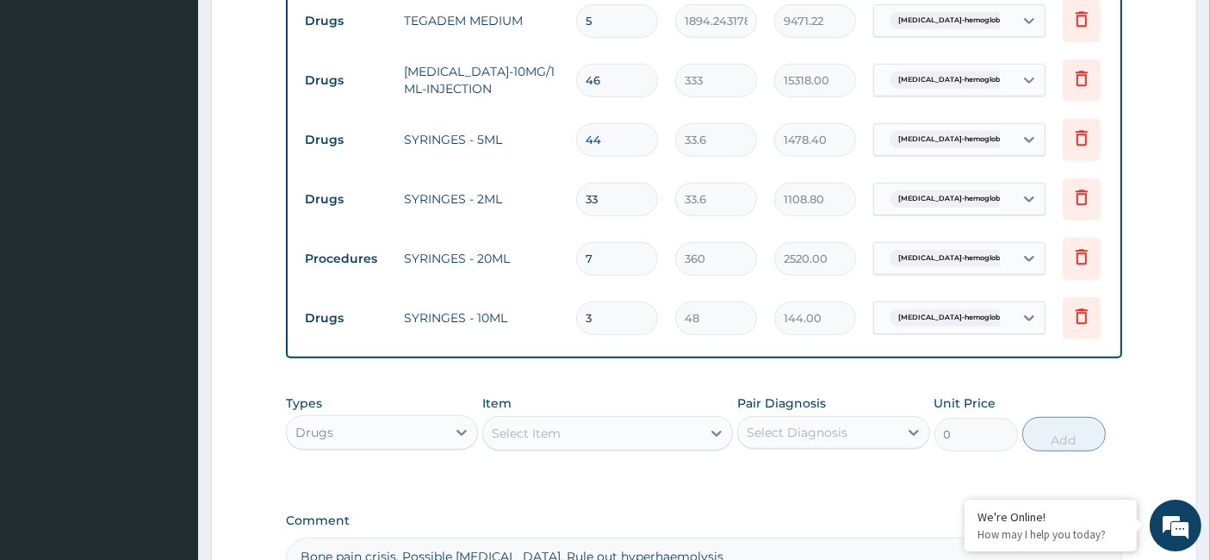
type input "1680.00"
type input "35"
click at [526, 442] on div "Select Item" at bounding box center [526, 433] width 69 height 17
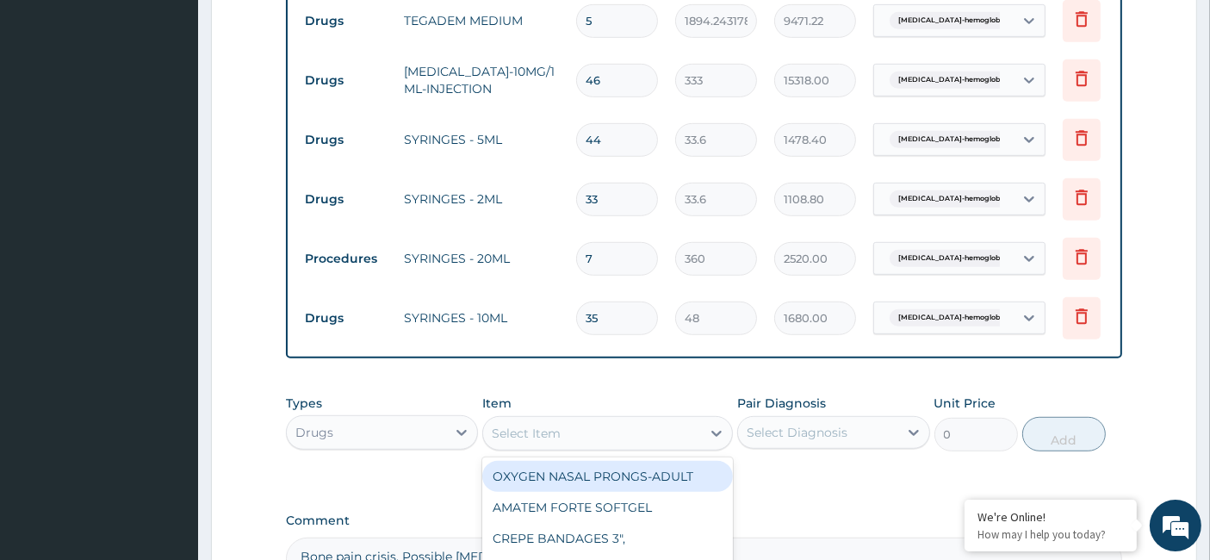
paste input "Surgical Gown XL (PPE)"
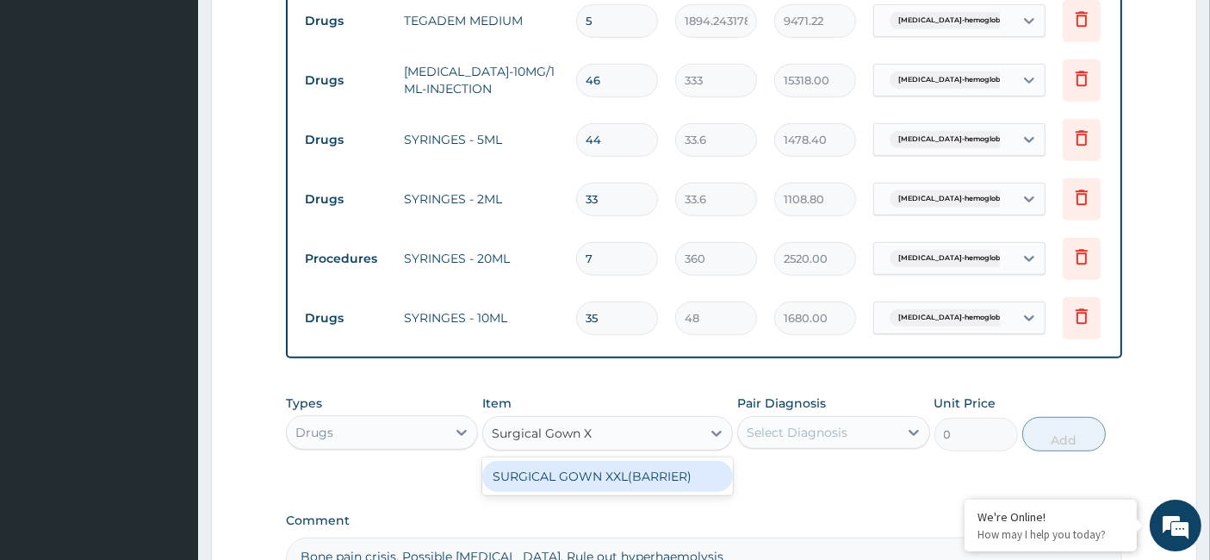
type input "Surgical Gown"
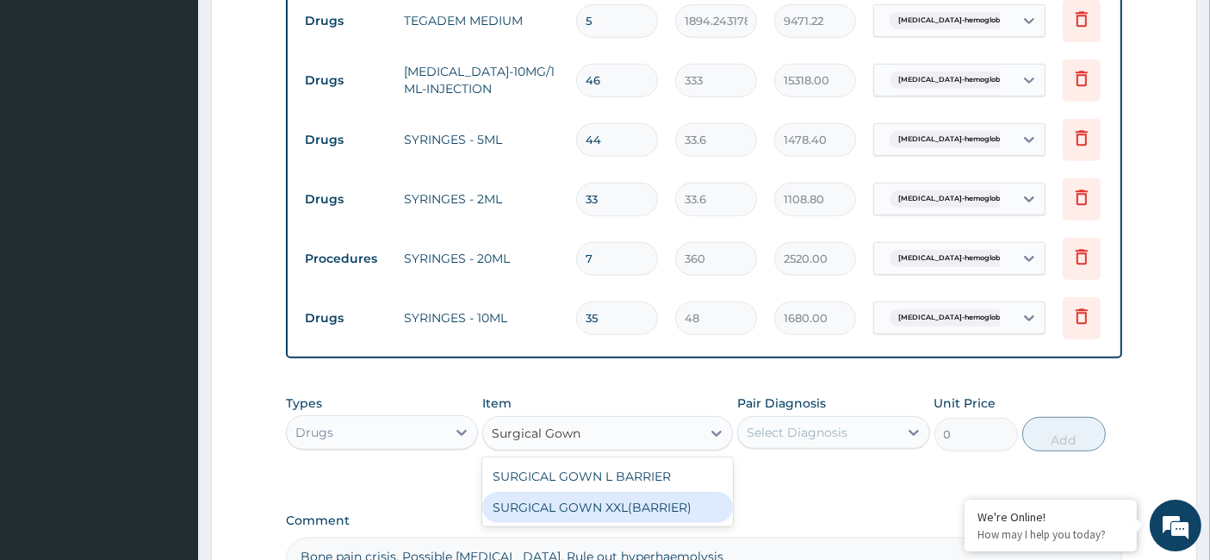
click at [627, 523] on div "SURGICAL GOWN XXL(BARRIER)" at bounding box center [607, 507] width 251 height 31
type input "8800"
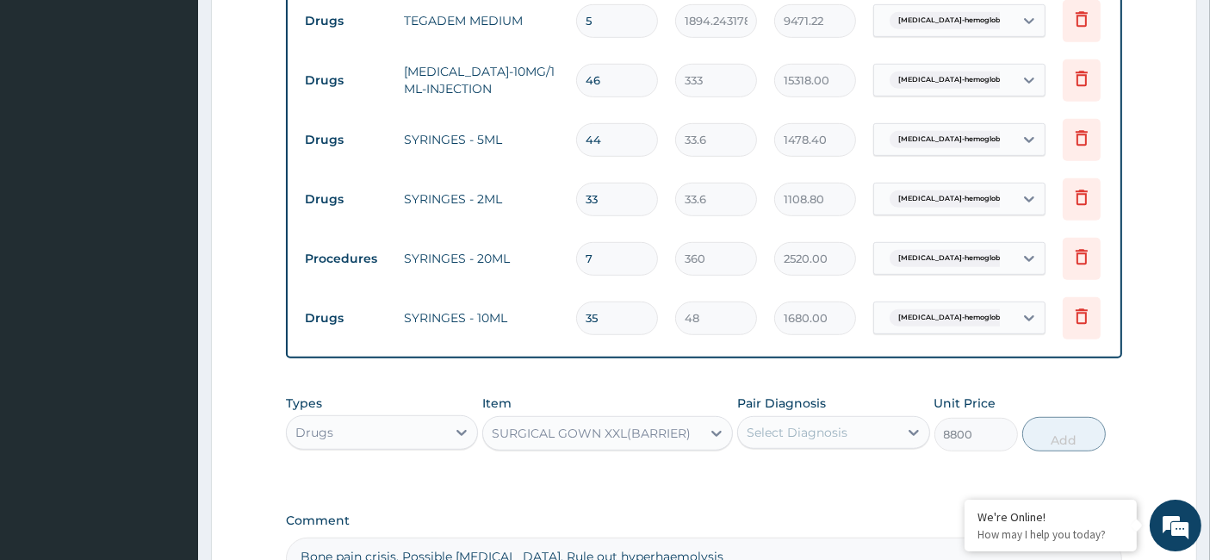
click at [785, 440] on div "Select Diagnosis" at bounding box center [797, 432] width 101 height 17
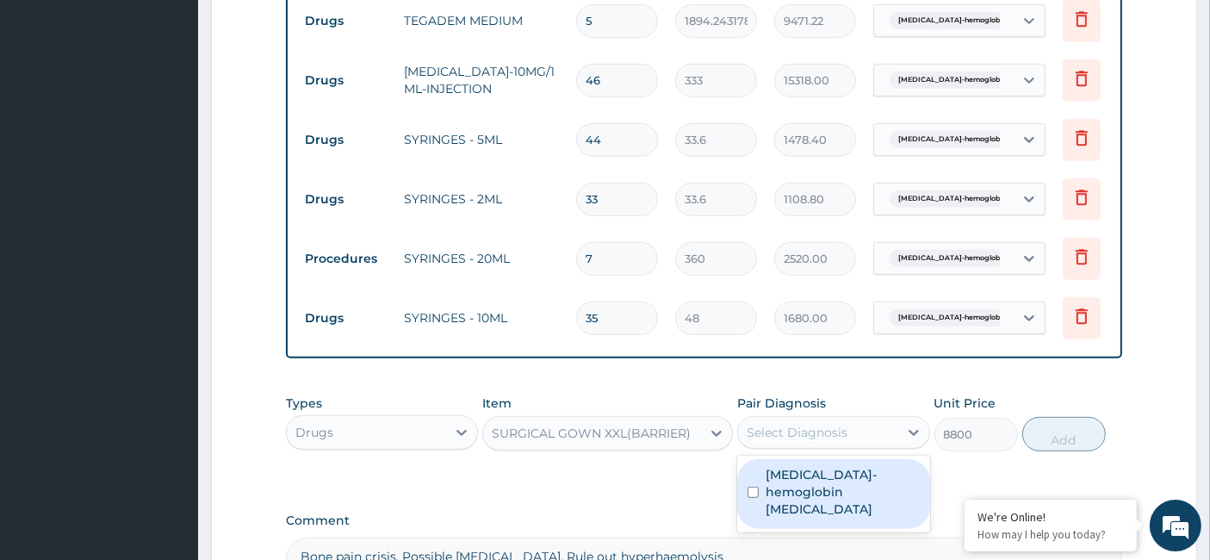
click at [778, 495] on label "Sickle cell-hemoglobin SS disease" at bounding box center [842, 492] width 153 height 52
checkbox input "true"
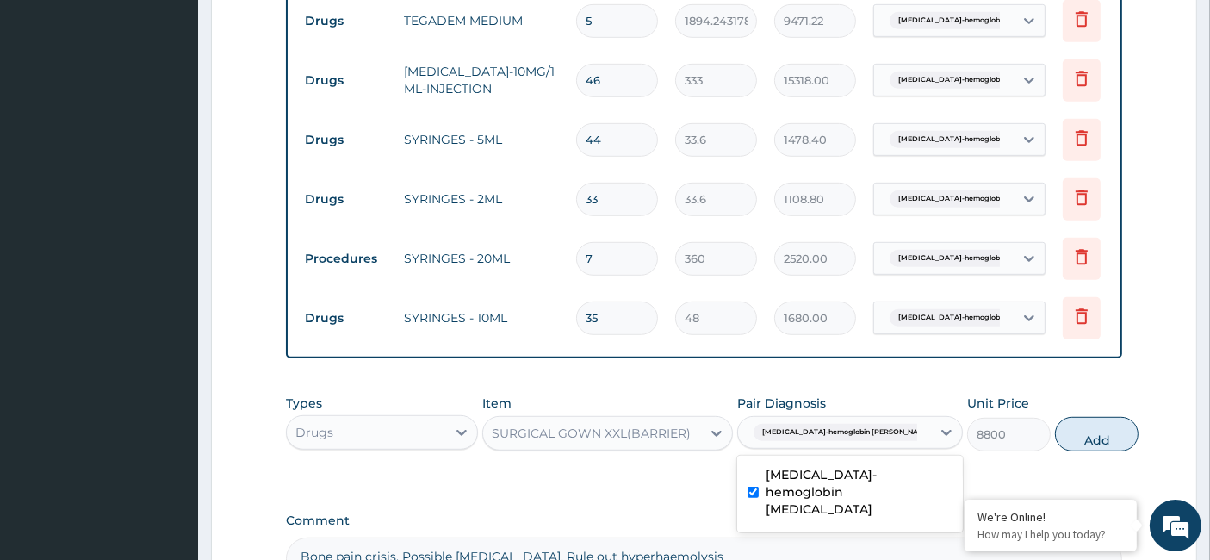
click at [1068, 448] on button "Add" at bounding box center [1097, 434] width 84 height 34
type input "0"
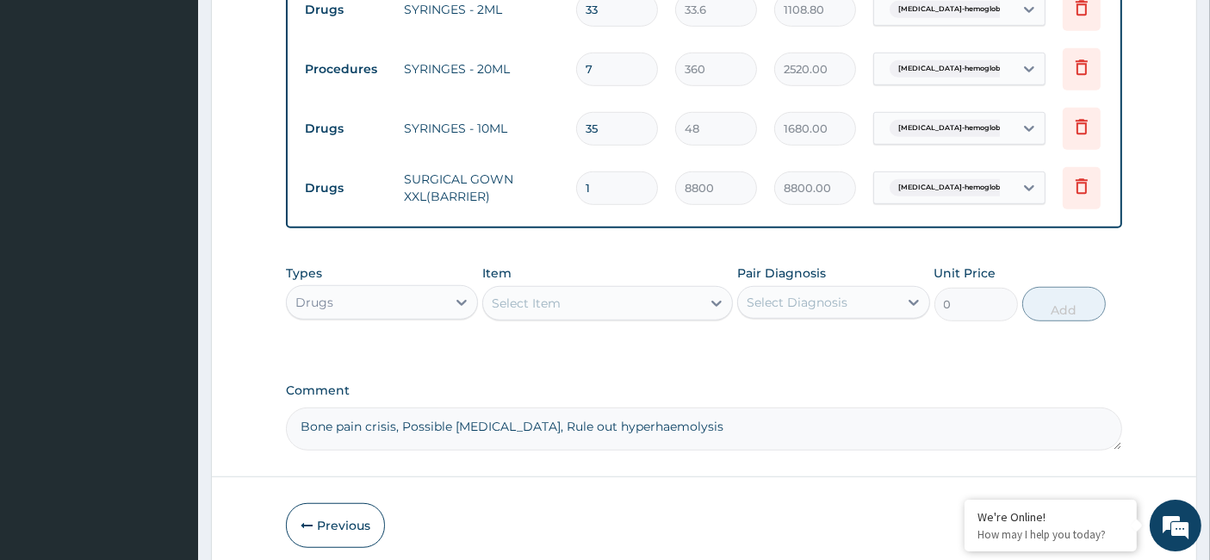
scroll to position [1184, 0]
click at [510, 309] on div "Select Item" at bounding box center [526, 301] width 69 height 17
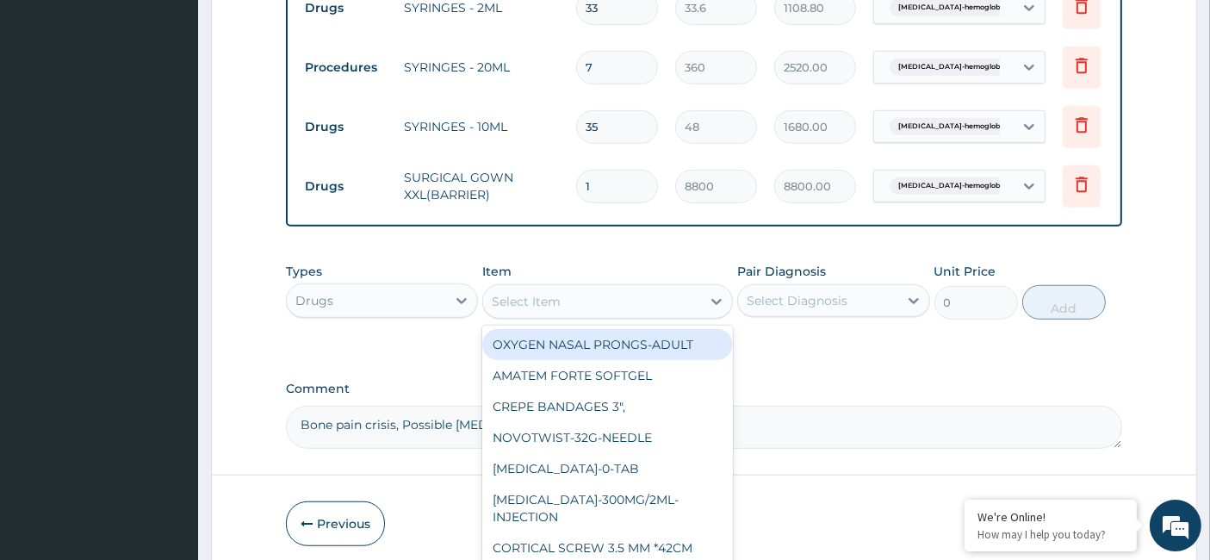
paste input "SURGICAL BLADE 23"
type input "SURGICAL BLADE 23"
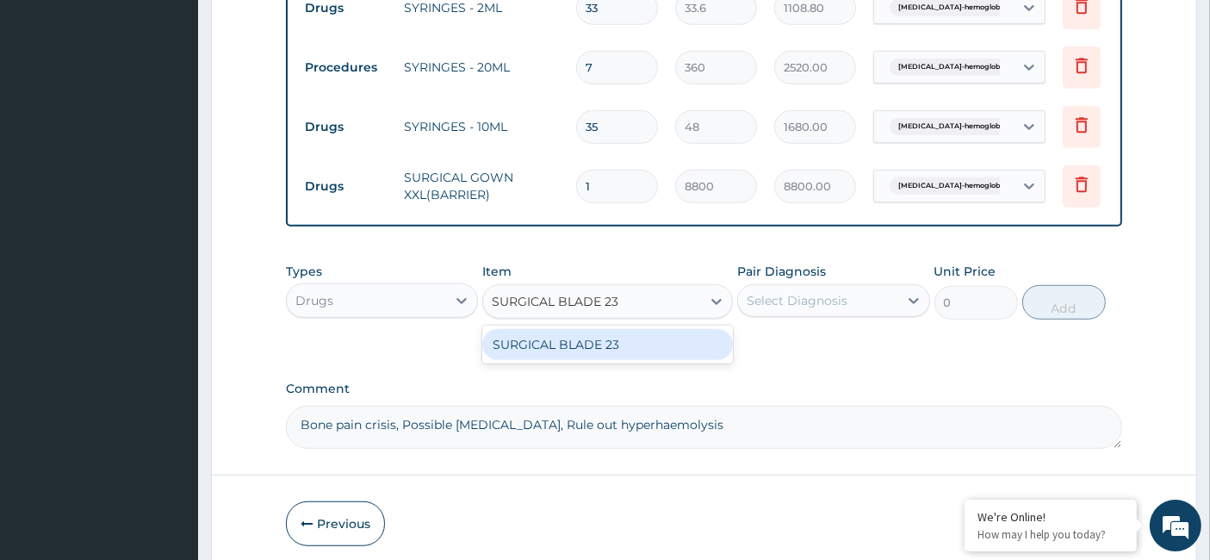
click at [623, 360] on div "SURGICAL BLADE 23" at bounding box center [607, 344] width 251 height 31
type input "112"
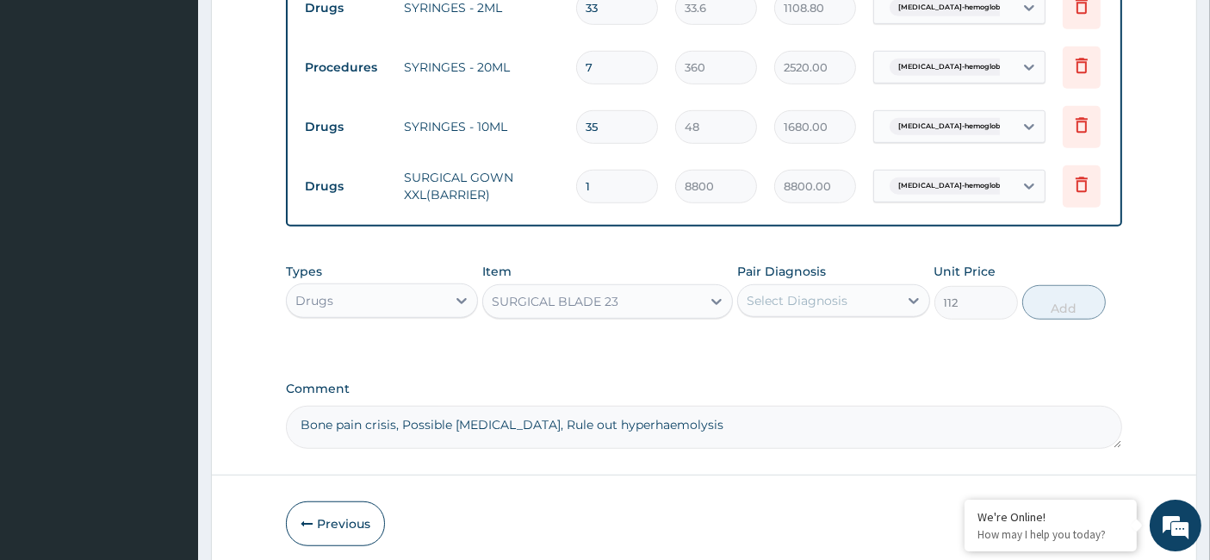
click at [803, 309] on div "Select Diagnosis" at bounding box center [797, 300] width 101 height 17
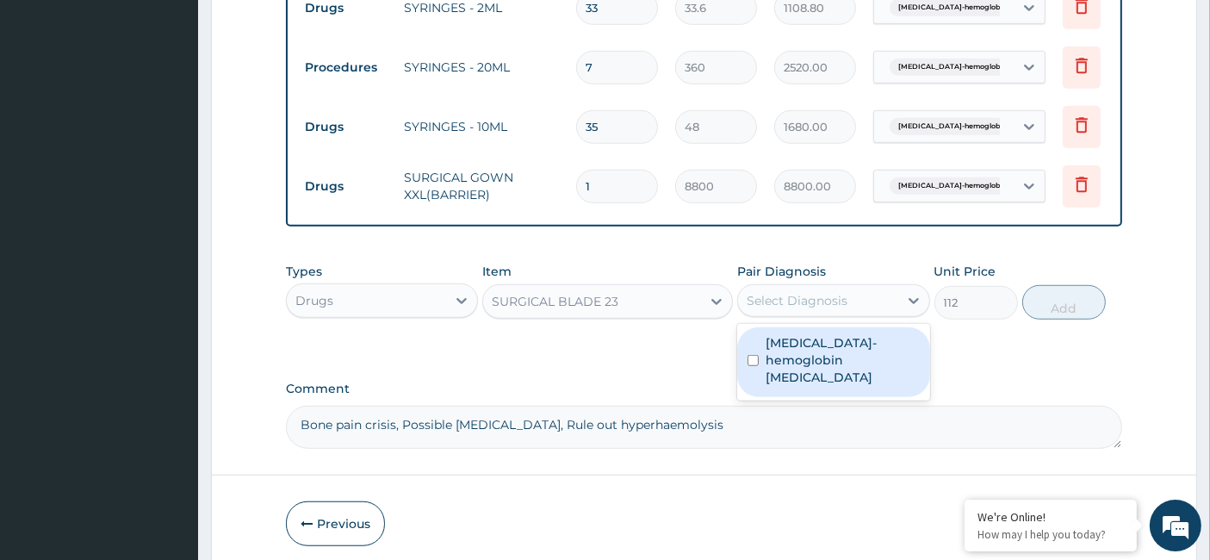
click at [781, 368] on label "Sickle cell-hemoglobin SS disease" at bounding box center [842, 360] width 153 height 52
checkbox input "true"
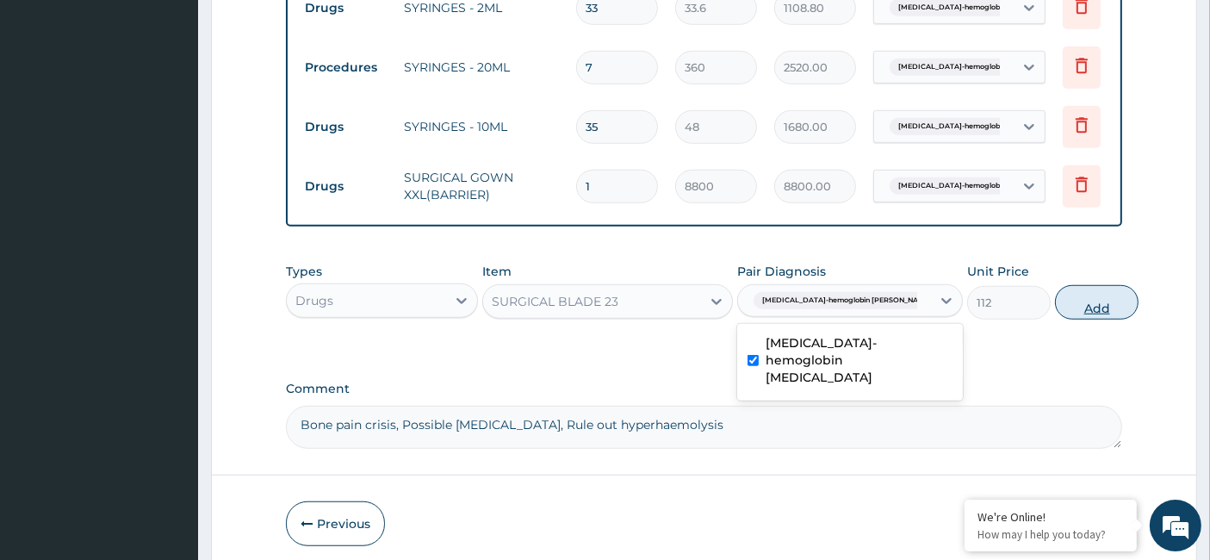
click at [1055, 309] on button "Add" at bounding box center [1097, 302] width 84 height 34
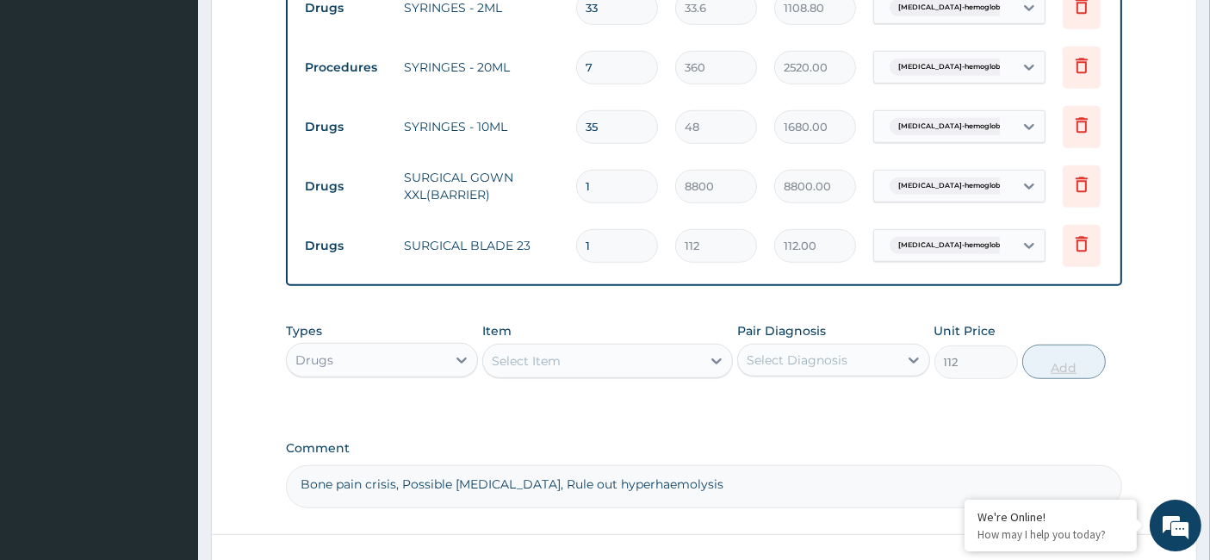
type input "0"
drag, startPoint x: 594, startPoint y: 244, endPoint x: 559, endPoint y: 248, distance: 35.6
click at [559, 248] on tr "Drugs SURGICAL BLADE 23 1 112 112.00 Sickle cell-hemoglobin SS dise... Delete" at bounding box center [718, 245] width 844 height 59
type input "3"
type input "336.00"
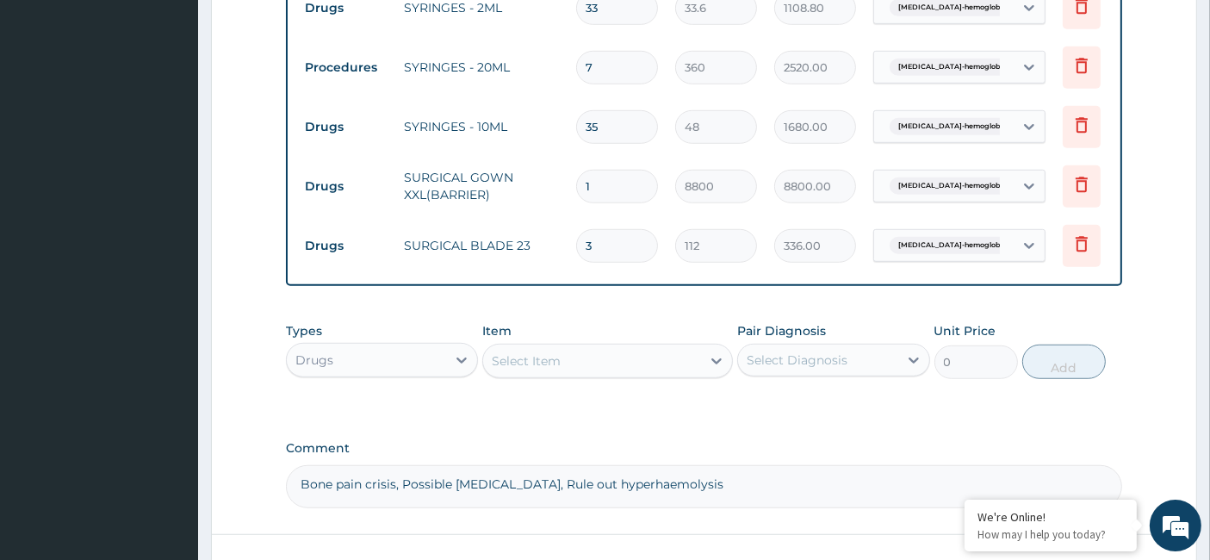
type input "3"
click at [532, 369] on div "Select Item" at bounding box center [526, 360] width 69 height 17
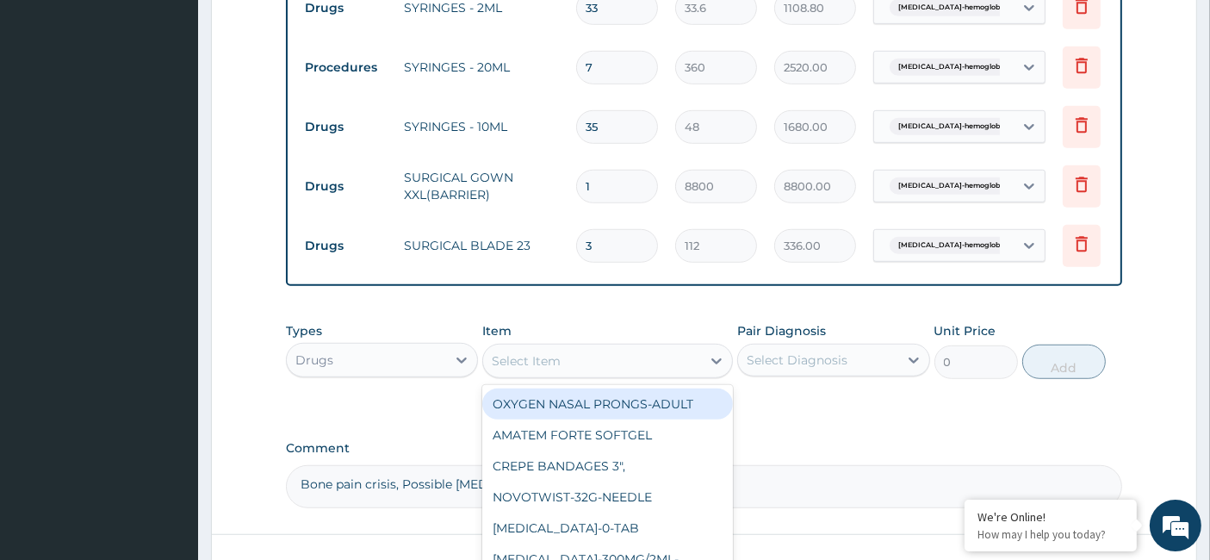
paste input "SURGICAL BLADE 20"
type input "SURGICAL BLADE 20"
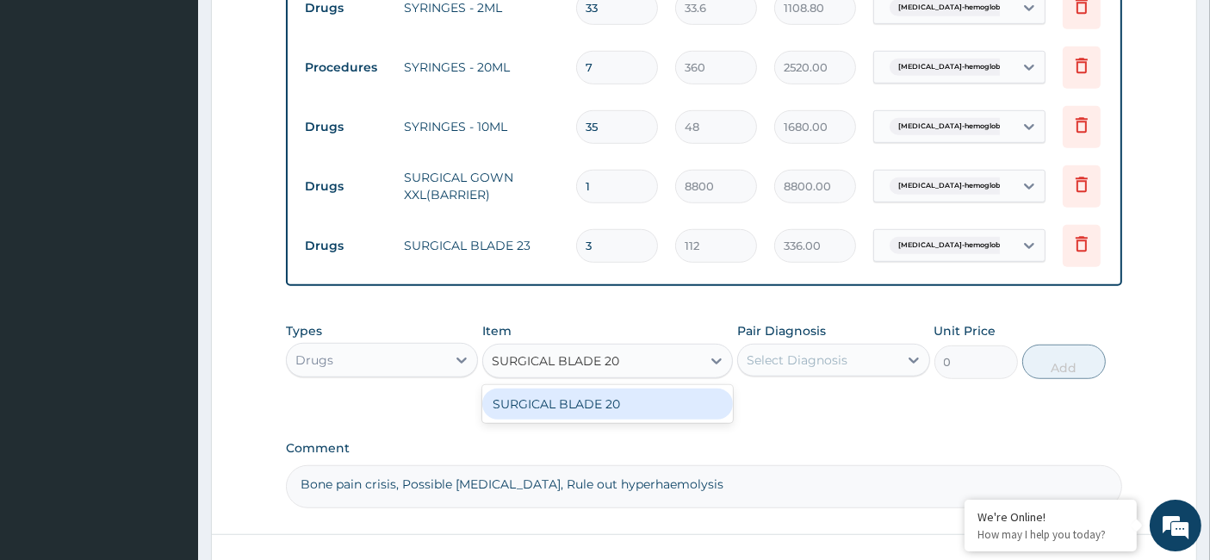
click at [565, 411] on div "SURGICAL BLADE 20" at bounding box center [607, 403] width 251 height 31
type input "38.4"
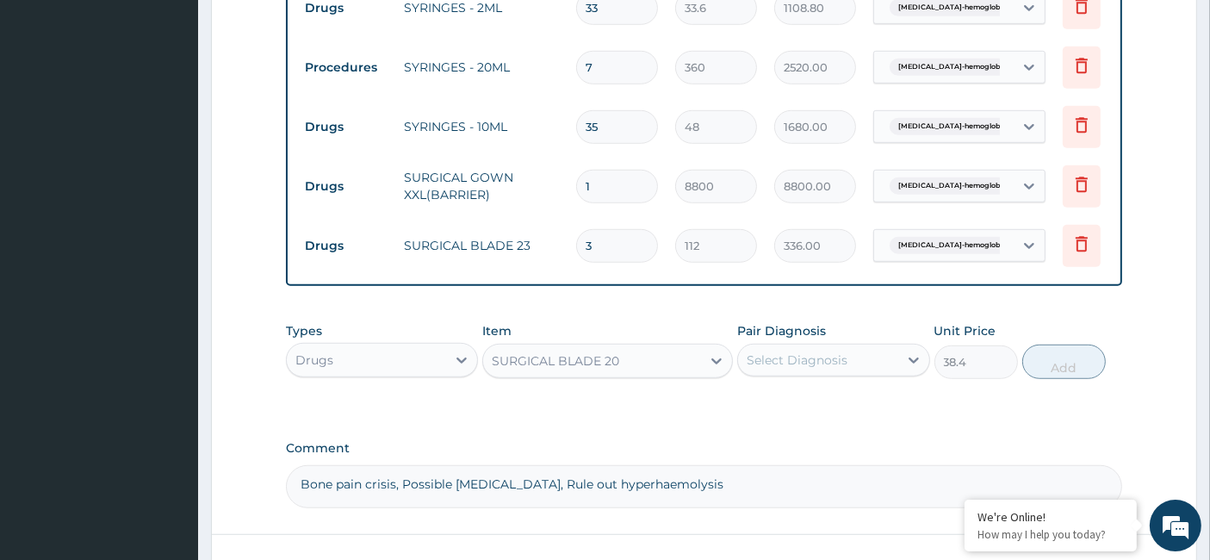
click at [755, 369] on div "Select Diagnosis" at bounding box center [797, 359] width 101 height 17
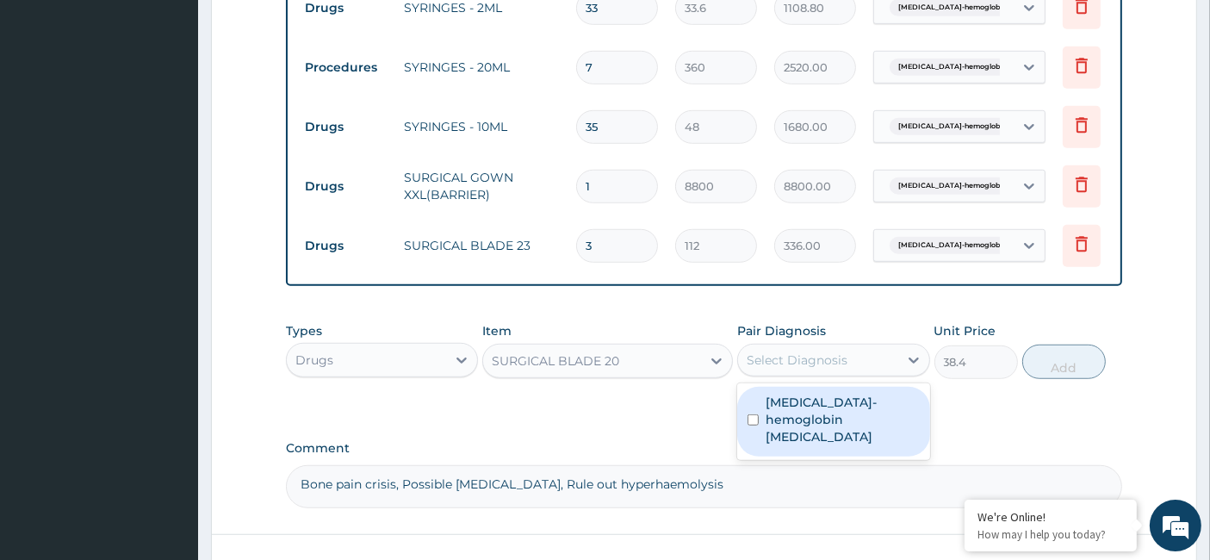
click at [760, 422] on div "Sickle cell-hemoglobin SS disease" at bounding box center [833, 422] width 192 height 70
checkbox input "true"
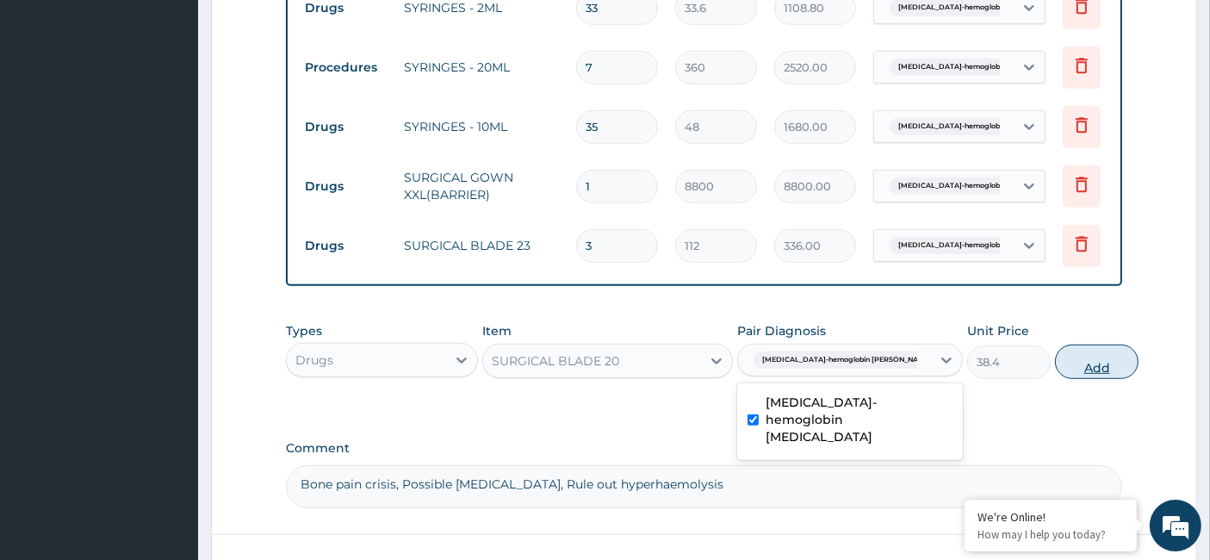
click at [1059, 368] on button "Add" at bounding box center [1097, 361] width 84 height 34
type input "0"
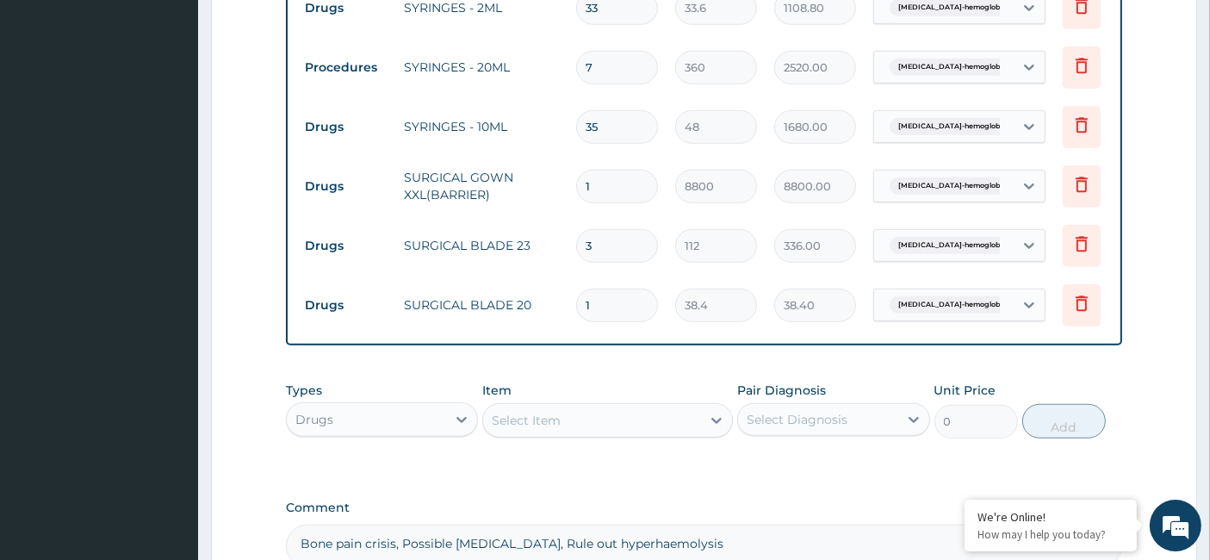
click at [537, 429] on div "Select Item" at bounding box center [526, 420] width 69 height 17
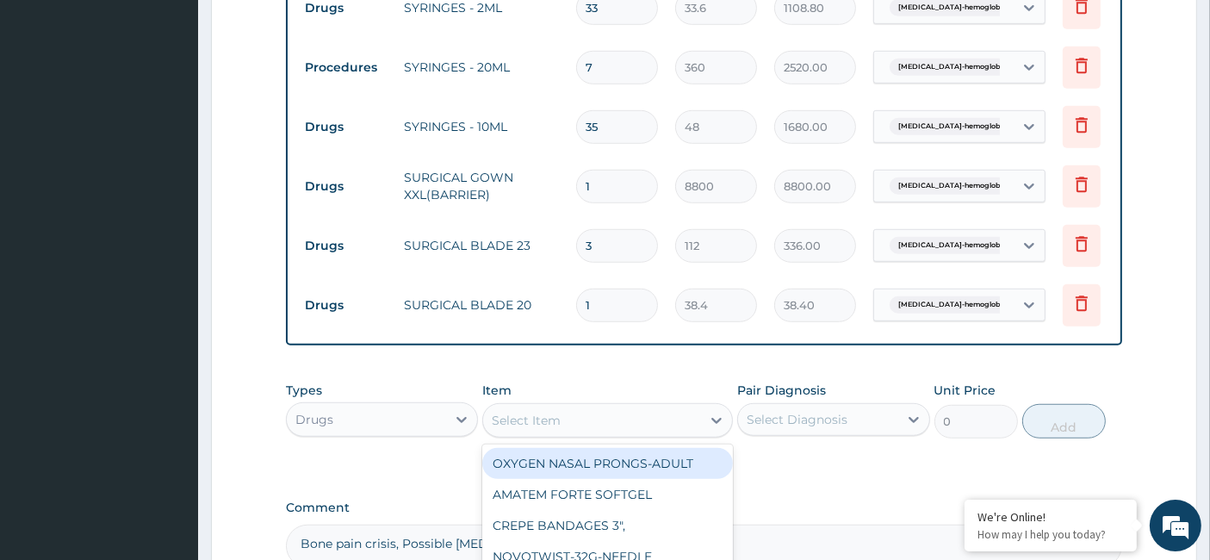
click at [537, 429] on div "Select Item" at bounding box center [526, 420] width 69 height 17
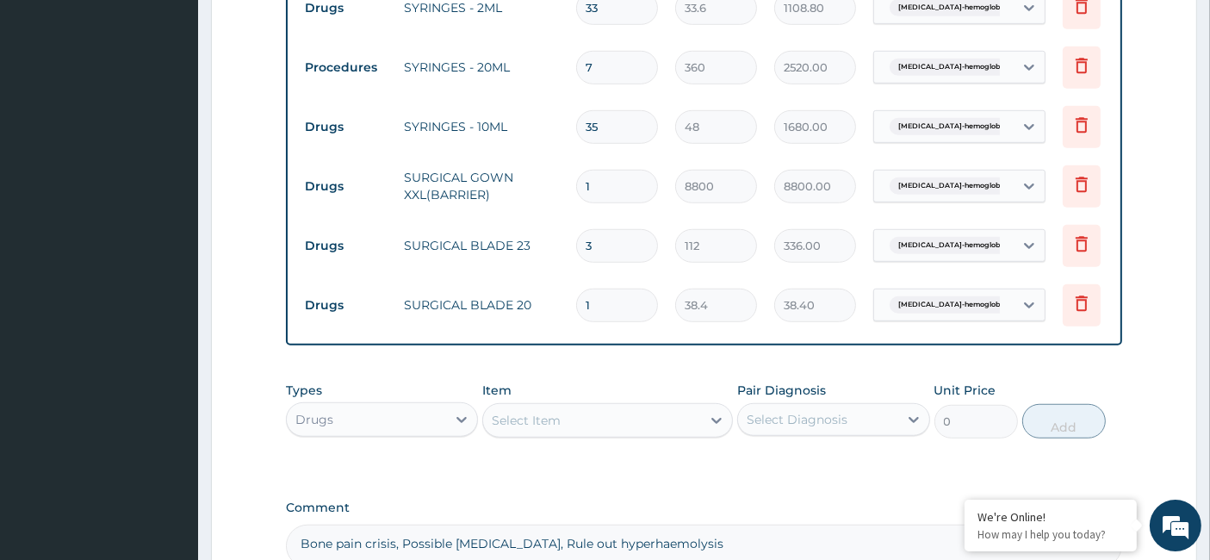
paste input "STERILE GLOVES 7.5-1X1-GLOVES"
type input "STERILE"
click at [425, 429] on div "Drugs" at bounding box center [366, 420] width 159 height 28
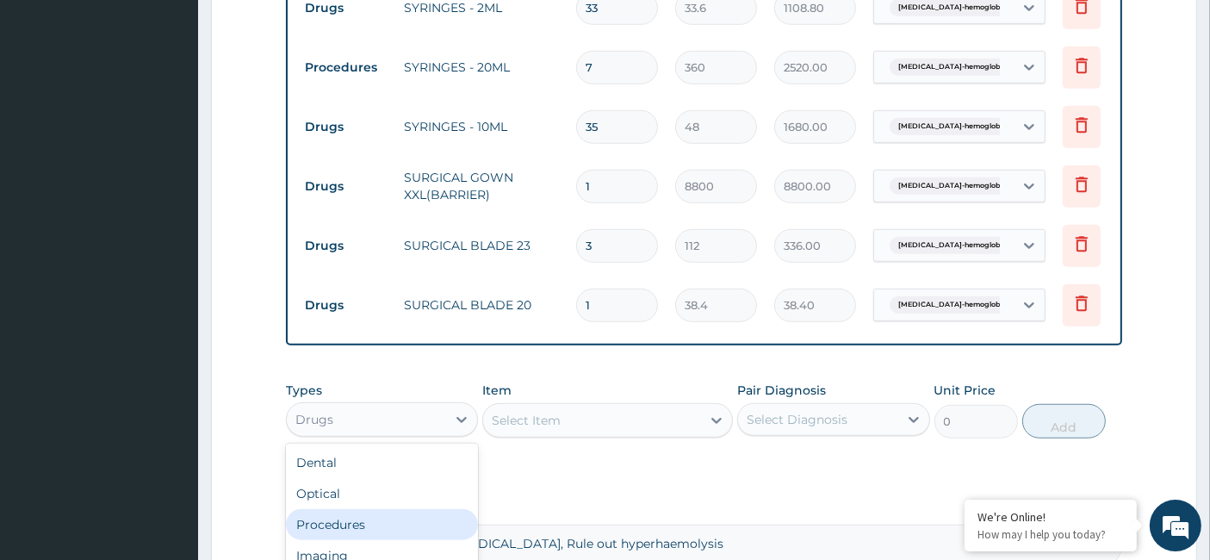
click at [366, 536] on div "Procedures" at bounding box center [382, 524] width 192 height 31
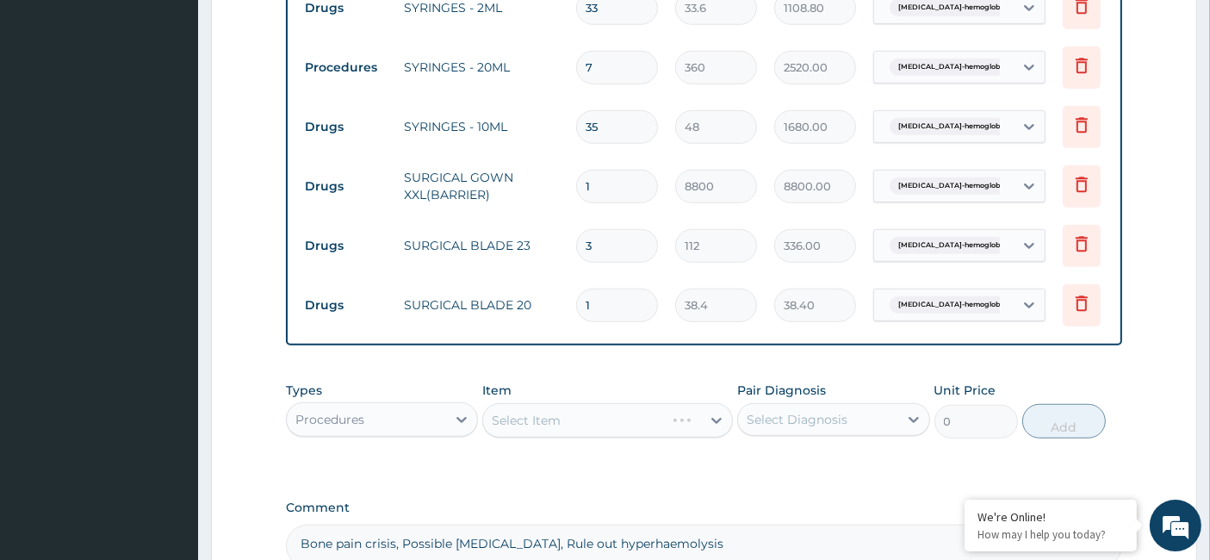
click at [521, 431] on div "Select Item" at bounding box center [607, 420] width 251 height 34
